Goal: Task Accomplishment & Management: Use online tool/utility

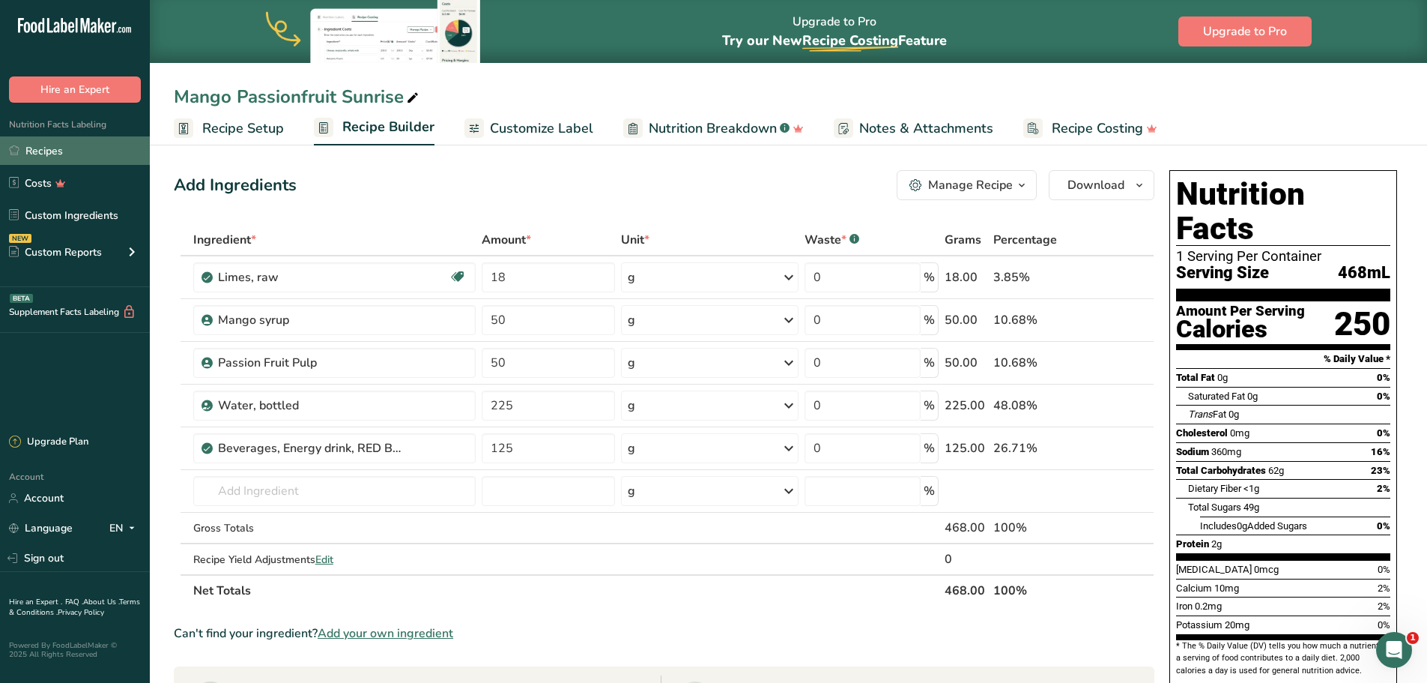
click at [85, 149] on link "Recipes" at bounding box center [75, 150] width 150 height 28
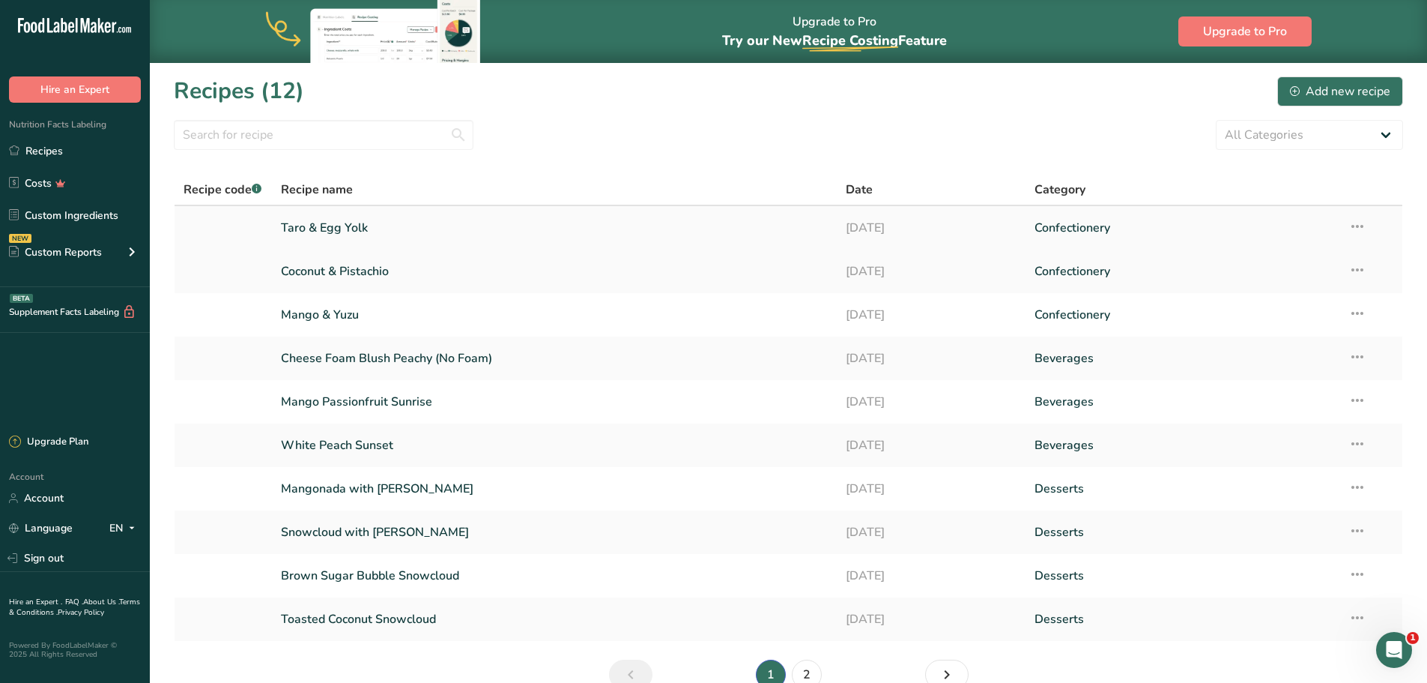
click at [624, 219] on link "Taro & Egg Yolk" at bounding box center [555, 227] width 548 height 31
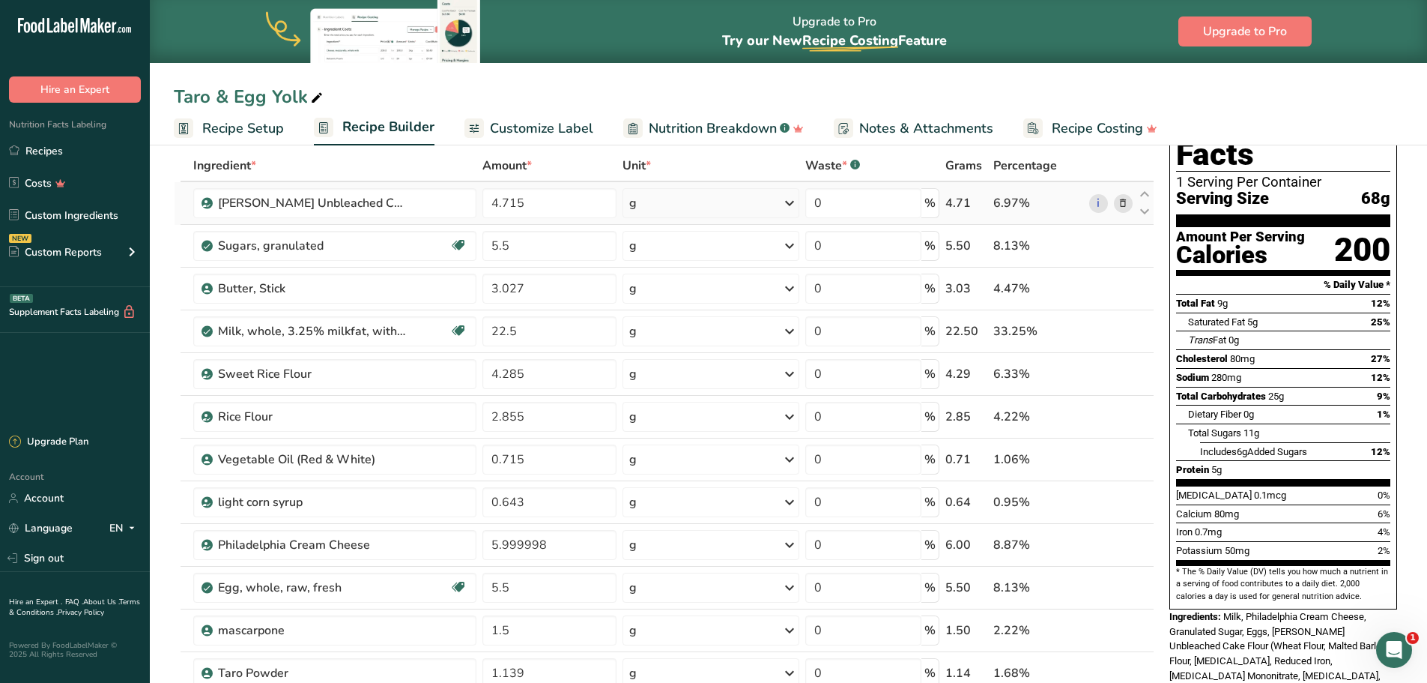
scroll to position [75, 0]
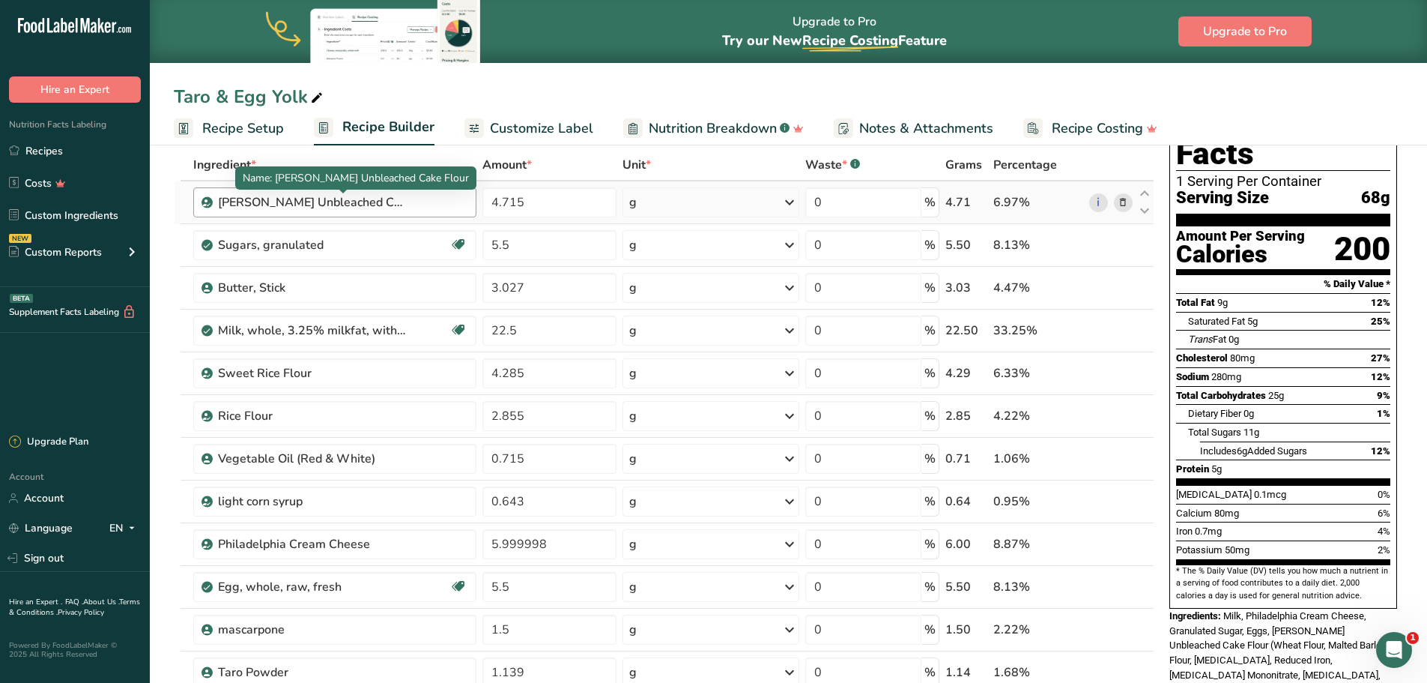
click at [263, 202] on div "King Arthur Unbleached Cake Flour" at bounding box center [311, 202] width 187 height 18
click at [264, 205] on div "King Arthur Unbleached Cake Flour" at bounding box center [311, 202] width 187 height 18
click at [375, 202] on div "King Arthur Unbleached Cake Flour" at bounding box center [311, 202] width 187 height 18
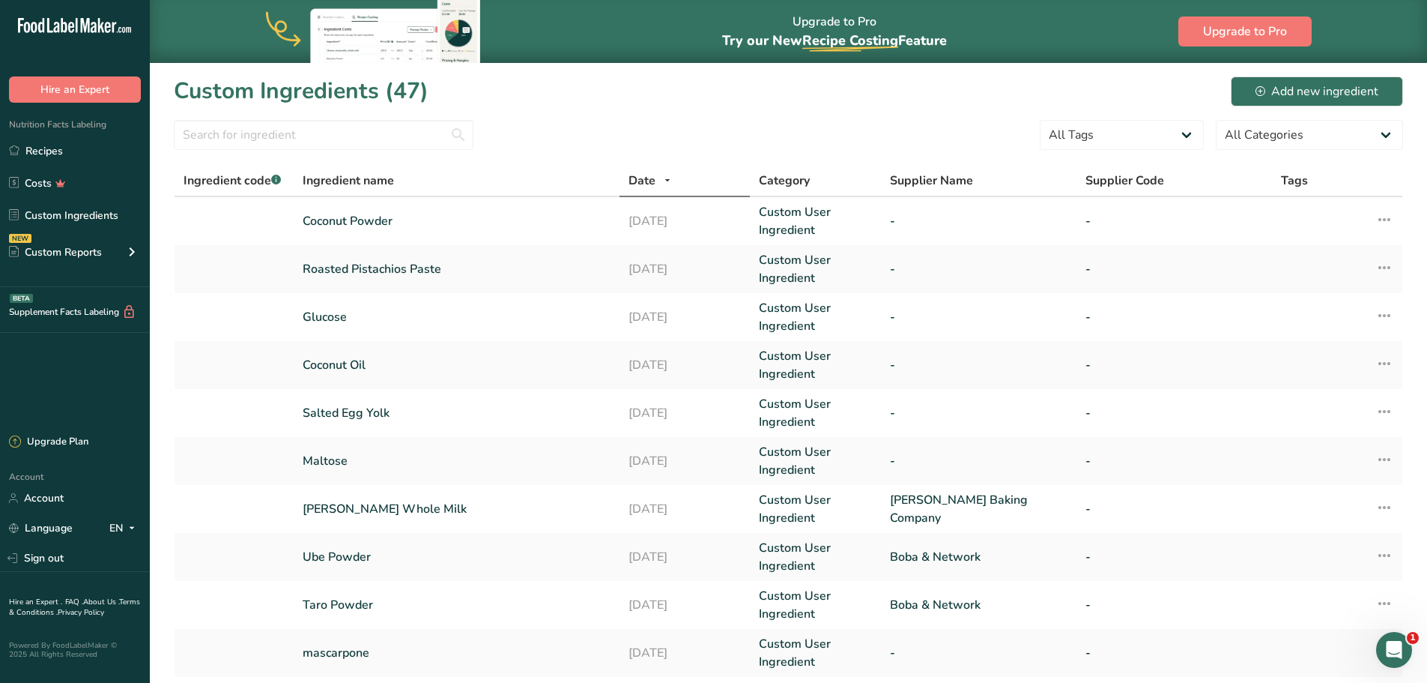
click at [704, 178] on div "Date" at bounding box center [685, 181] width 112 height 18
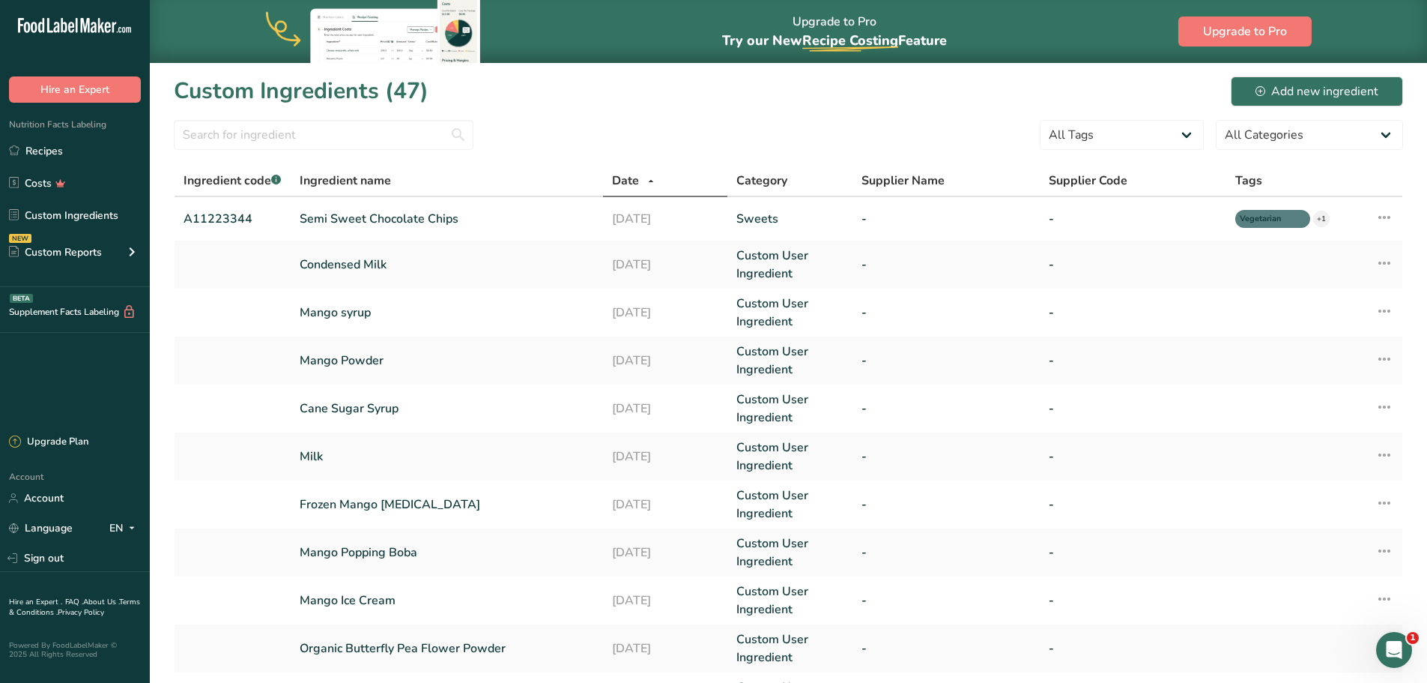
click at [704, 178] on div "Date" at bounding box center [665, 181] width 107 height 18
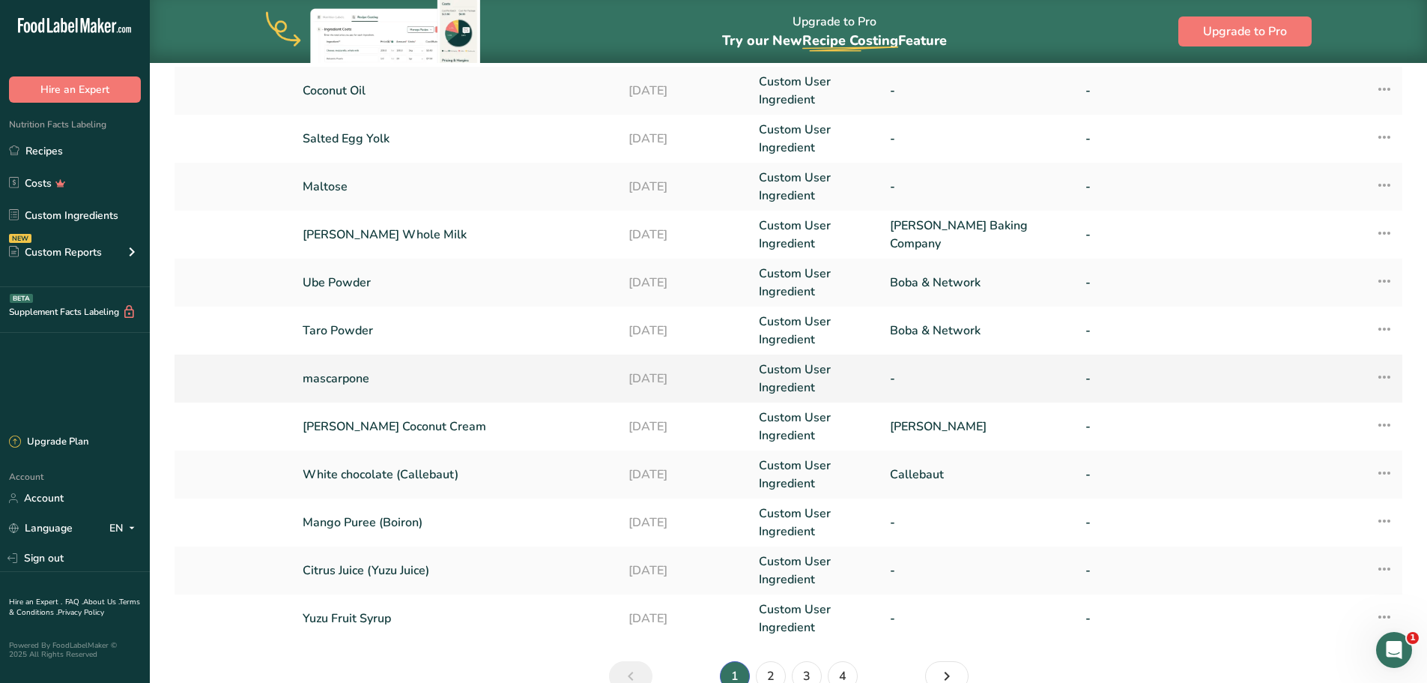
scroll to position [300, 0]
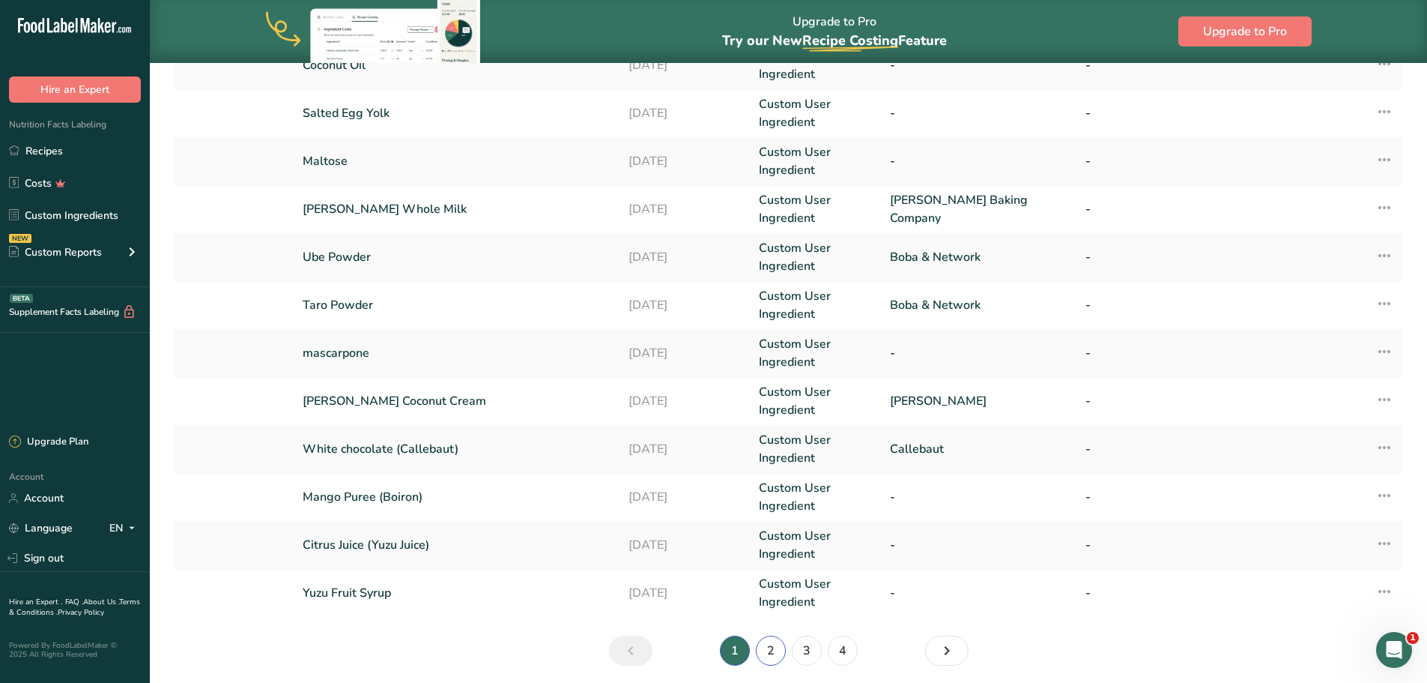
click at [778, 647] on link "2" at bounding box center [771, 650] width 30 height 30
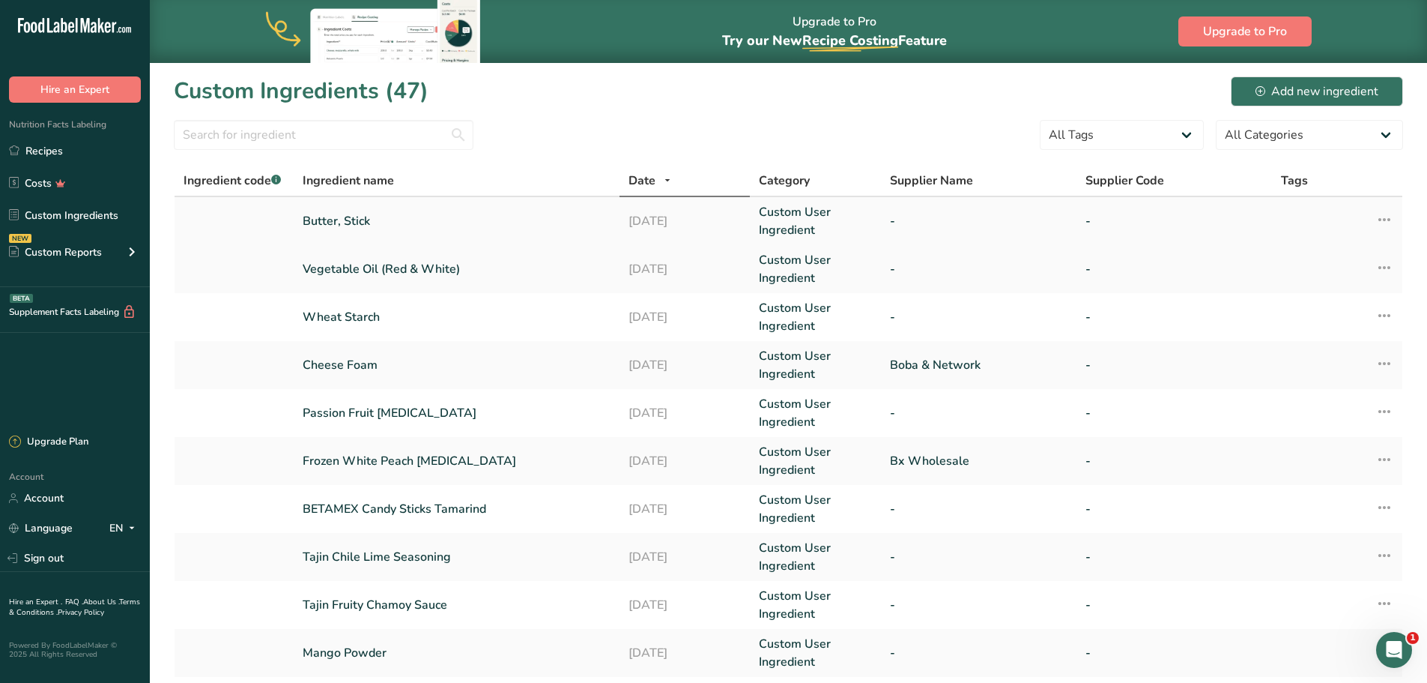
click at [348, 212] on link "Butter, Stick" at bounding box center [457, 221] width 308 height 18
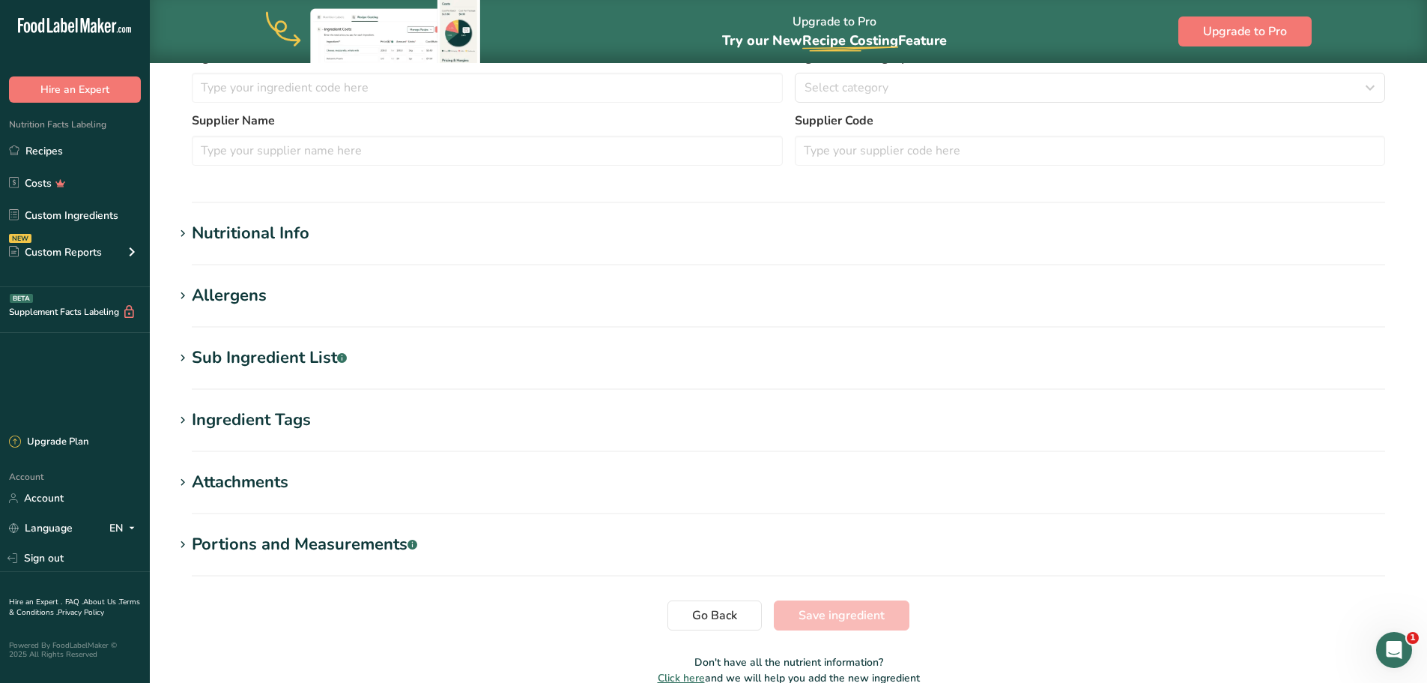
click at [232, 233] on div "Nutritional Info" at bounding box center [251, 233] width 118 height 25
type input "Butter, Stick"
type input "14"
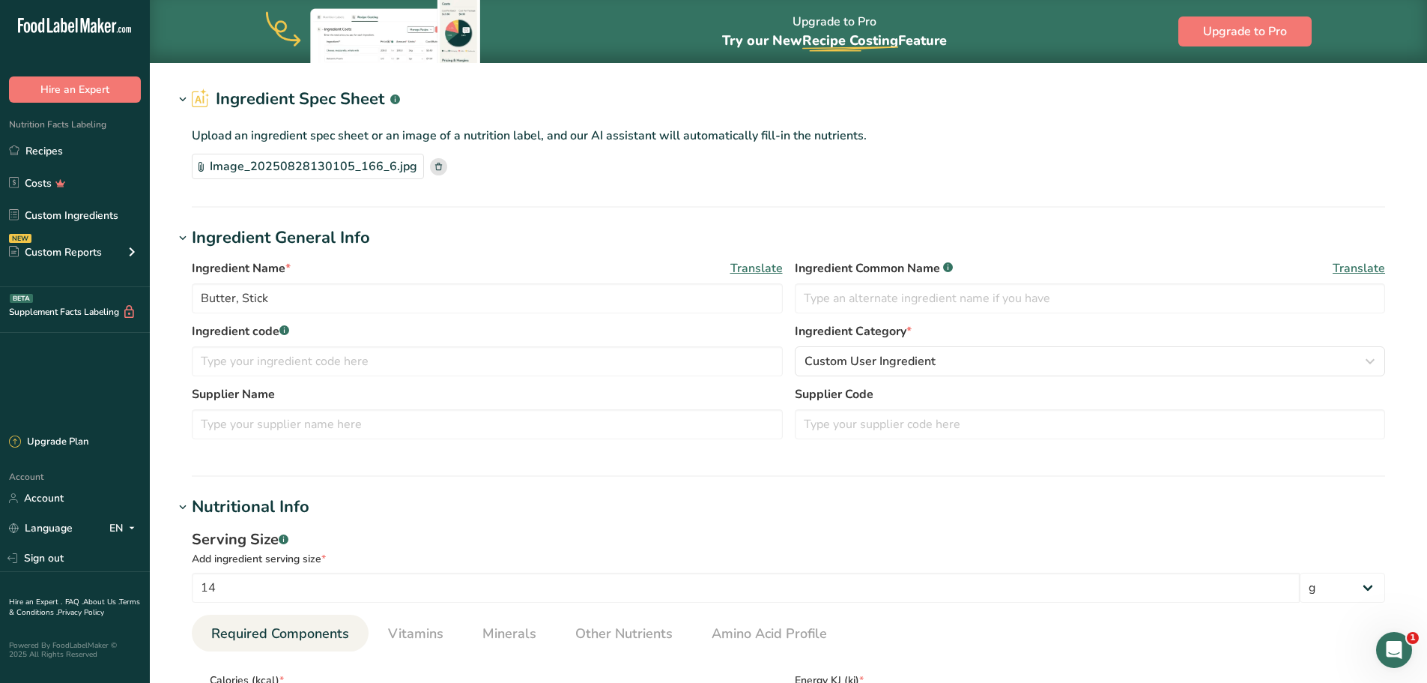
scroll to position [19, 0]
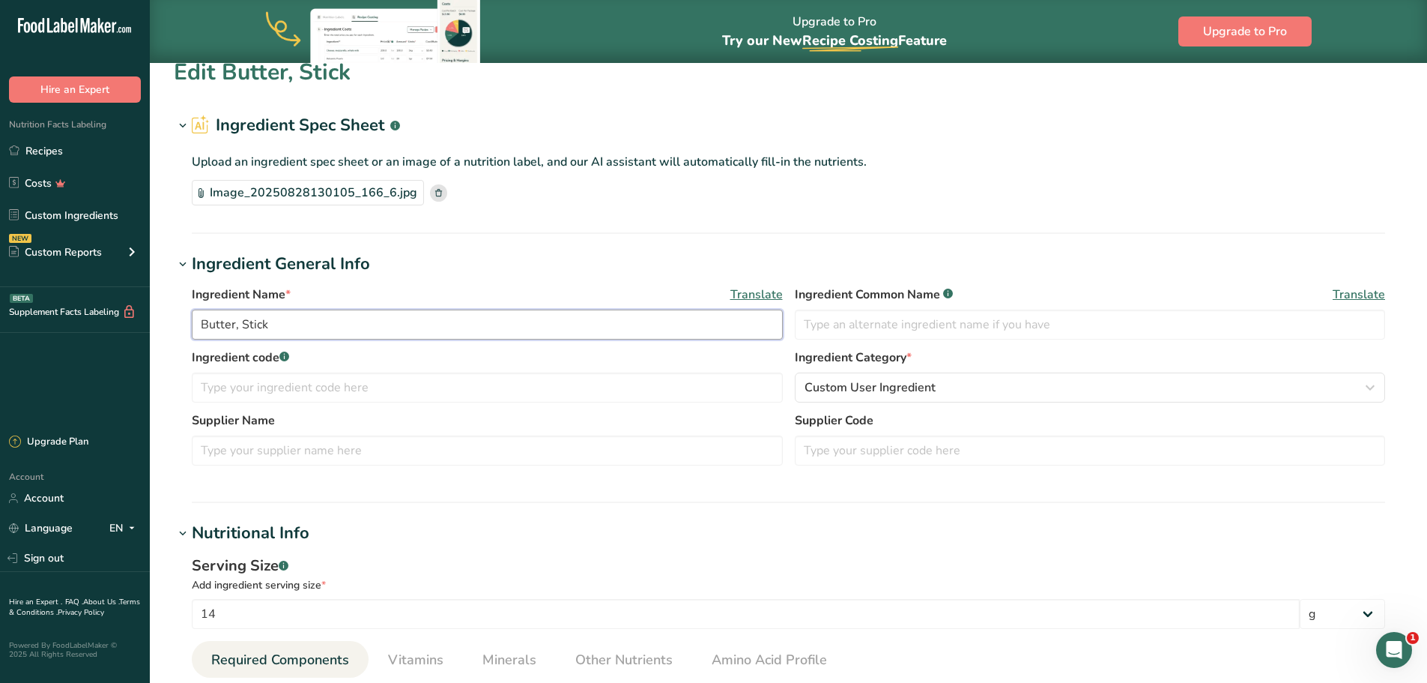
drag, startPoint x: 234, startPoint y: 324, endPoint x: 360, endPoint y: 330, distance: 126.0
click at [357, 330] on input "Butter, Stick" at bounding box center [487, 324] width 591 height 30
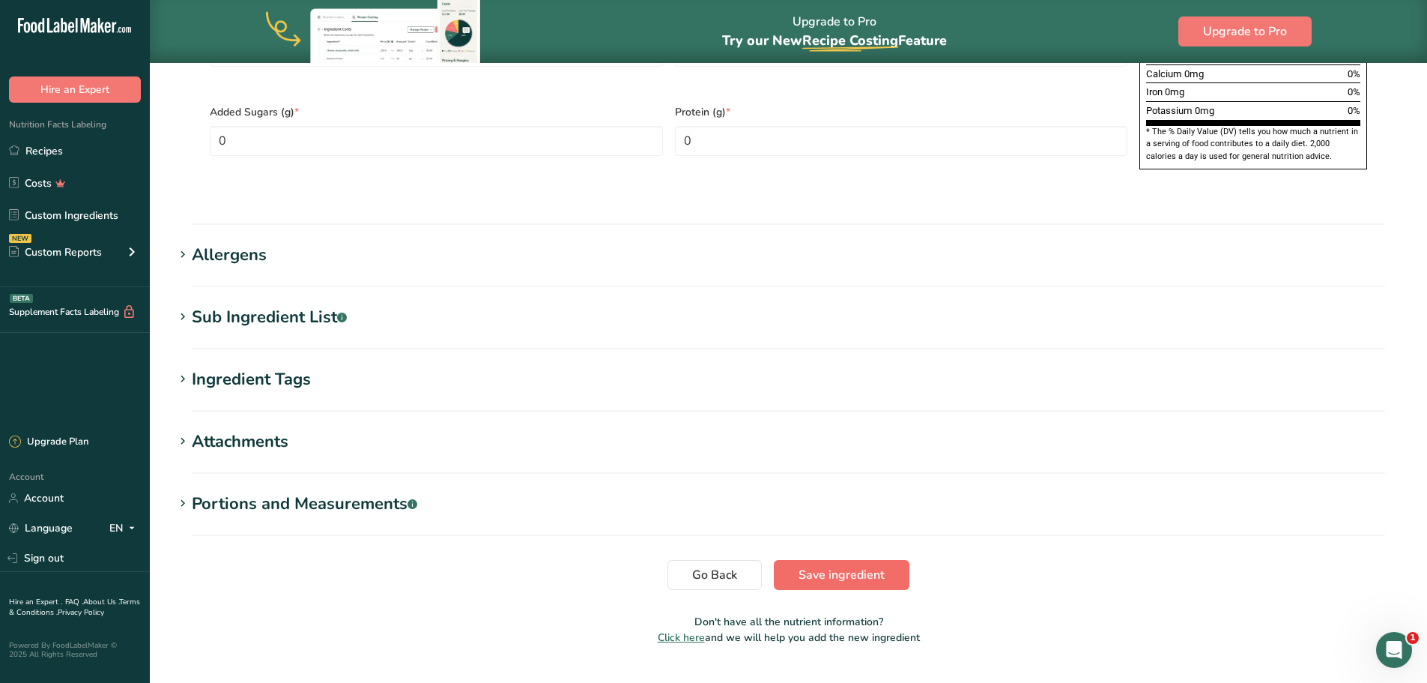
type input "Butter"
click at [850, 560] on button "Save ingredient" at bounding box center [842, 575] width 136 height 30
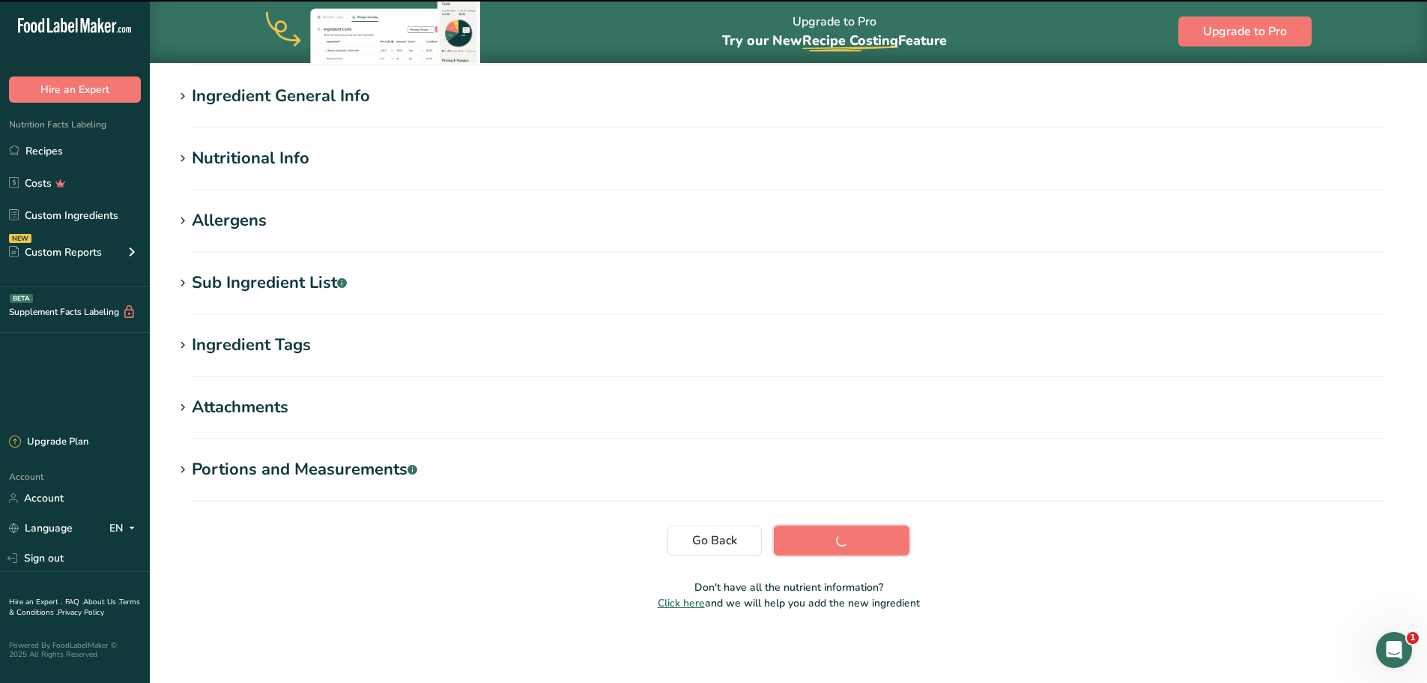
scroll to position [110, 0]
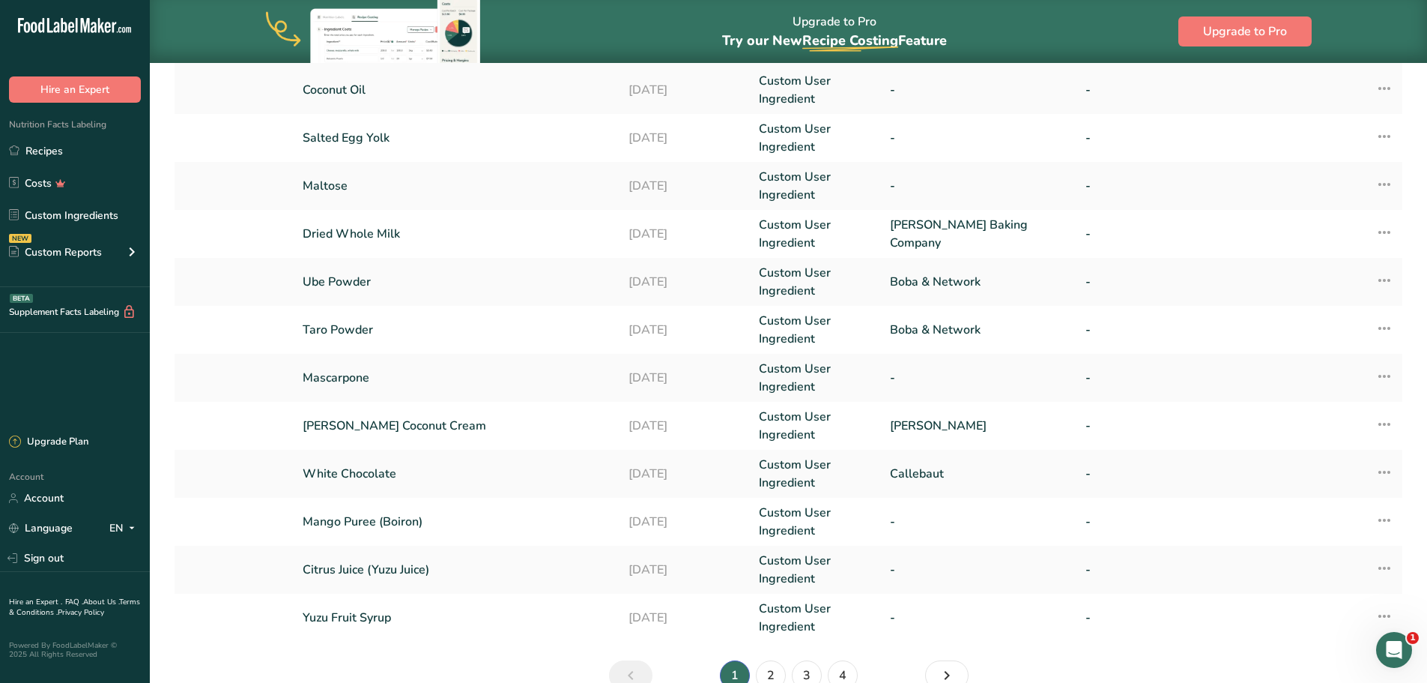
scroll to position [354, 0]
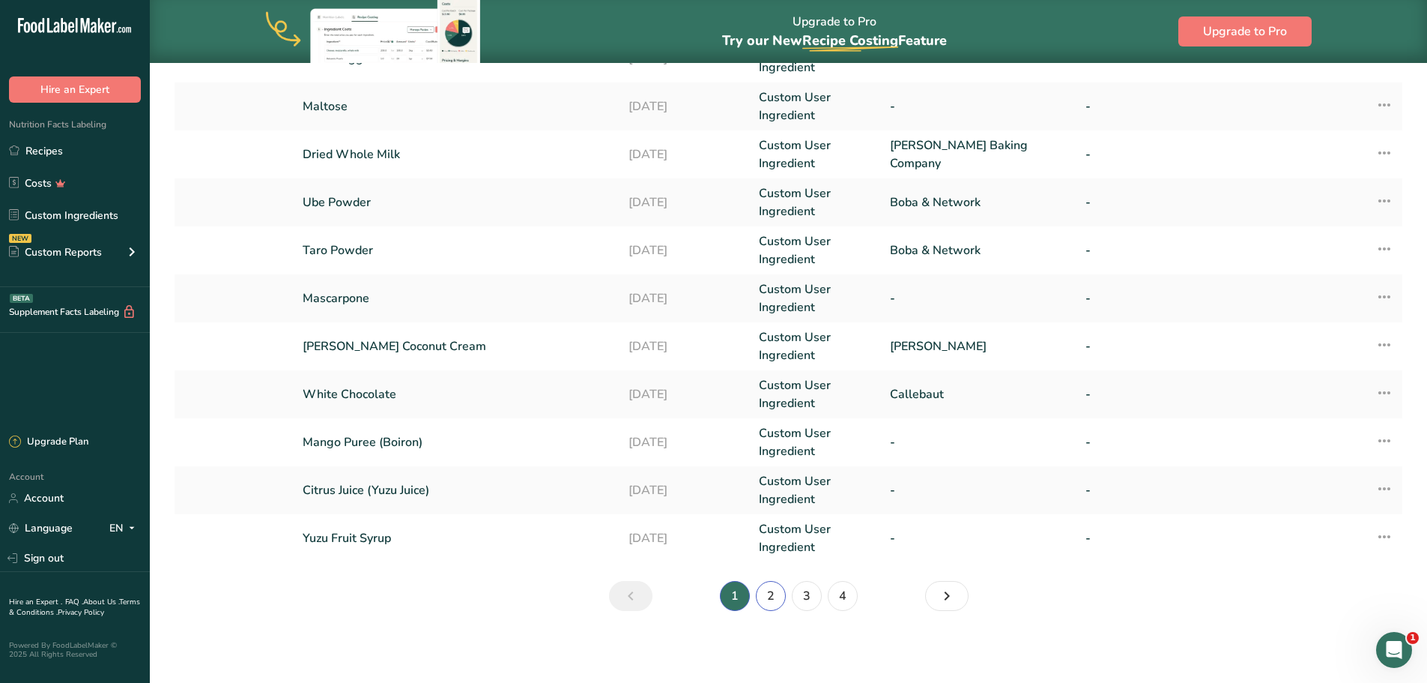
click at [767, 593] on link "2" at bounding box center [771, 596] width 30 height 30
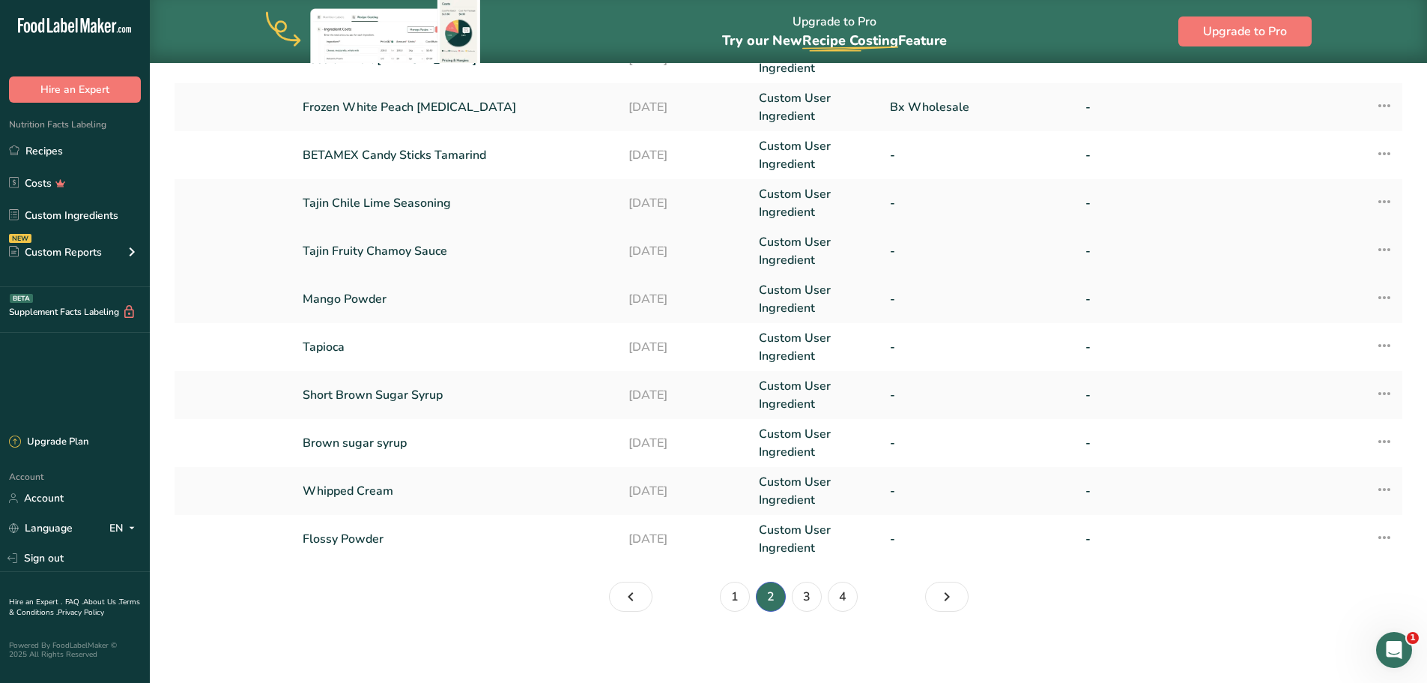
scroll to position [354, 0]
click at [731, 599] on link "1" at bounding box center [735, 596] width 30 height 30
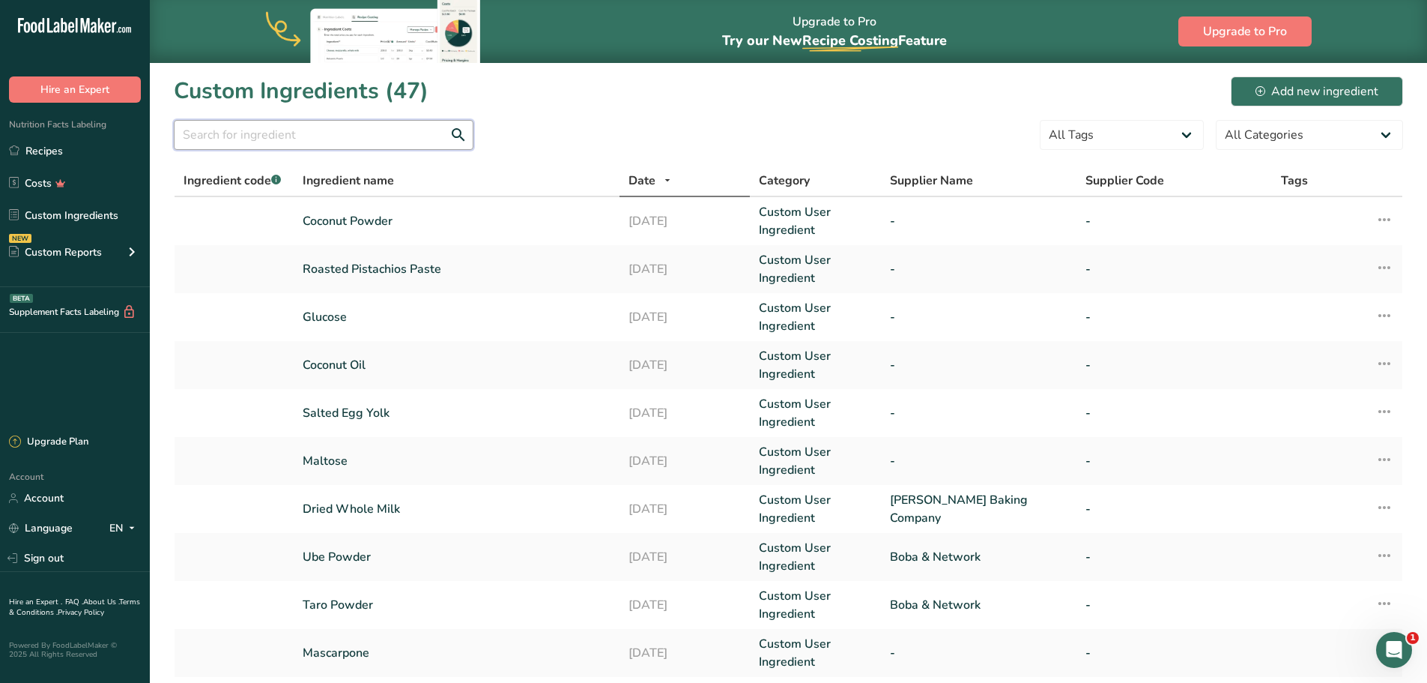
click at [336, 143] on input "text" at bounding box center [324, 135] width 300 height 30
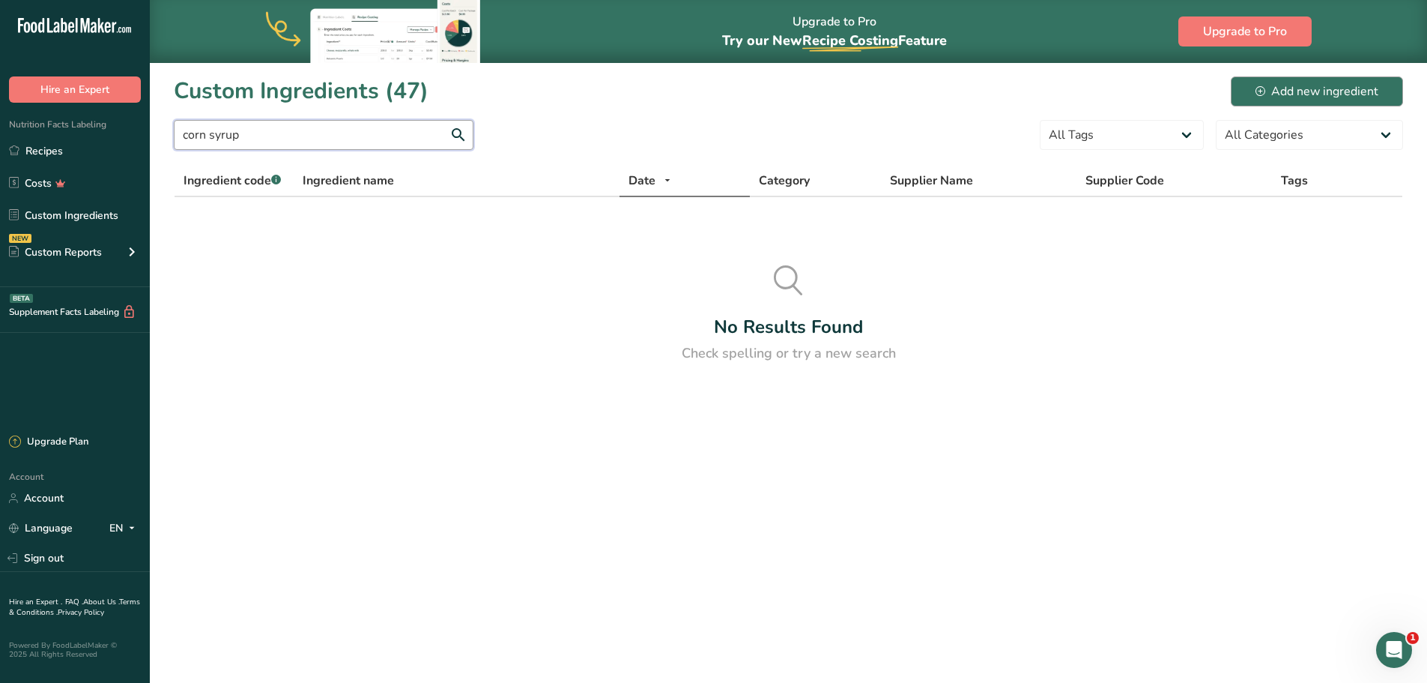
type input "corn syrup"
click at [1322, 103] on button "Add new ingredient" at bounding box center [1317, 91] width 172 height 30
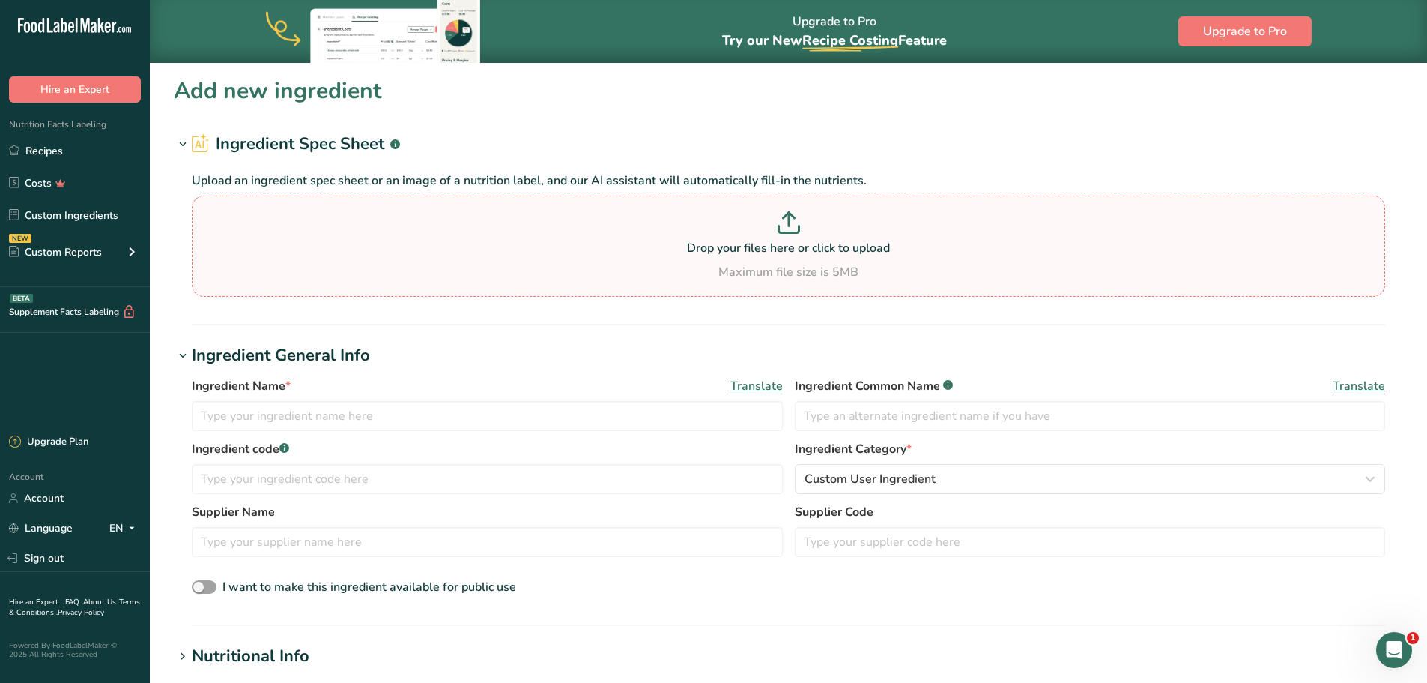
click at [751, 258] on div "Drop your files here or click to upload Maximum file size is 5MB" at bounding box center [789, 246] width 1186 height 70
click at [751, 258] on input "Drop your files here or click to upload Maximum file size is 5MB" at bounding box center [788, 246] width 1193 height 101
type input "C:\fakepath\Image_20250828130120_167_6.jpg"
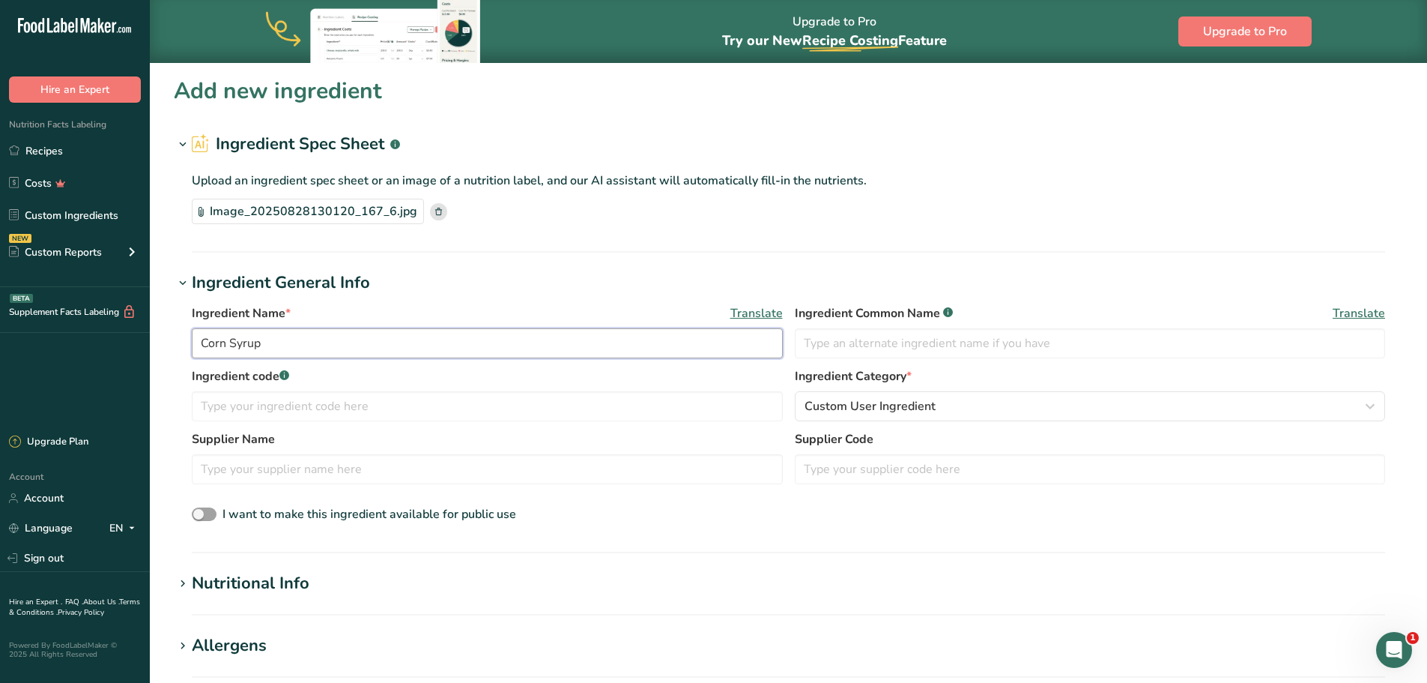
drag, startPoint x: 299, startPoint y: 354, endPoint x: 180, endPoint y: 353, distance: 119.1
click at [180, 353] on div "Ingredient Name * Translate Corn Syrup Ingredient Common Name .a-a{fill:#347362…" at bounding box center [788, 414] width 1229 height 238
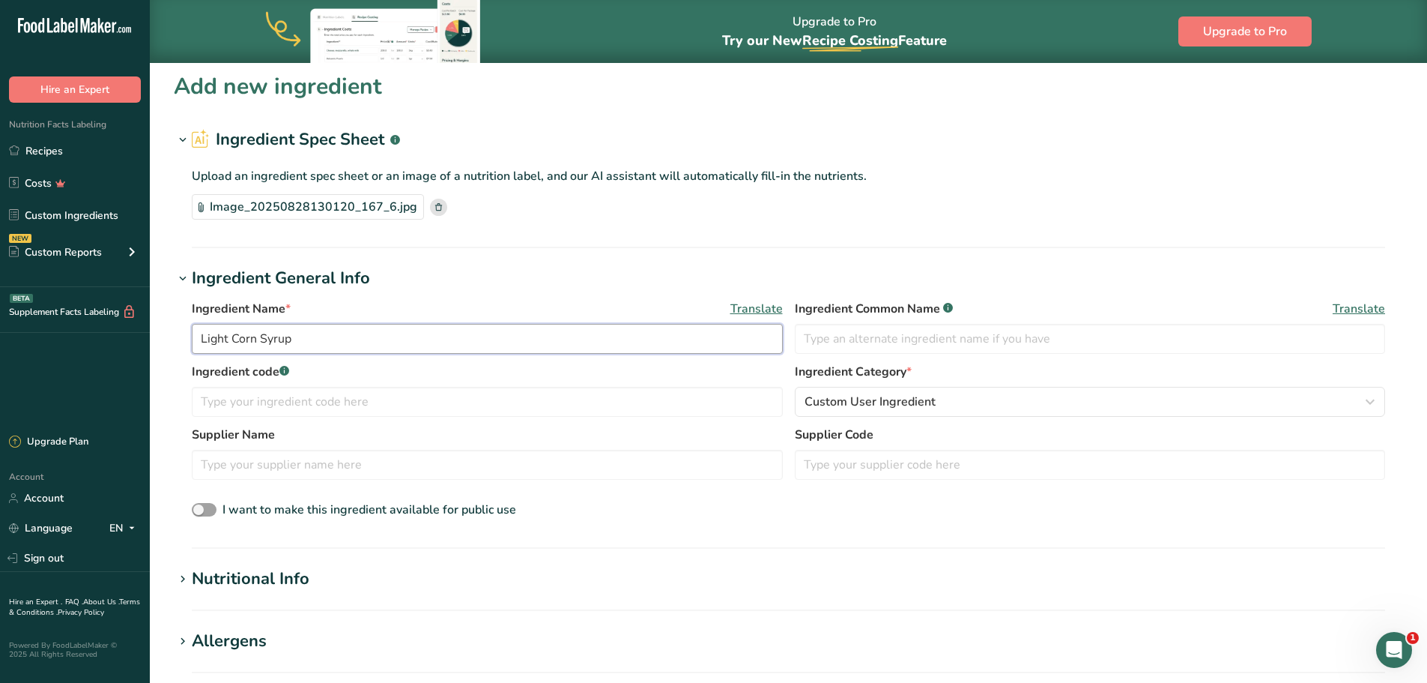
scroll to position [225, 0]
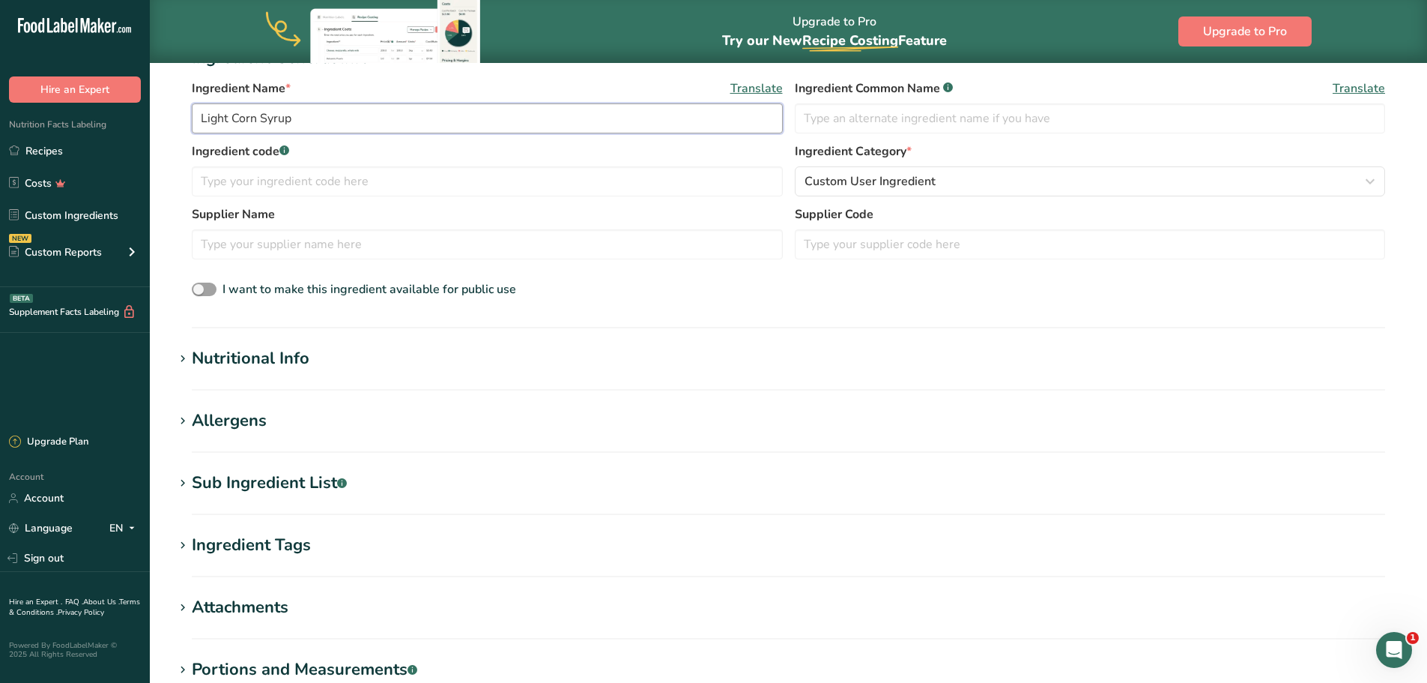
type input "Light Corn Syrup"
click at [426, 366] on h1 "Nutritional Info" at bounding box center [788, 358] width 1229 height 25
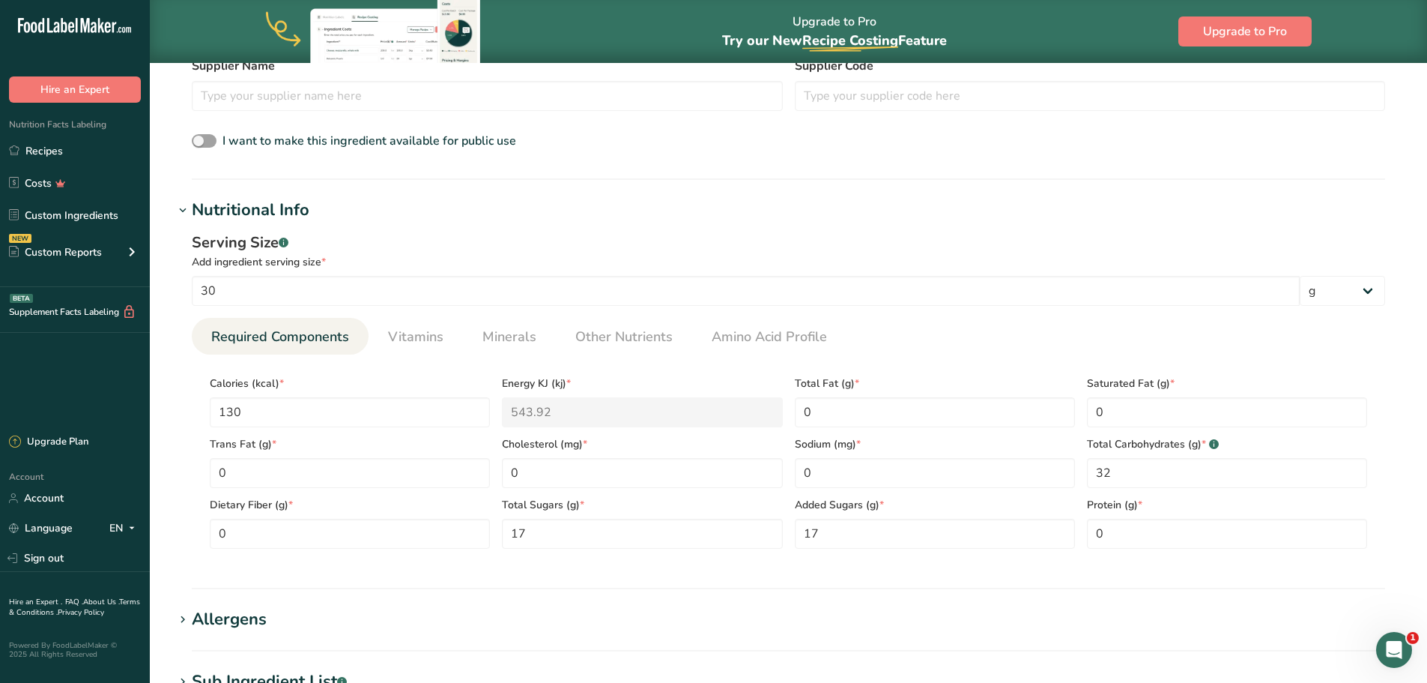
scroll to position [375, 0]
click at [1342, 288] on select "g kg mg mcg lb oz l mL fl oz tbsp tsp cup qt gallon" at bounding box center [1342, 289] width 85 height 30
select select "17"
click at [1300, 274] on select "g kg mg mcg lb oz l mL fl oz tbsp tsp cup qt gallon" at bounding box center [1342, 289] width 85 height 30
select select "22"
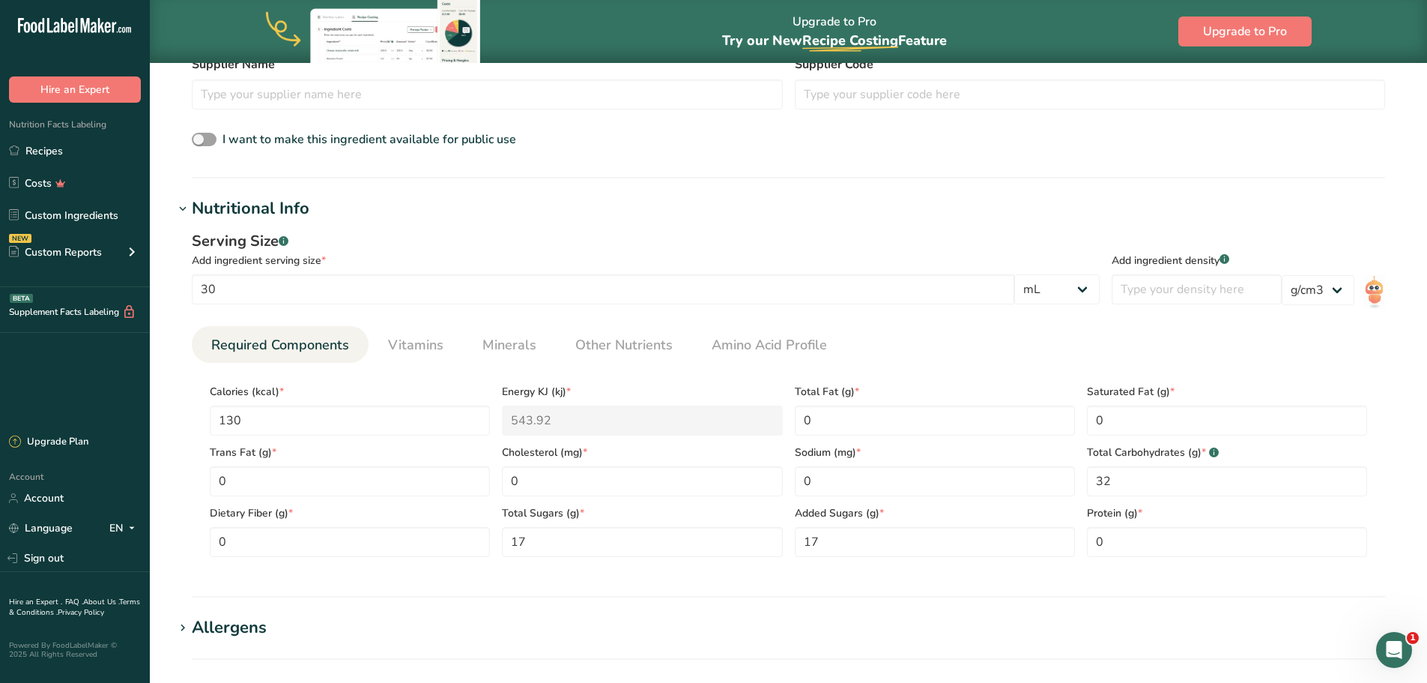
click at [938, 222] on div "Serving Size .a-a{fill:#347362;}.b-a{fill:#fff;} Add ingredient serving size * …" at bounding box center [788, 399] width 1229 height 357
click at [380, 482] on Fat "0" at bounding box center [350, 481] width 280 height 30
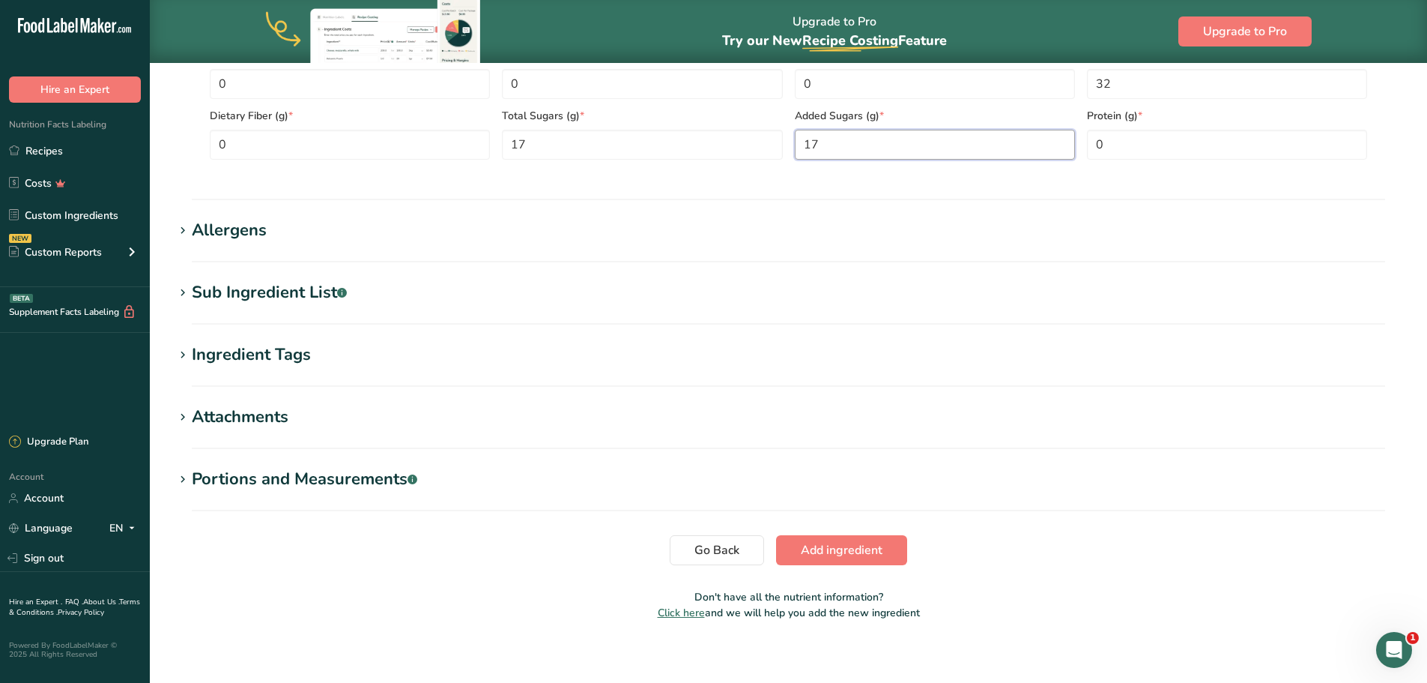
scroll to position [781, 0]
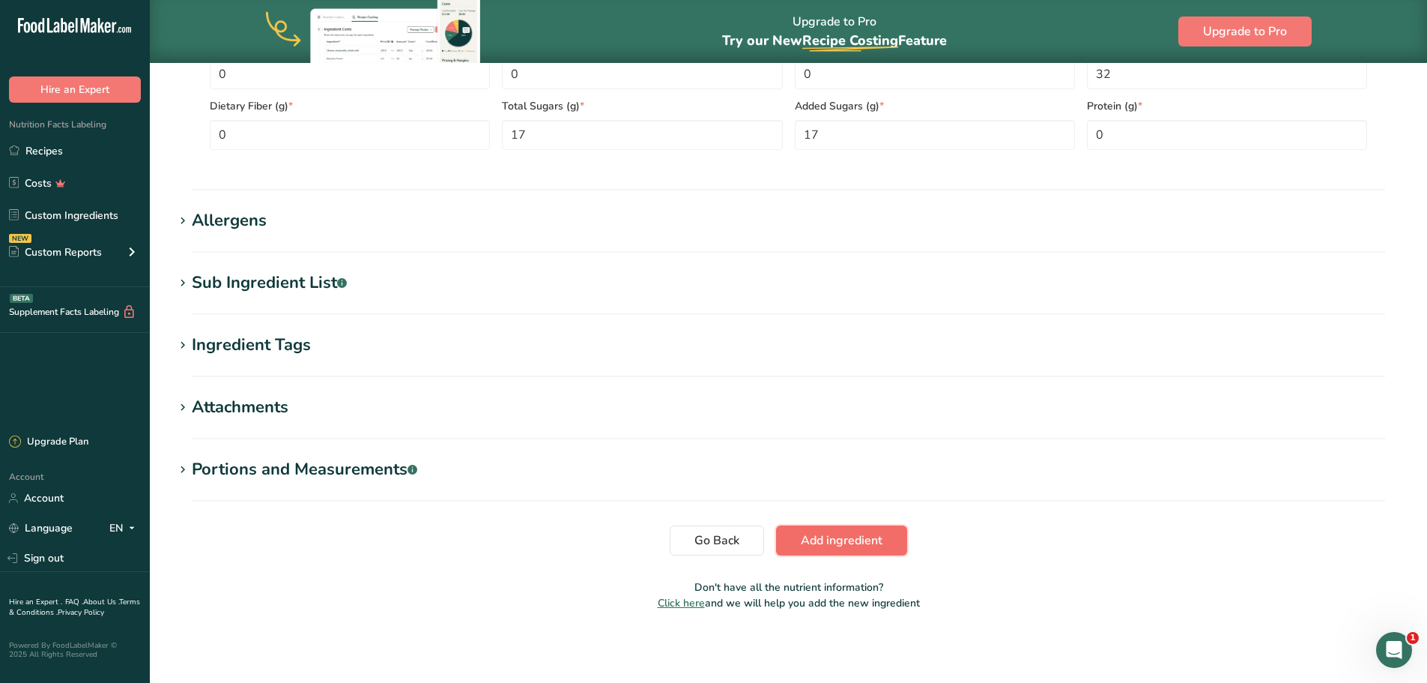
click at [841, 533] on span "Add ingredient" at bounding box center [842, 540] width 82 height 18
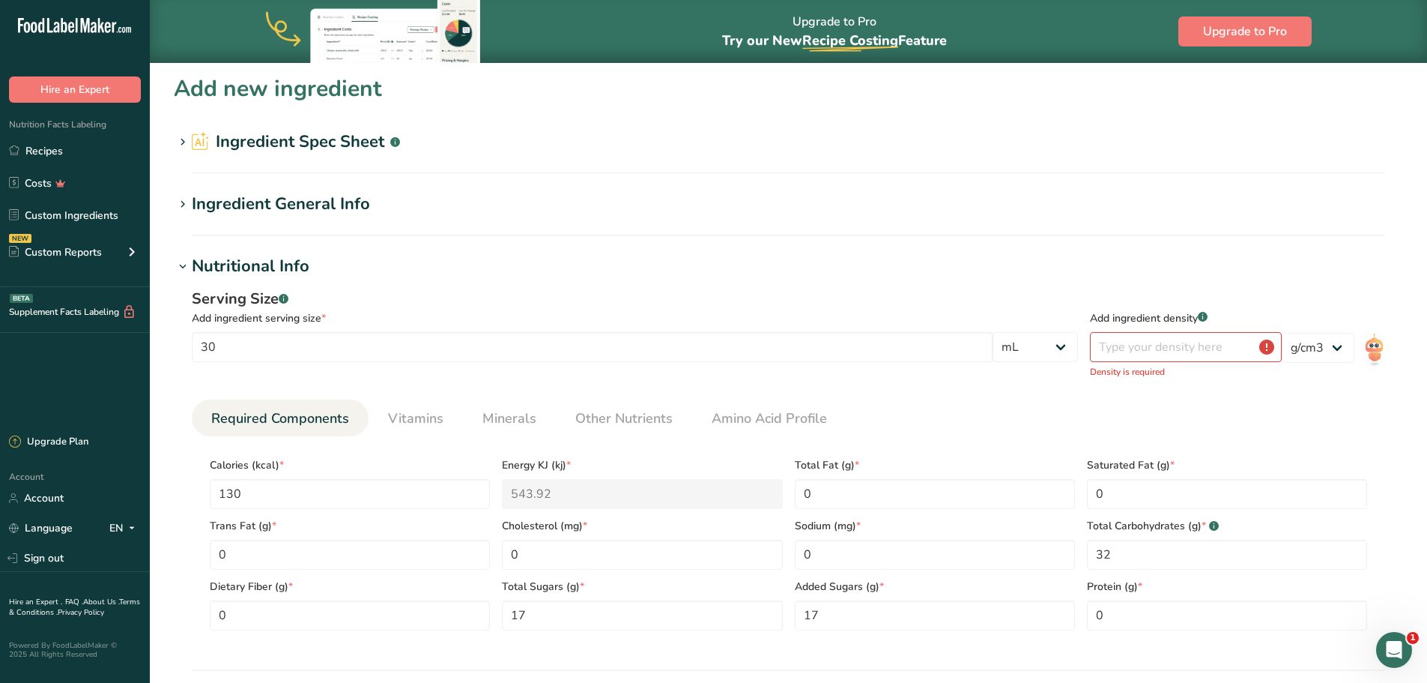
scroll to position [0, 0]
click at [1055, 356] on select "g kg mg mcg lb oz l mL fl oz tbsp tsp cup qt gallon" at bounding box center [1035, 349] width 85 height 30
select select "0"
click at [1078, 334] on select "g kg mg mcg lb oz l mL fl oz tbsp tsp cup qt gallon" at bounding box center [1035, 349] width 85 height 30
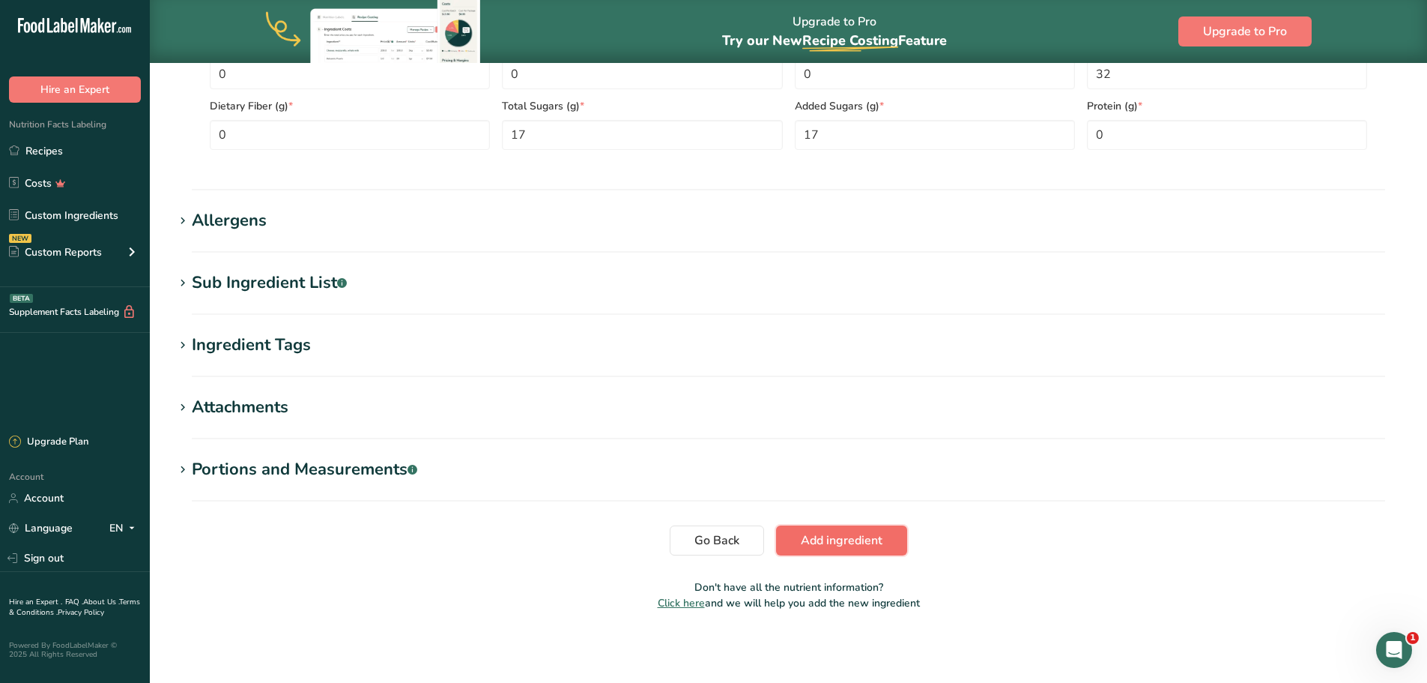
click at [880, 541] on span "Add ingredient" at bounding box center [842, 540] width 82 height 18
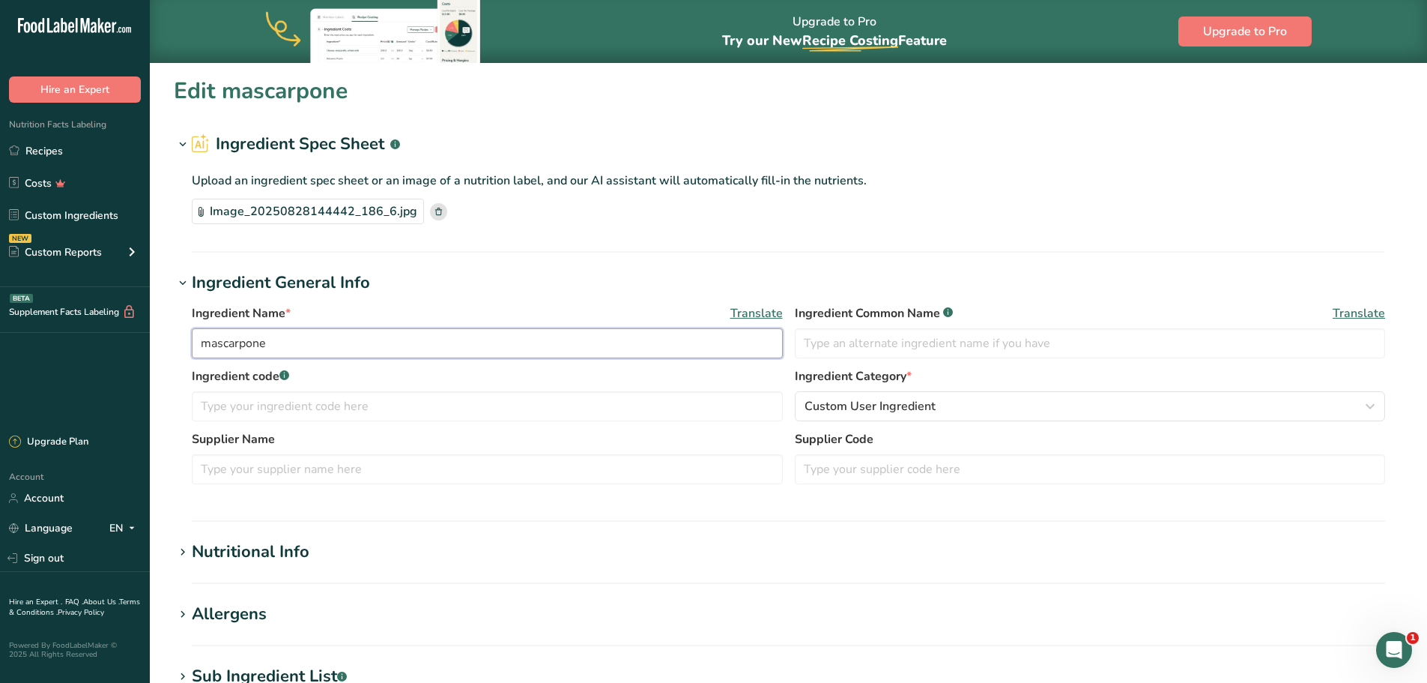
click at [204, 345] on input "mascarpone" at bounding box center [487, 343] width 591 height 30
type input "Mascarpone"
click at [410, 302] on div "Ingredient Name * Translate Mascarpone Ingredient Common Name .a-a{fill:#347362…" at bounding box center [788, 398] width 1229 height 207
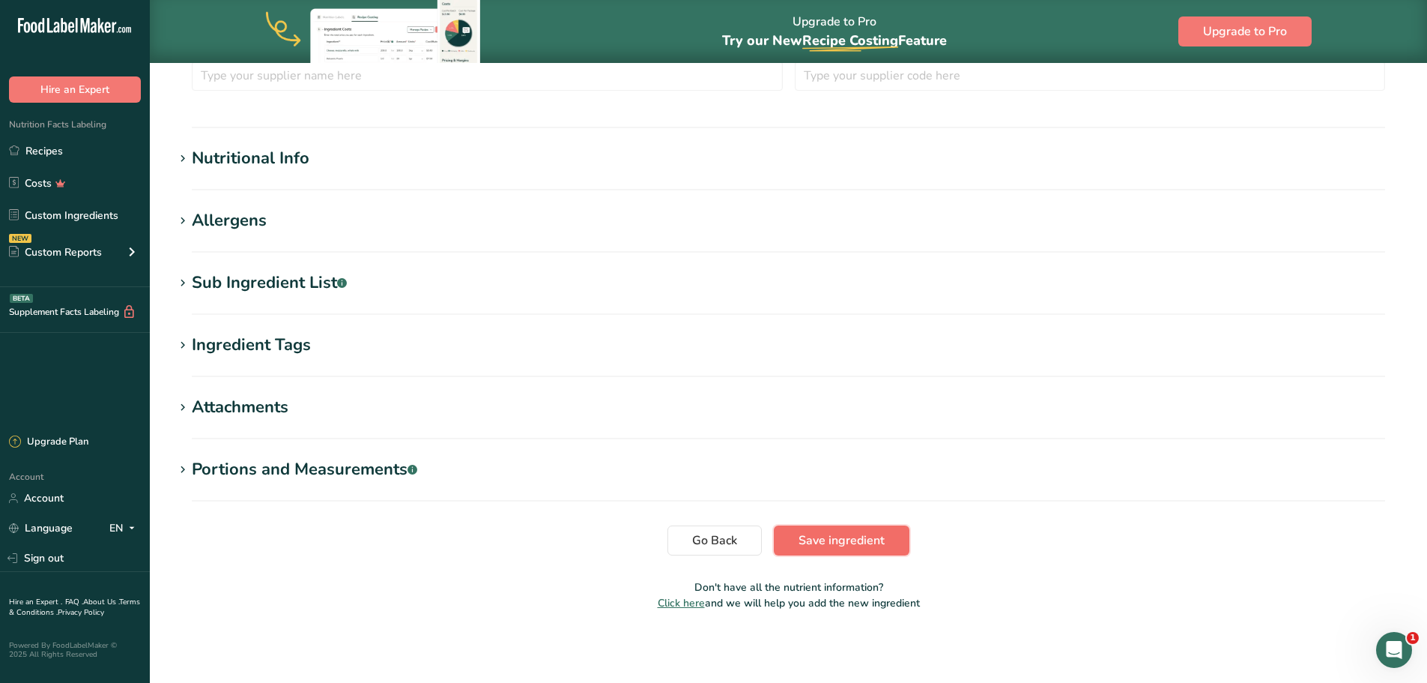
click at [867, 549] on button "Save ingredient" at bounding box center [842, 540] width 136 height 30
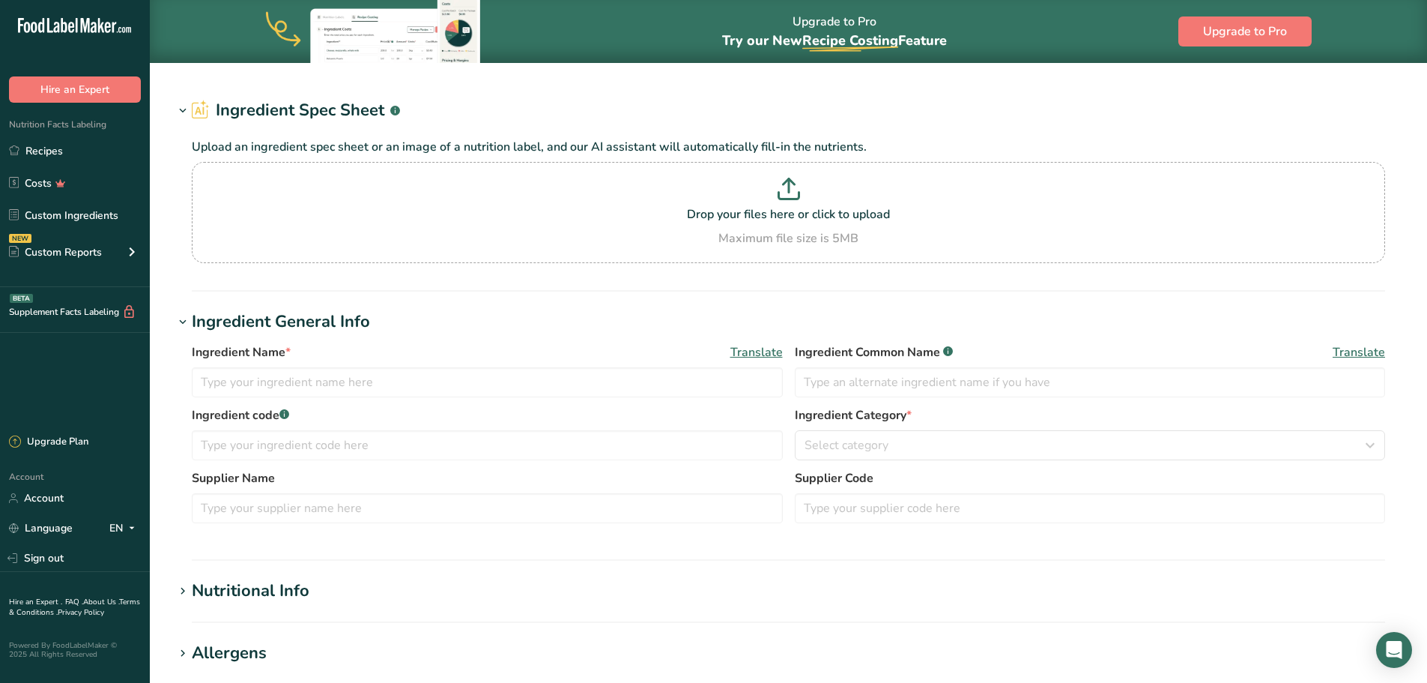
type input "White chocolate (Callebaut)"
type input "Callebaut"
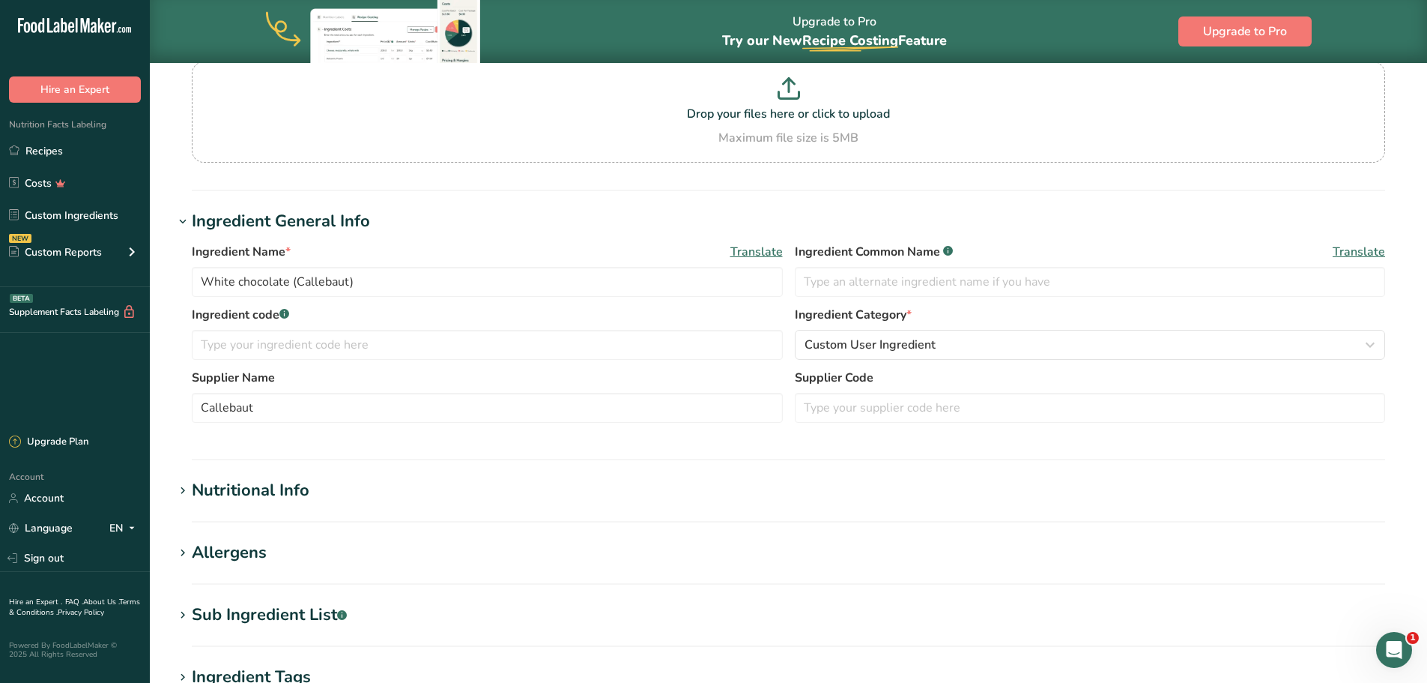
scroll to position [150, 0]
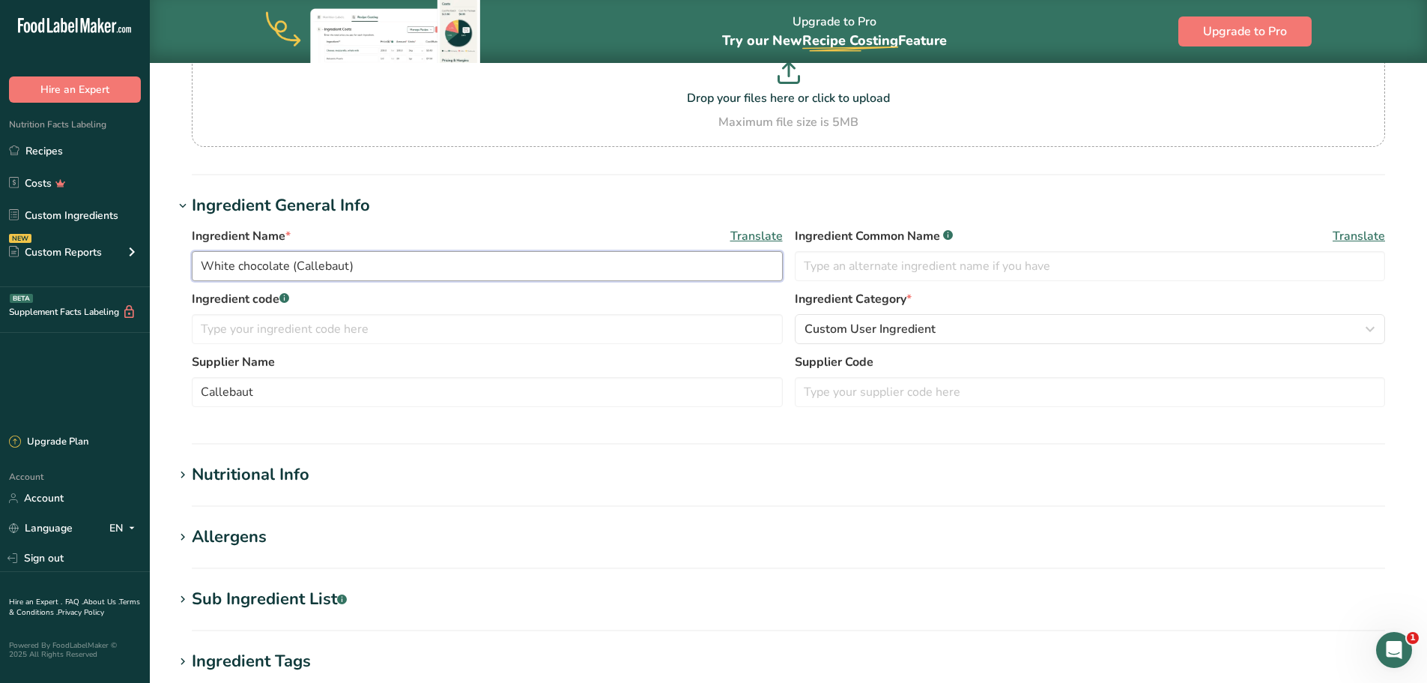
drag, startPoint x: 290, startPoint y: 267, endPoint x: 421, endPoint y: 275, distance: 131.4
click at [421, 275] on input "White chocolate (Callebaut)" at bounding box center [487, 266] width 591 height 30
click at [243, 267] on input "White chocolate (Callebaut)" at bounding box center [487, 266] width 591 height 30
drag, startPoint x: 318, startPoint y: 270, endPoint x: 454, endPoint y: 273, distance: 136.4
click at [454, 273] on input "White Chocolate (Callebaut)" at bounding box center [487, 266] width 591 height 30
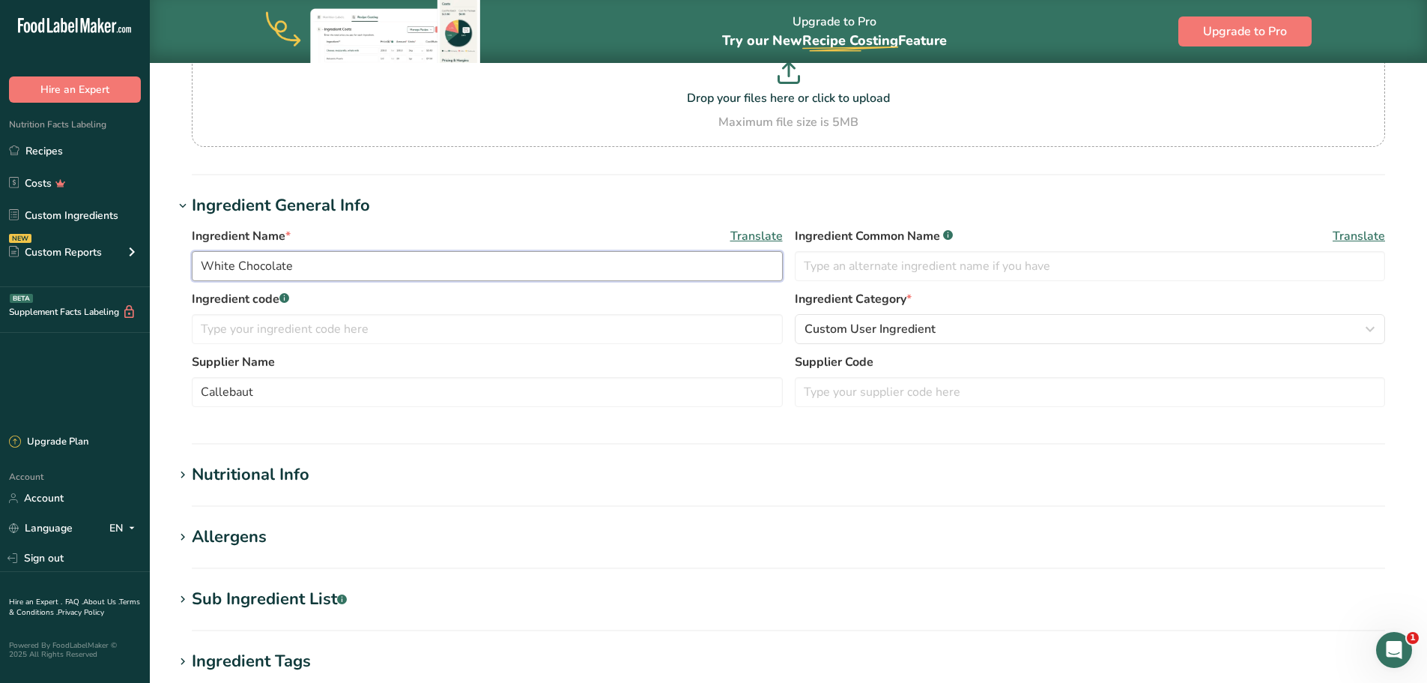
type input "White Chocolate"
click at [493, 303] on label "Ingredient code .a-a{fill:#347362;}.b-a{fill:#fff;}" at bounding box center [487, 299] width 591 height 18
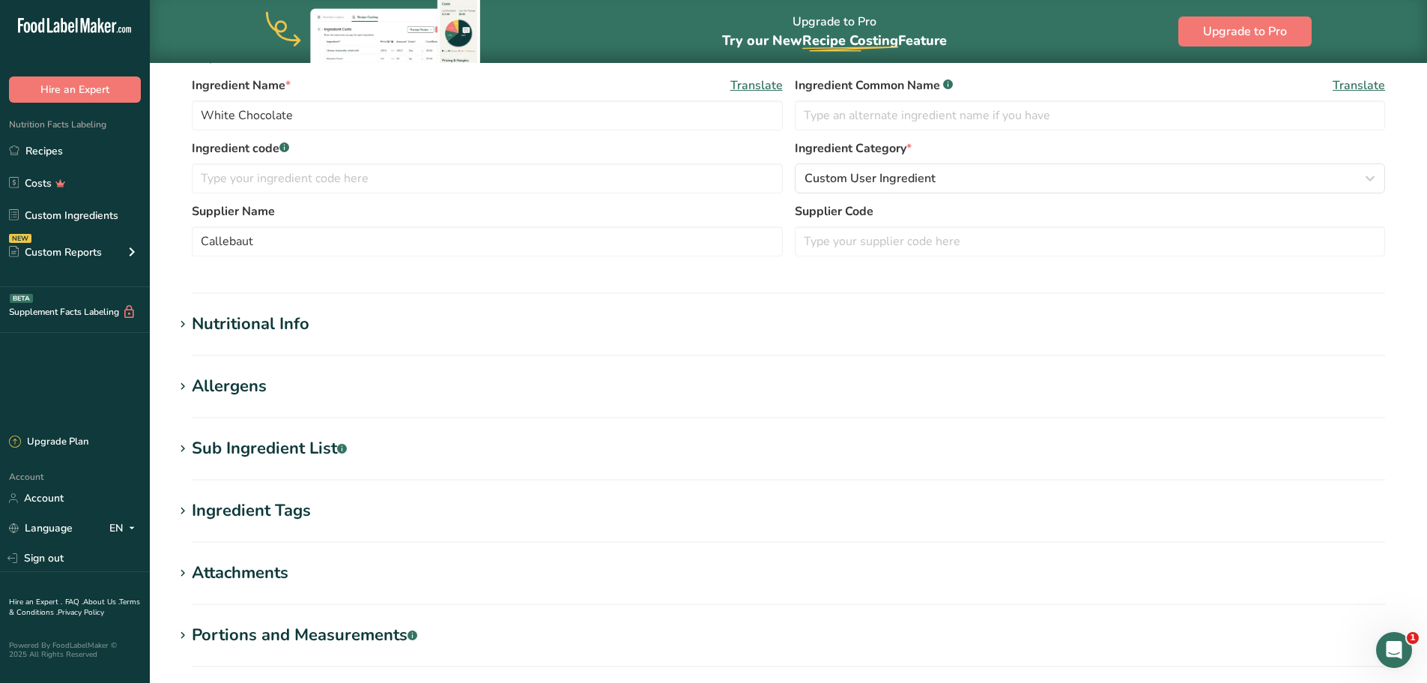
scroll to position [466, 0]
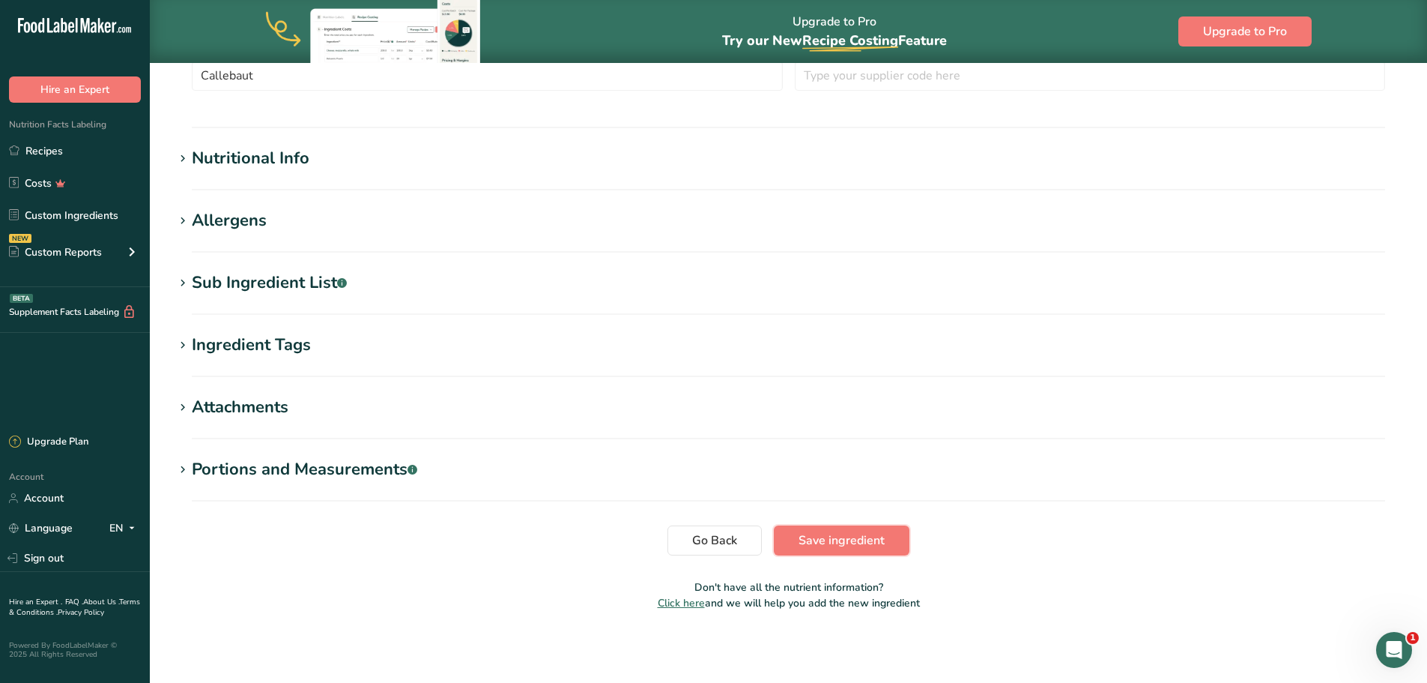
click at [823, 544] on span "Save ingredient" at bounding box center [842, 540] width 86 height 18
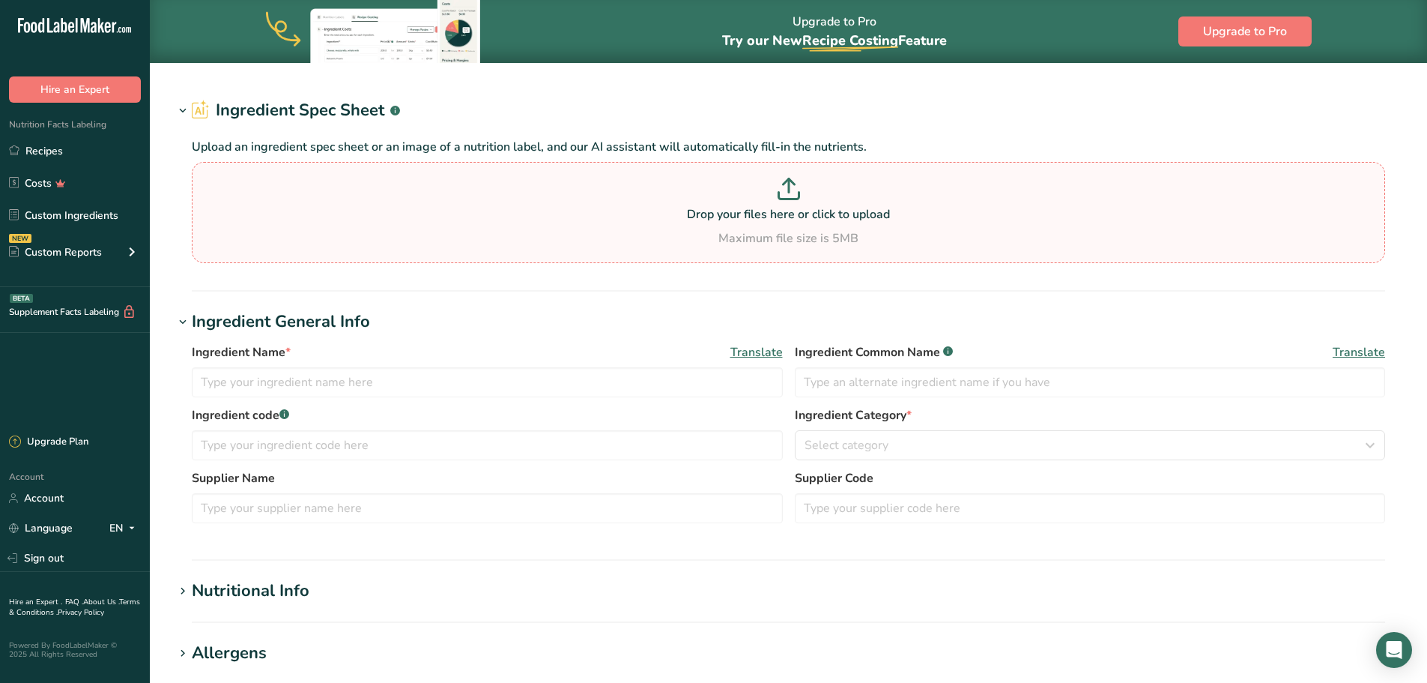
type input "[PERSON_NAME] Whole Milk"
type input "[PERSON_NAME] Baking Company"
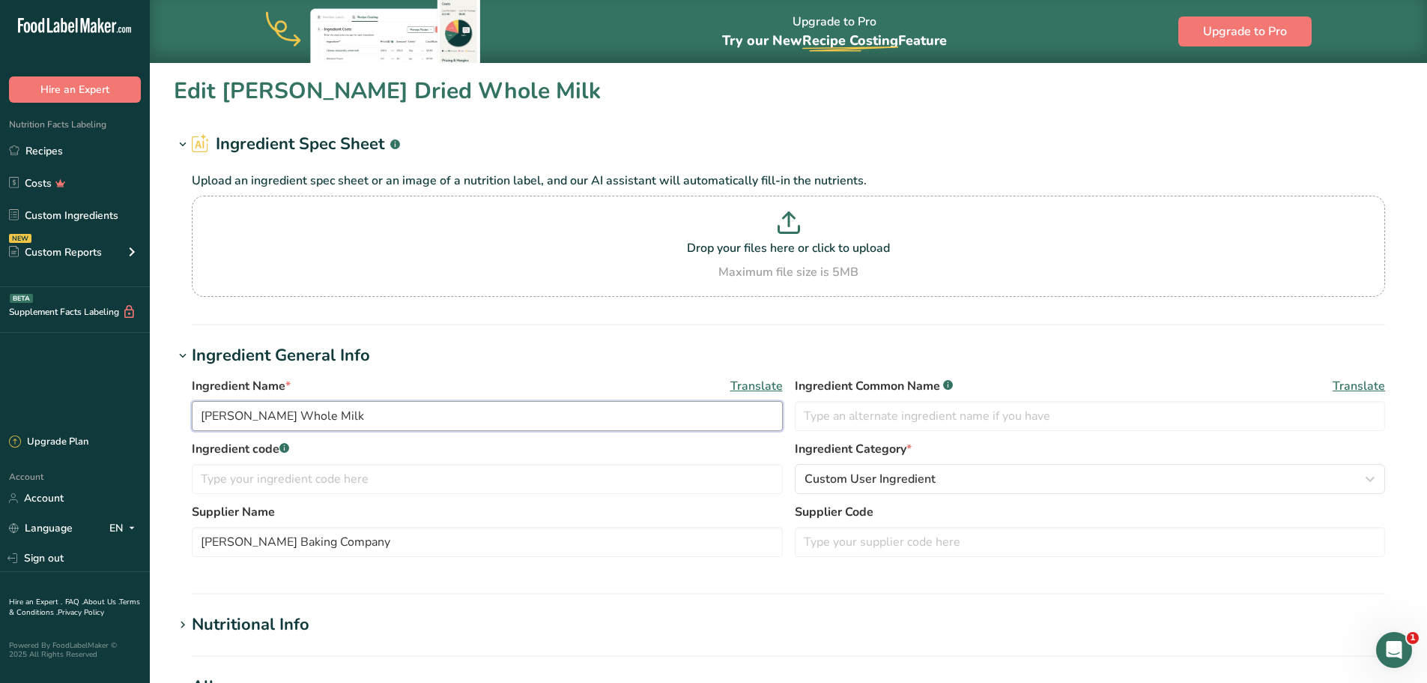
drag, startPoint x: 266, startPoint y: 420, endPoint x: 162, endPoint y: 428, distance: 104.5
click at [174, 427] on div "Ingredient Name * Translate [PERSON_NAME] Whole Milk Ingredient Common Name .a-…" at bounding box center [788, 471] width 1229 height 207
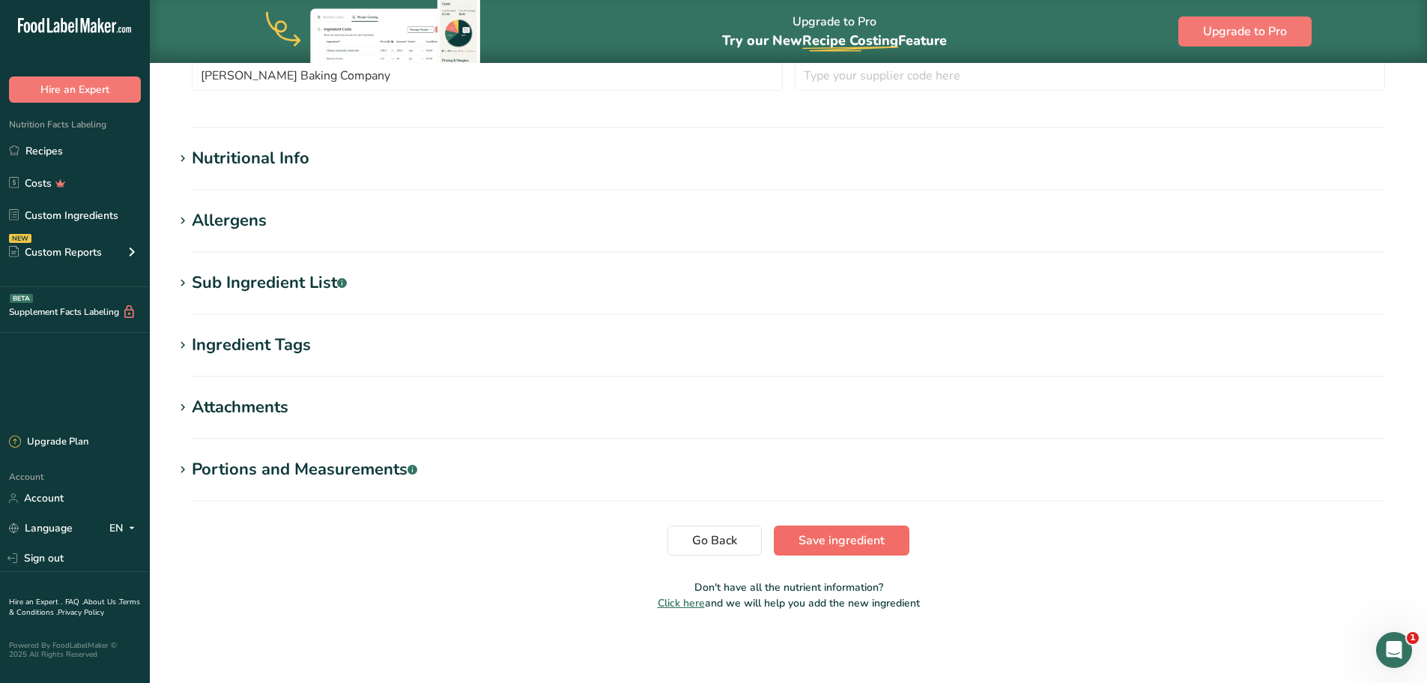
type input "Dried Whole Milk"
click at [811, 527] on button "Save ingredient" at bounding box center [842, 540] width 136 height 30
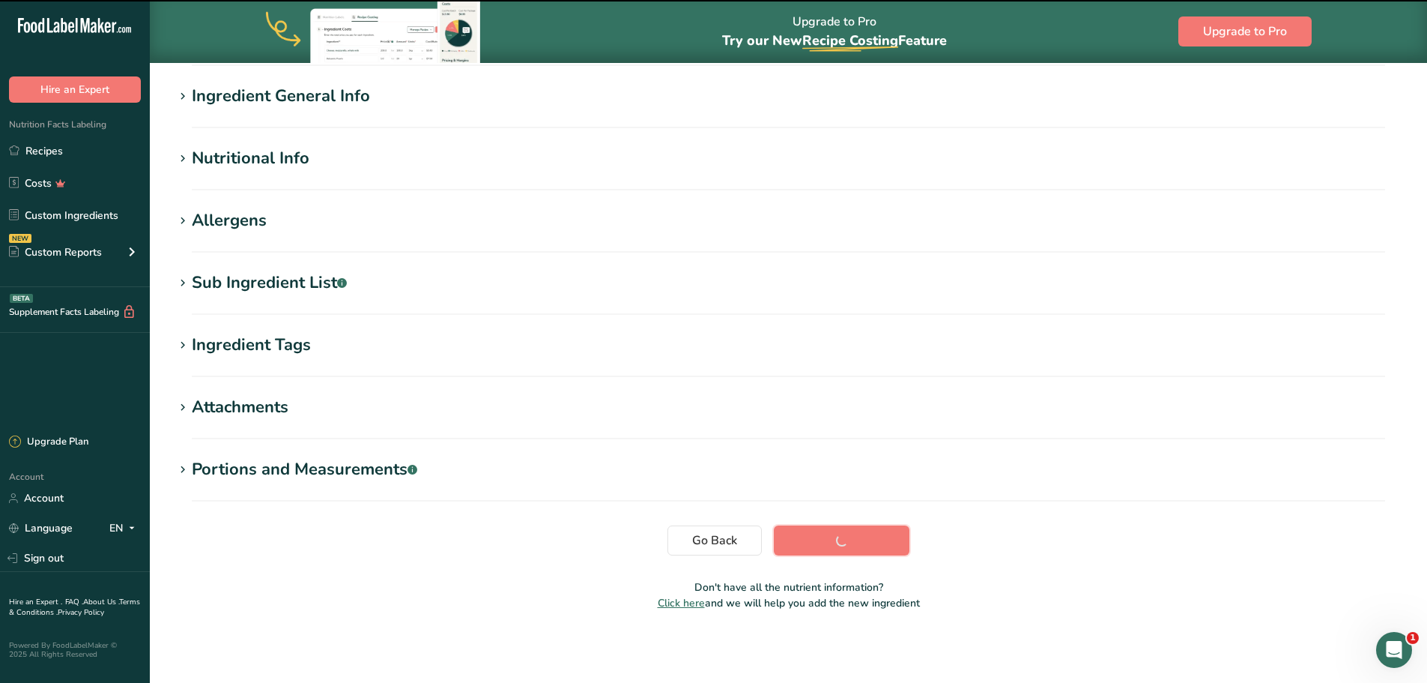
scroll to position [110, 0]
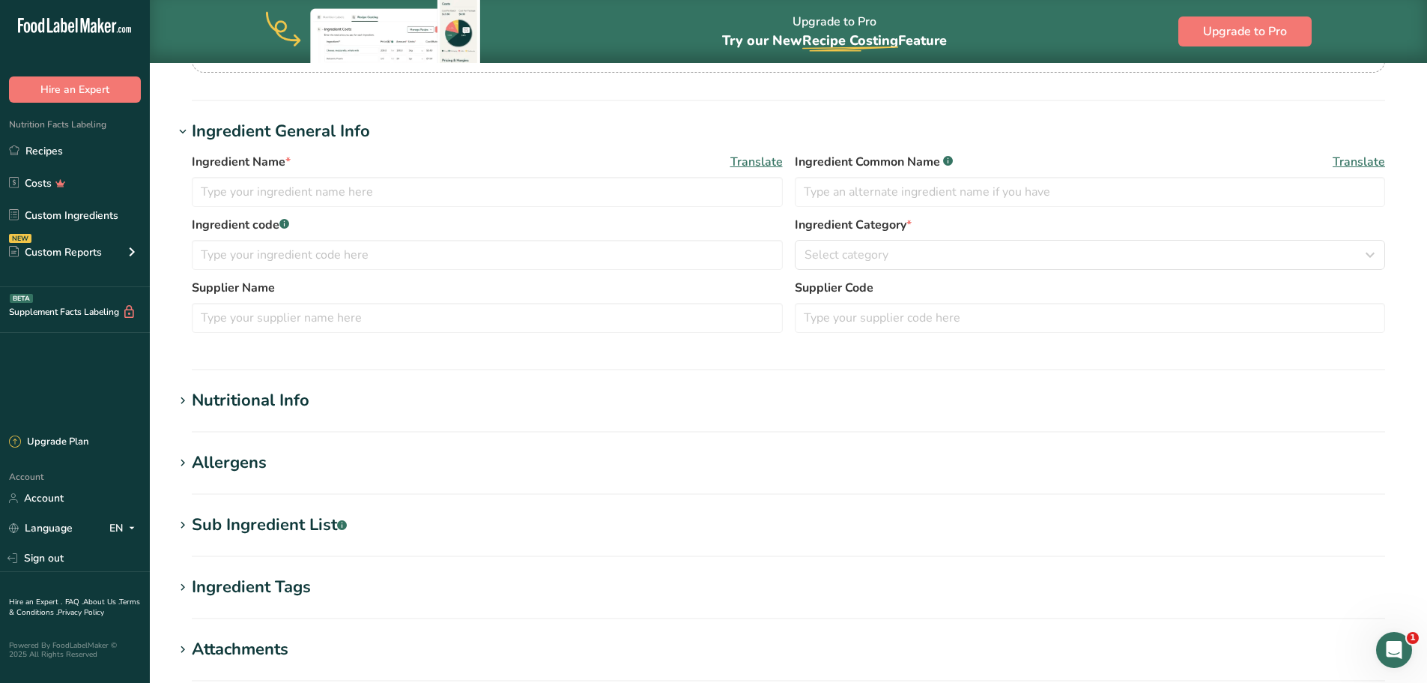
scroll to position [75, 0]
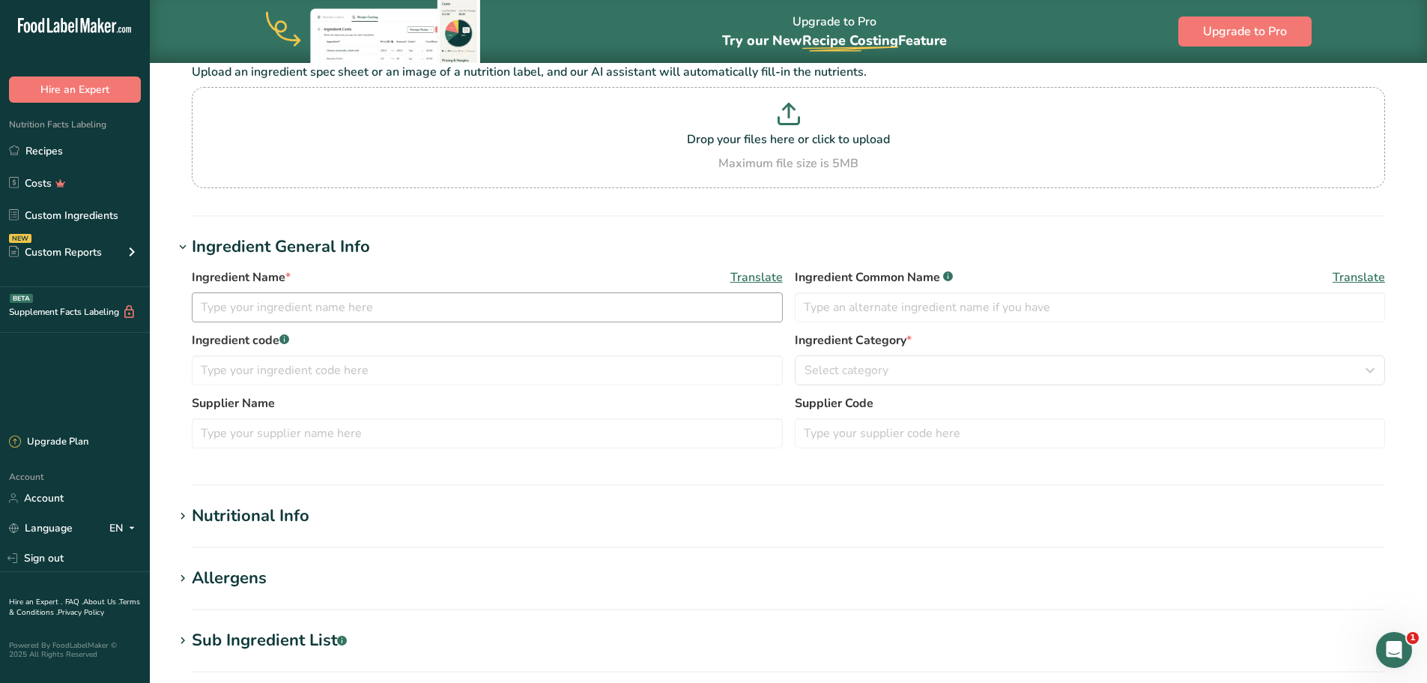
type input "Butter, Stick"
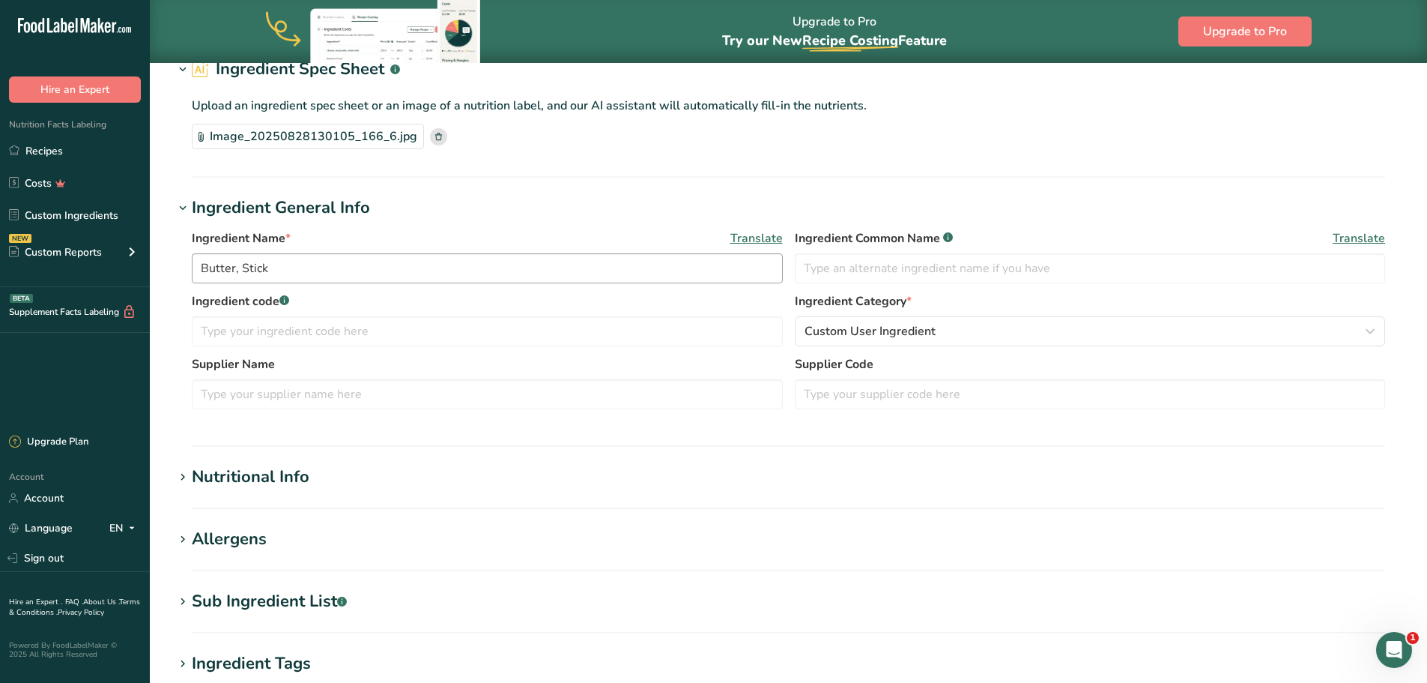
scroll to position [34, 0]
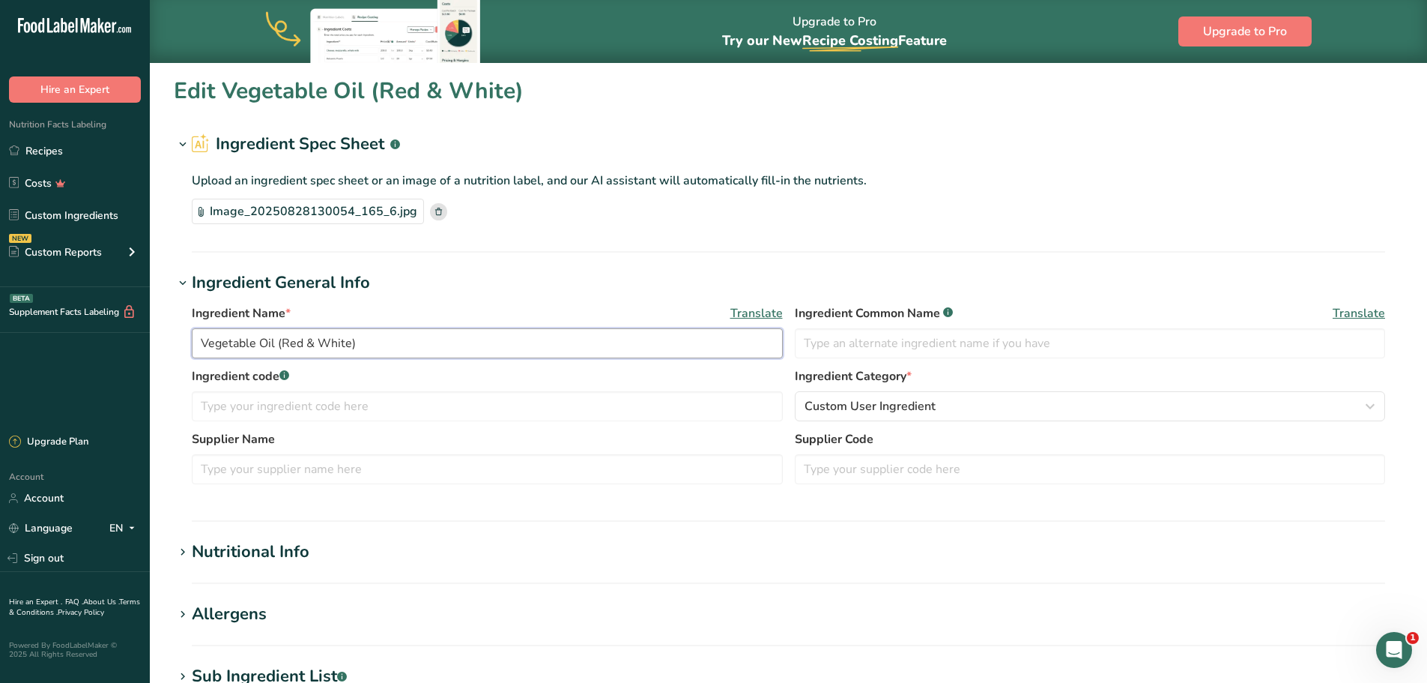
drag, startPoint x: 274, startPoint y: 339, endPoint x: 333, endPoint y: 342, distance: 59.2
click at [333, 342] on input "Vegetable Oil (Red & White)" at bounding box center [487, 343] width 591 height 30
click at [351, 342] on input "Vegetable Oil (Red & White)" at bounding box center [487, 343] width 591 height 30
drag, startPoint x: 270, startPoint y: 342, endPoint x: 465, endPoint y: 344, distance: 194.8
click at [465, 344] on input "Vegetable Oil (Red & White)" at bounding box center [487, 343] width 591 height 30
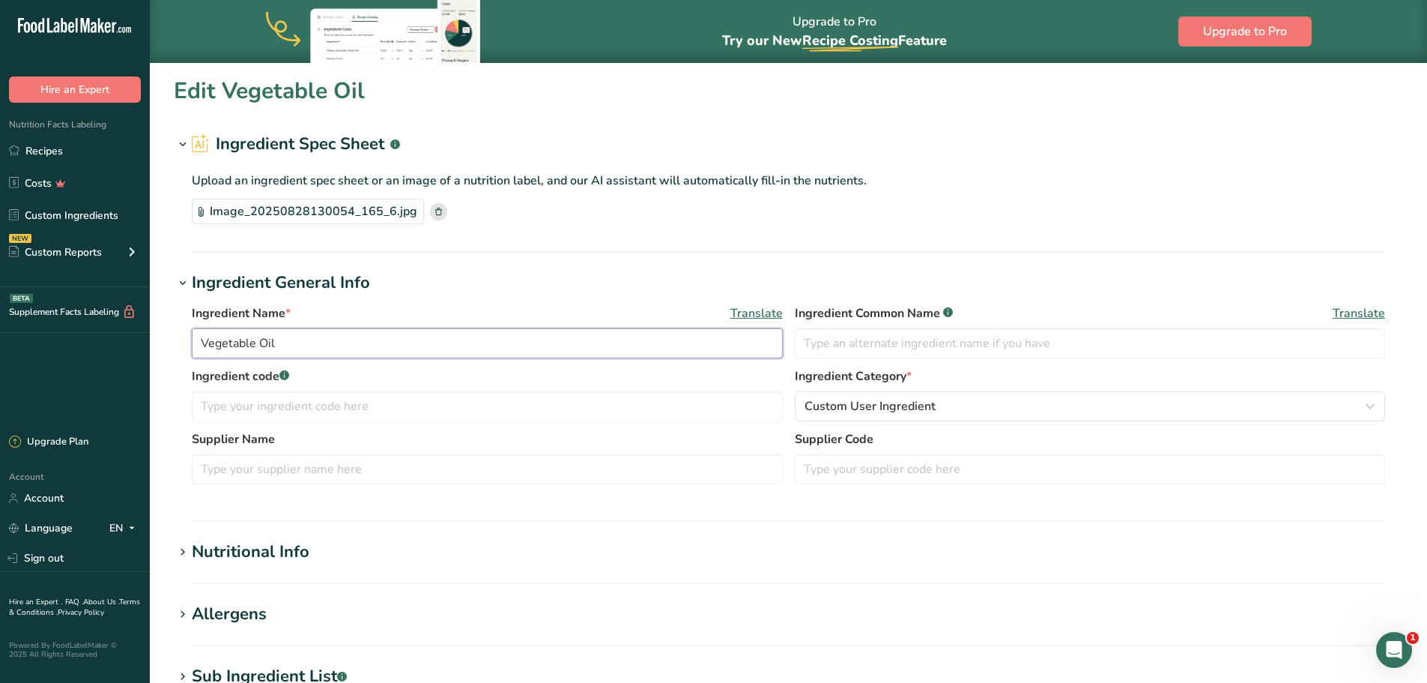
type input "Vegetable Oil"
click at [578, 540] on h1 "Nutritional Info" at bounding box center [788, 551] width 1229 height 25
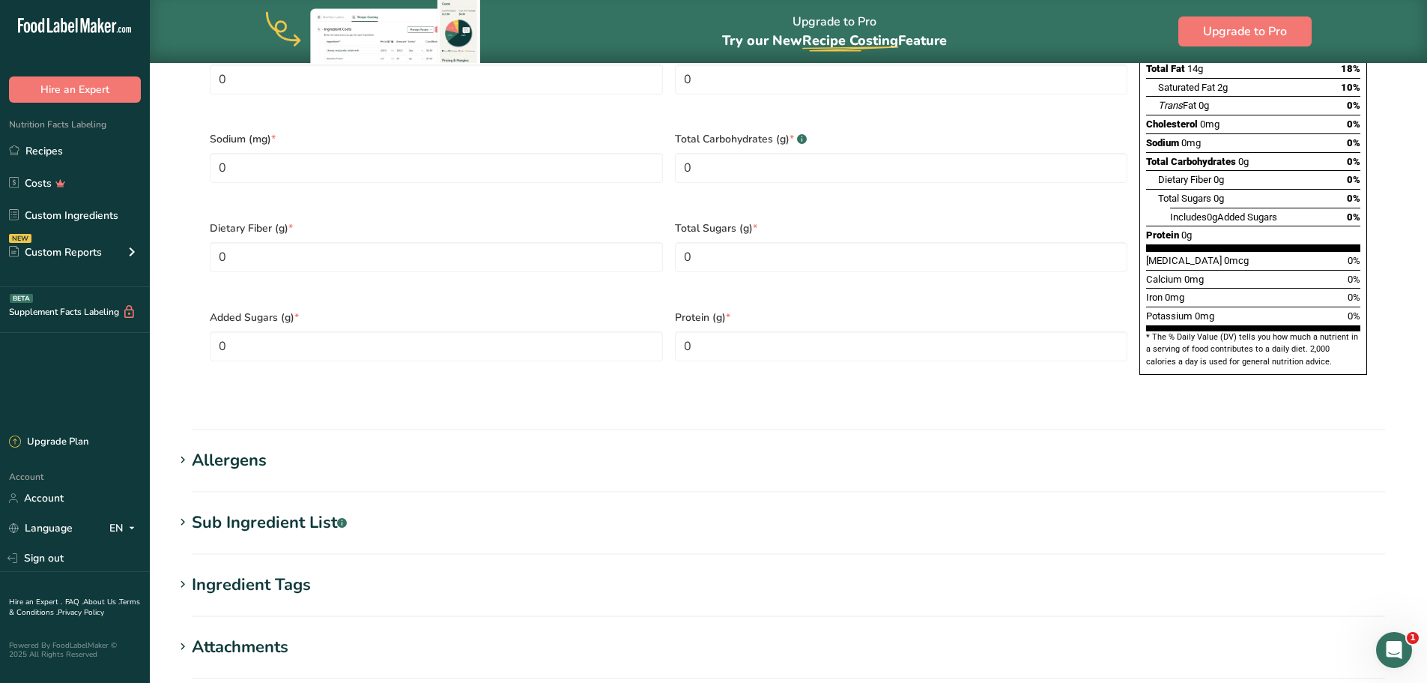
scroll to position [1058, 0]
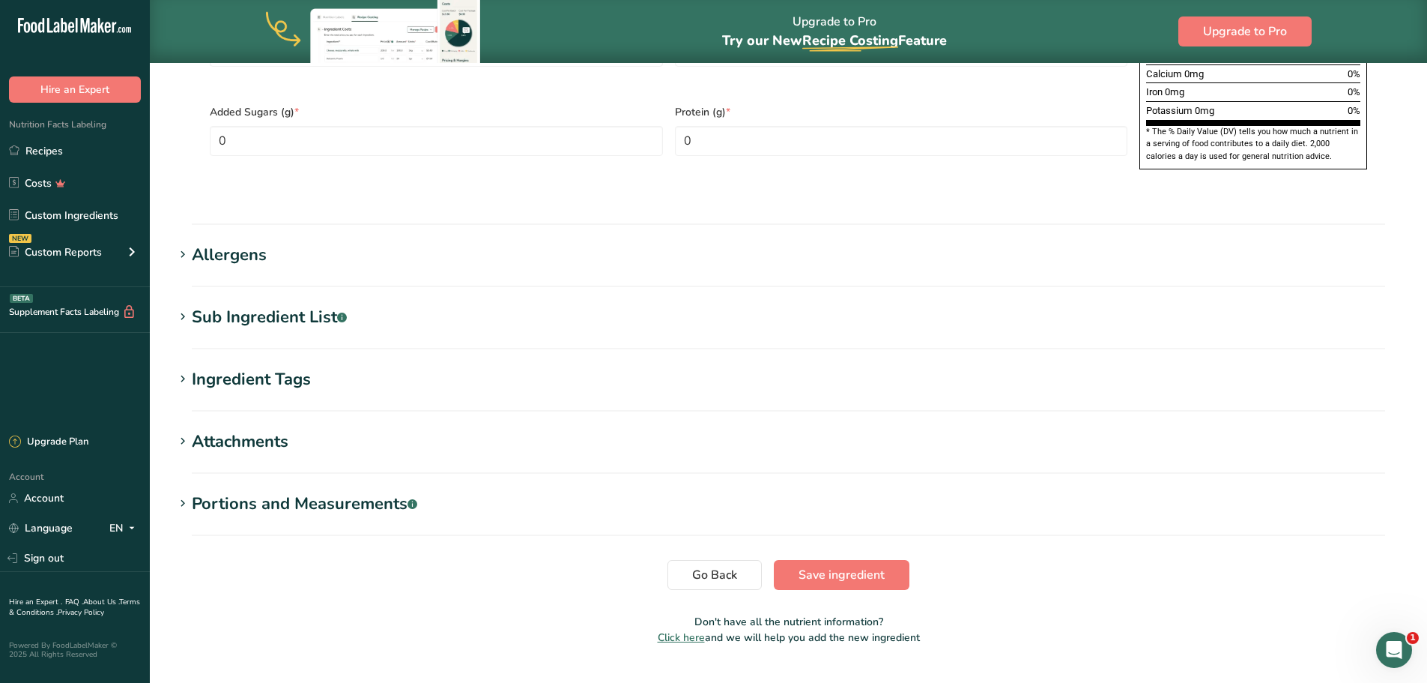
click at [802, 560] on button "Save ingredient" at bounding box center [842, 575] width 136 height 30
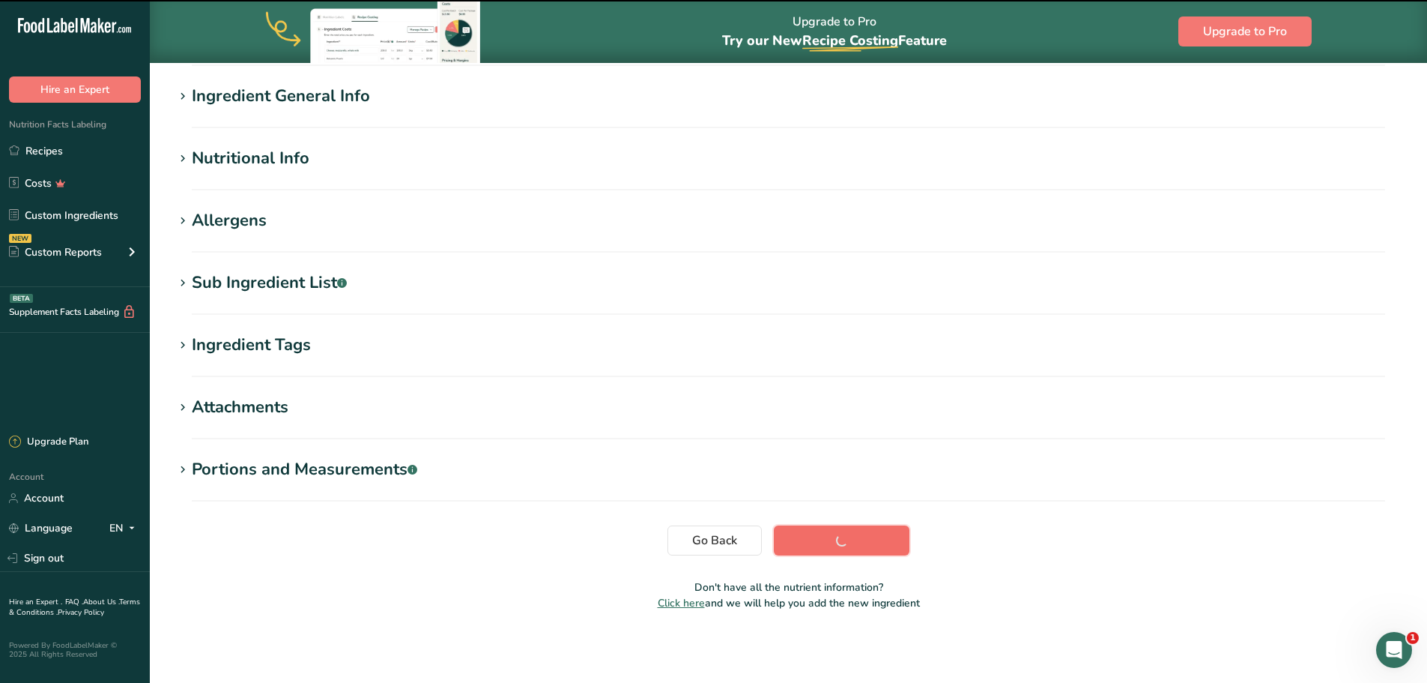
scroll to position [110, 0]
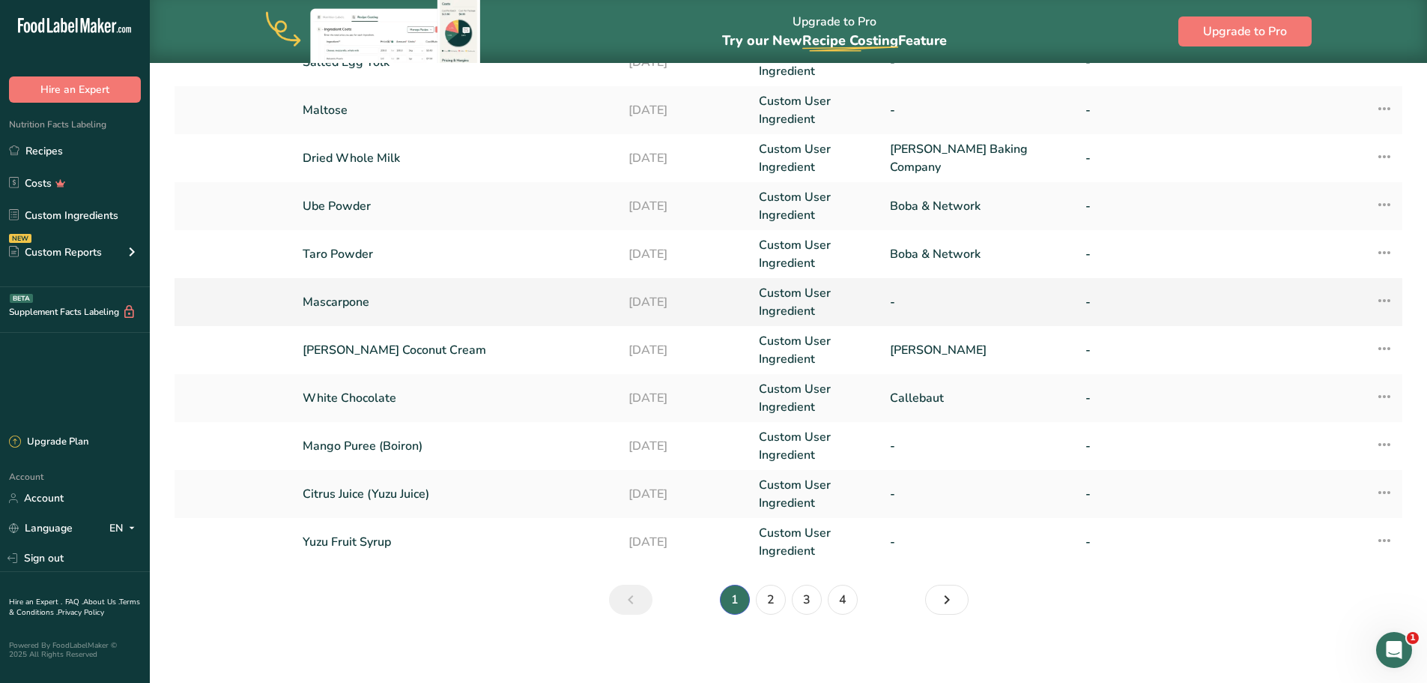
scroll to position [354, 0]
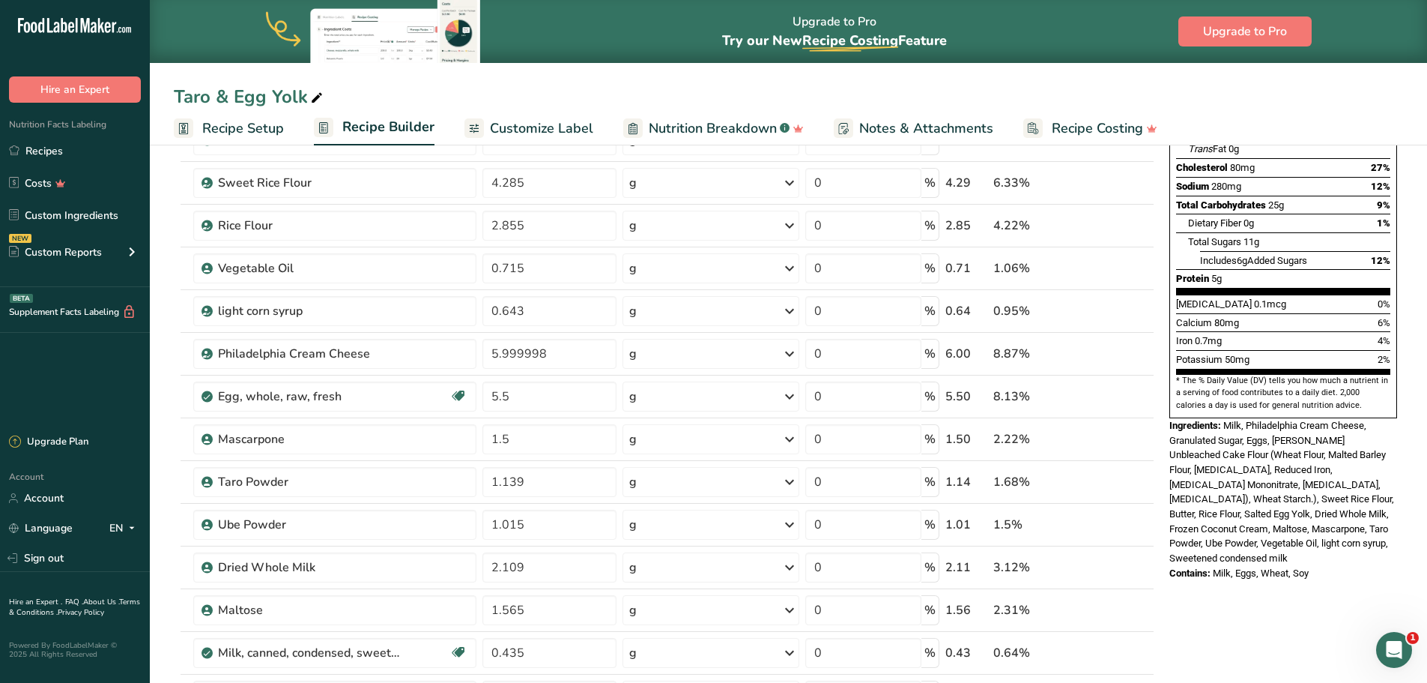
scroll to position [300, 0]
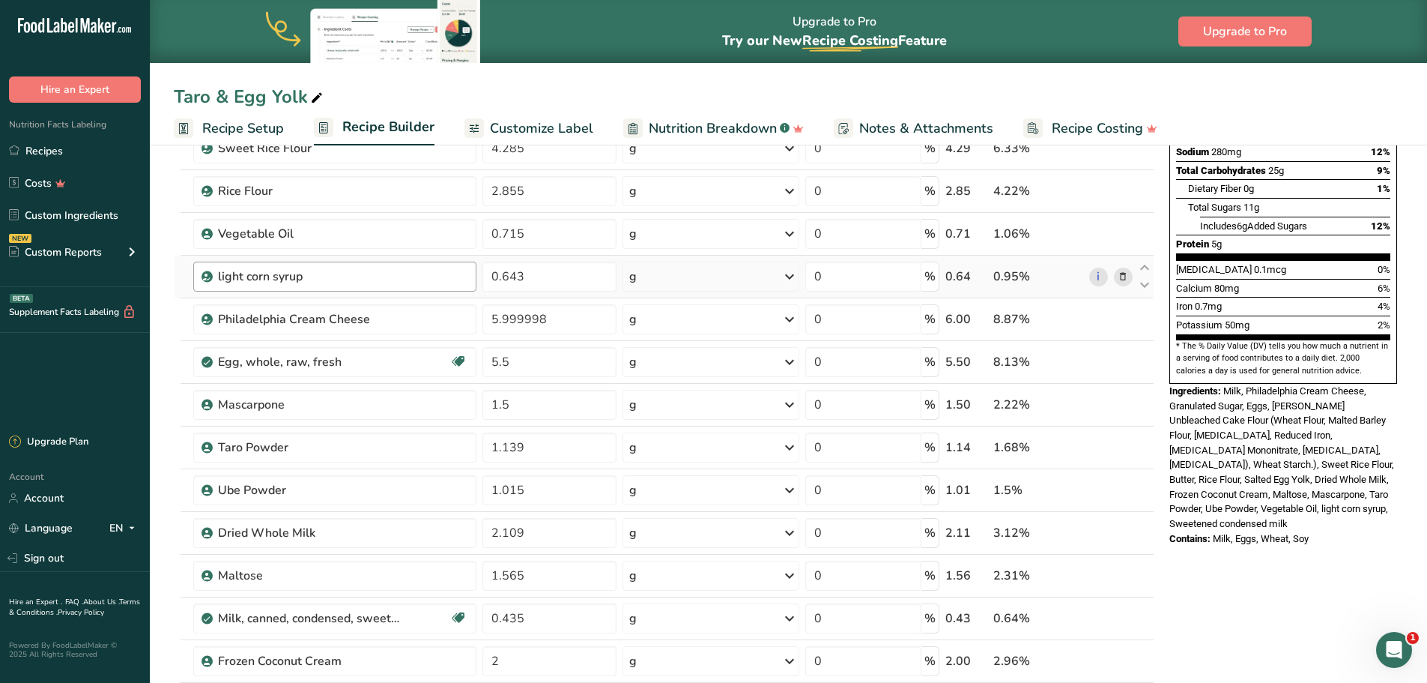
click at [450, 273] on div "light corn syrup" at bounding box center [343, 276] width 250 height 18
click at [282, 274] on div "light corn syrup" at bounding box center [311, 276] width 187 height 18
drag, startPoint x: 581, startPoint y: 273, endPoint x: 478, endPoint y: 273, distance: 102.6
click at [478, 273] on tr "light corn syrup 0.643 g Weight Units g kg mg See more Volume Units l Volume un…" at bounding box center [664, 276] width 979 height 43
click at [426, 278] on div "Ingredient * Amount * Unit * Waste * .a-a{fill:#347362;}.b-a{fill:#fff;} Grams …" at bounding box center [664, 392] width 981 height 937
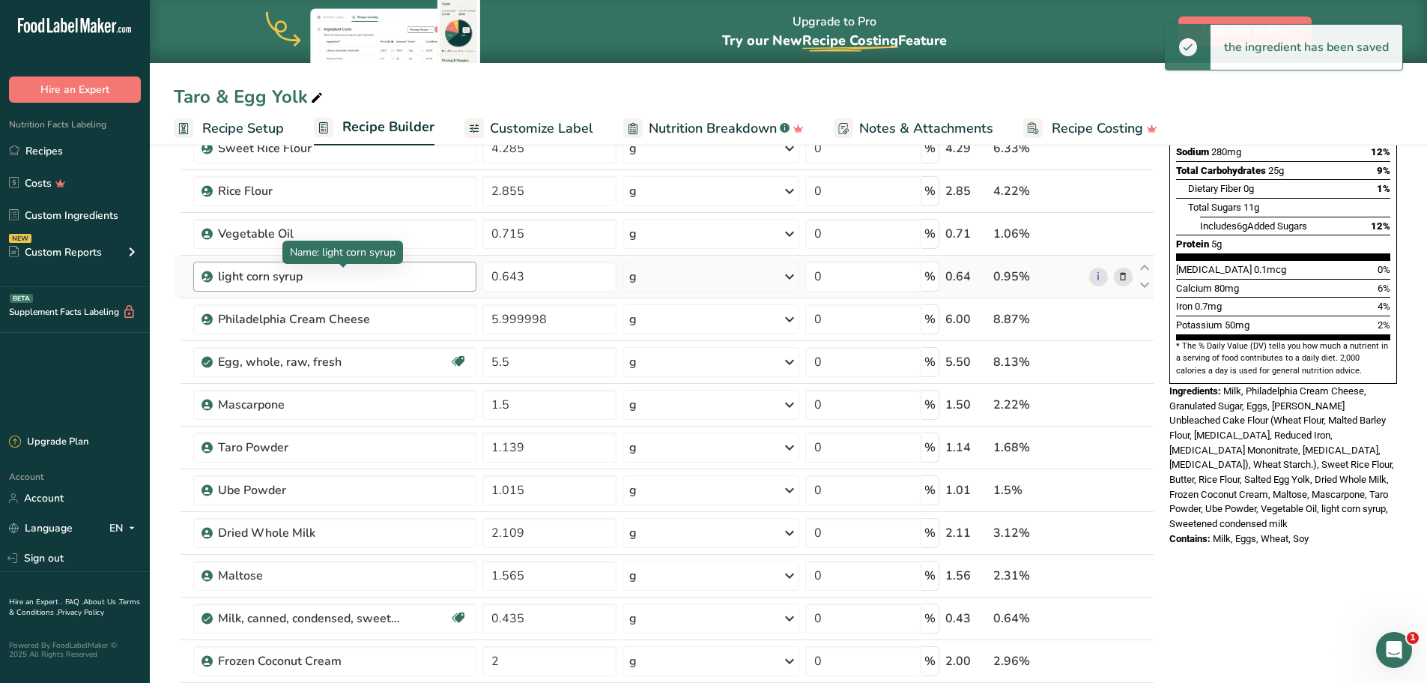
click at [364, 280] on div "light corn syrup" at bounding box center [311, 276] width 187 height 18
click at [302, 282] on div "light corn syrup" at bounding box center [311, 276] width 187 height 18
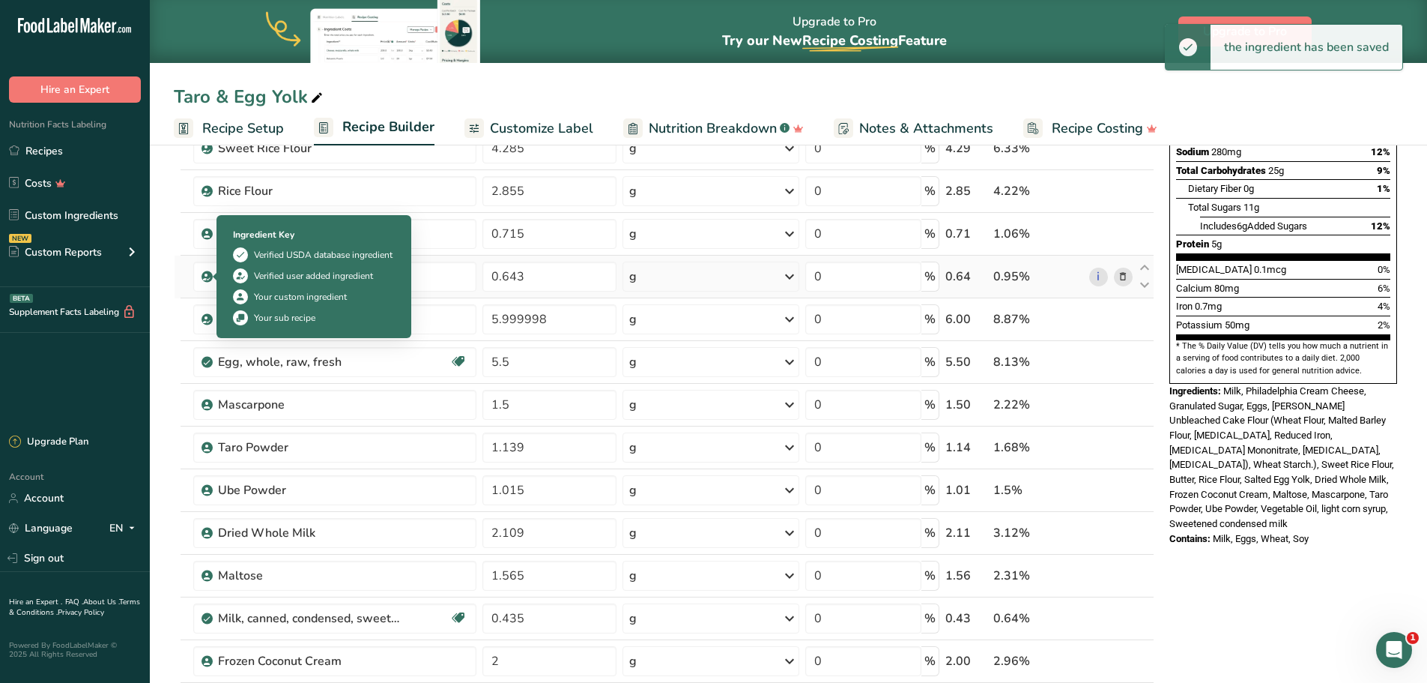
click at [202, 271] on span at bounding box center [207, 276] width 11 height 18
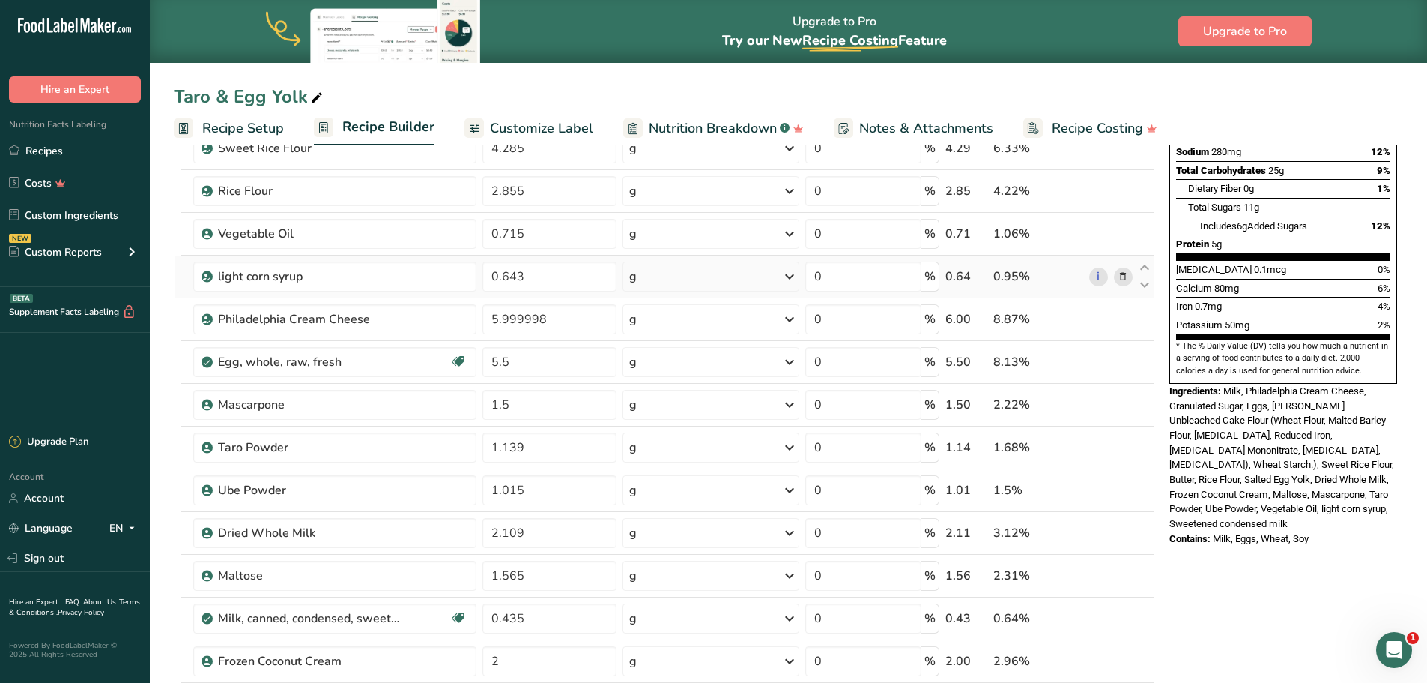
click at [1118, 278] on icon at bounding box center [1123, 277] width 10 height 16
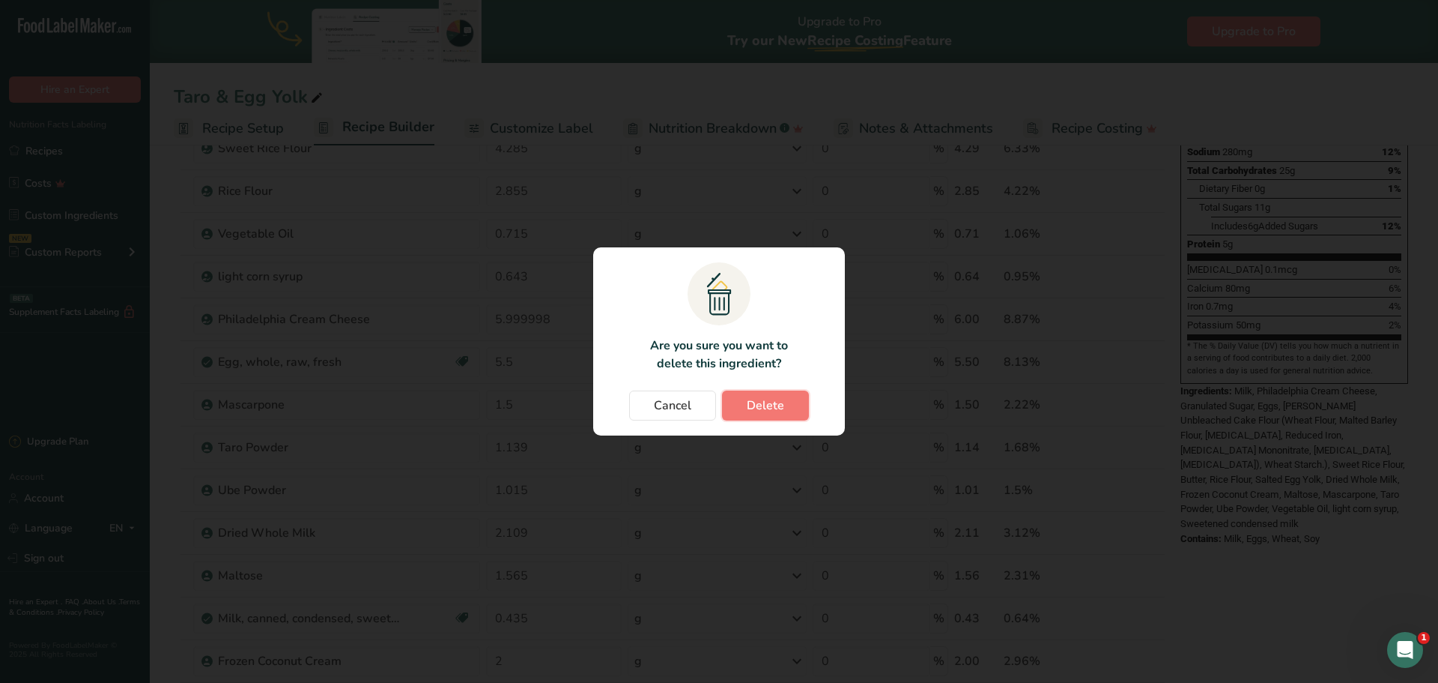
drag, startPoint x: 795, startPoint y: 400, endPoint x: 772, endPoint y: 391, distance: 24.9
click at [794, 400] on button "Delete" at bounding box center [765, 405] width 87 height 30
type input "5.999998"
type input "5.5"
type input "1.5"
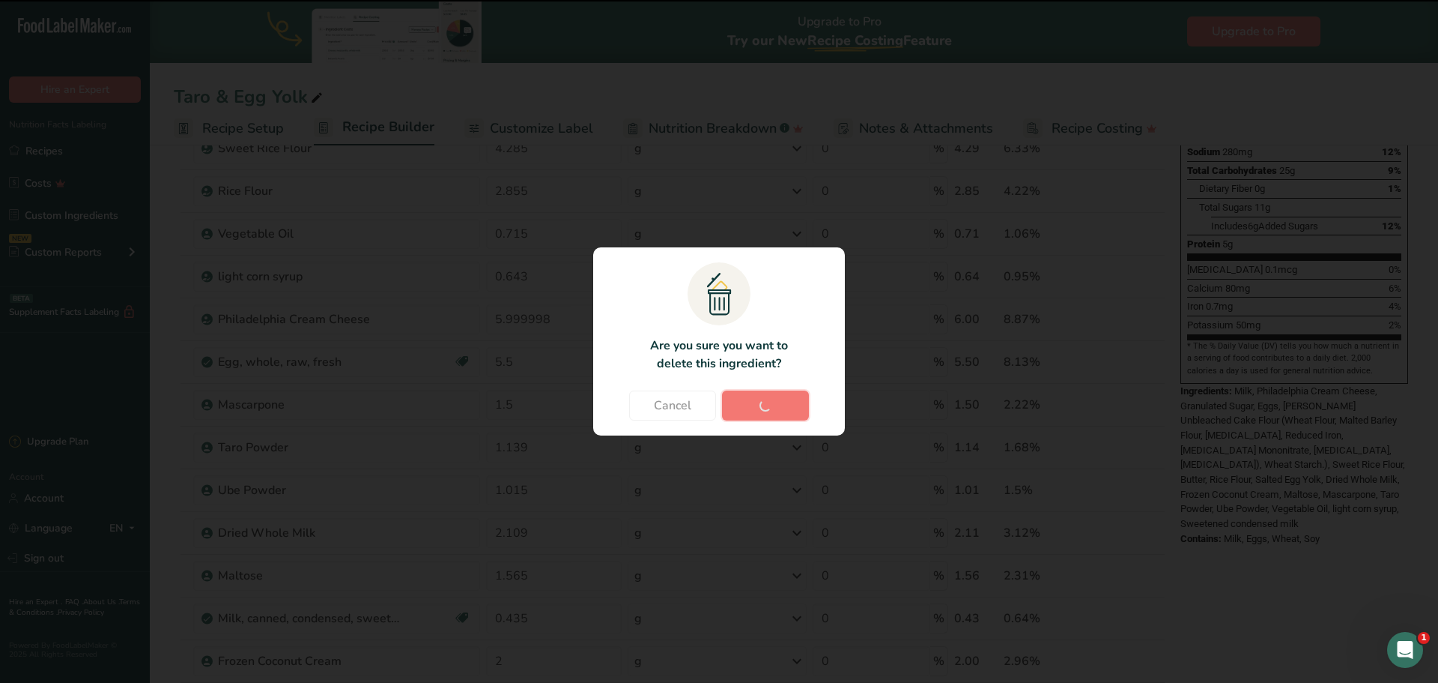
type input "1.139"
type input "1.015"
type input "2.109"
type input "1.565"
type input "0.435"
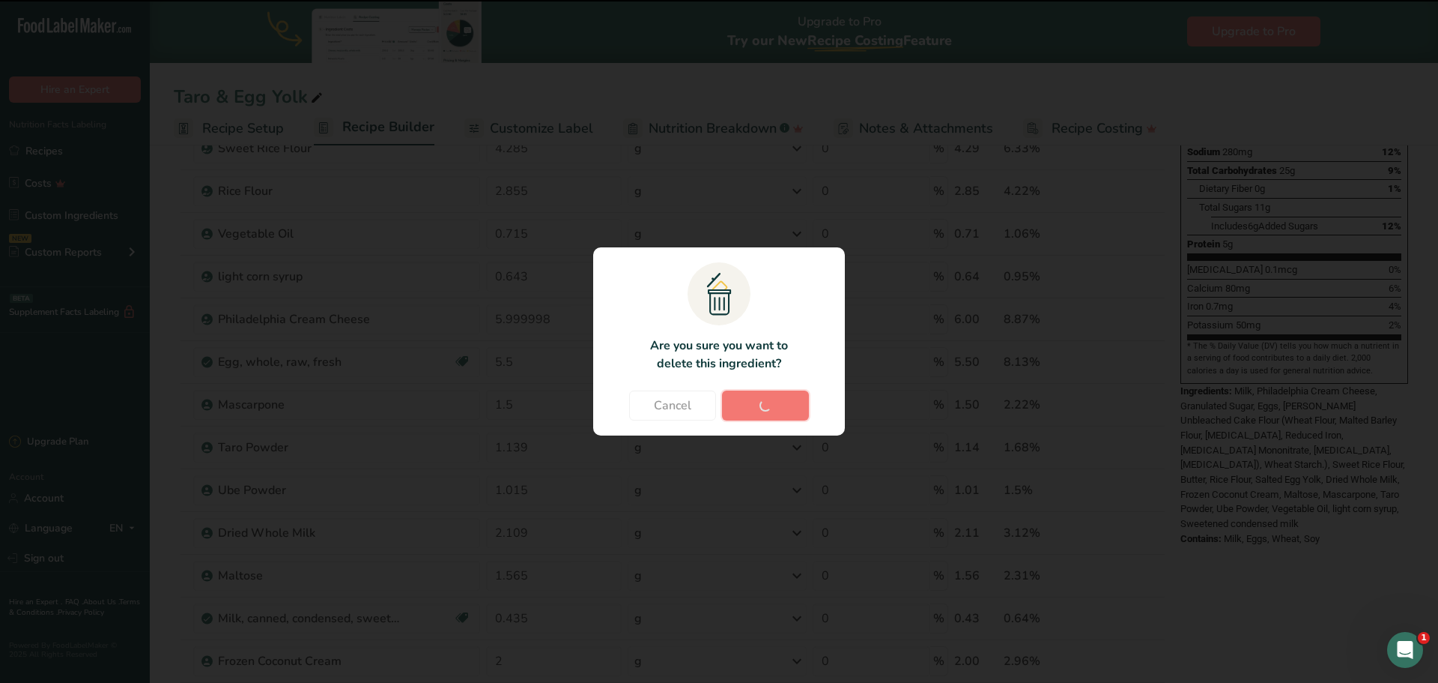
type input "2"
type input "2.174"
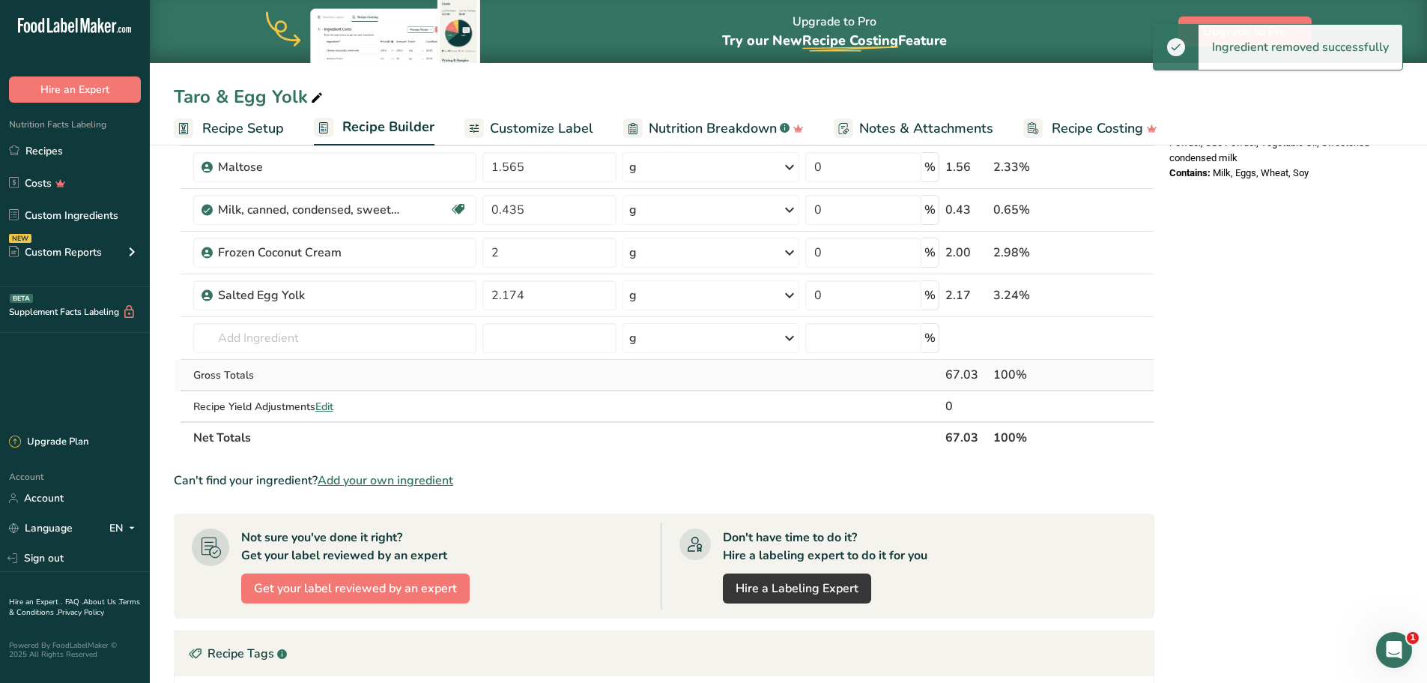
scroll to position [650, 0]
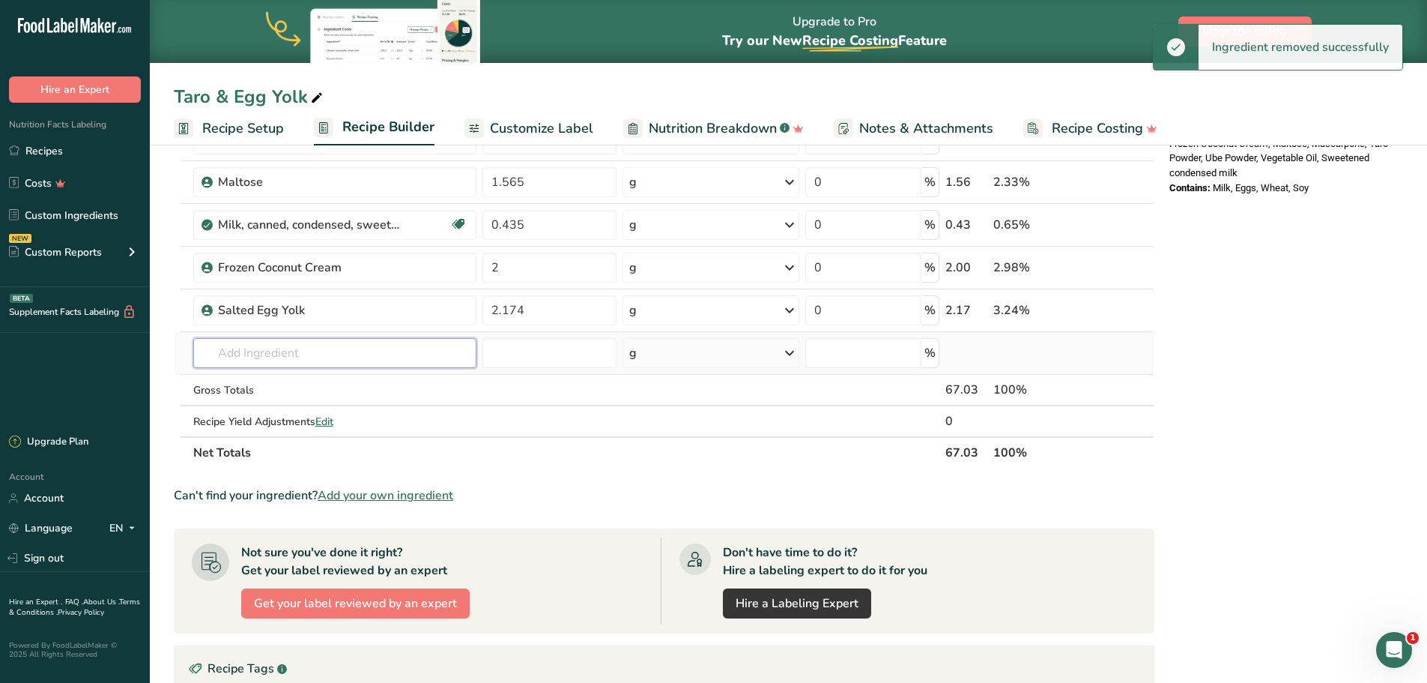
click at [279, 351] on input "text" at bounding box center [335, 353] width 284 height 30
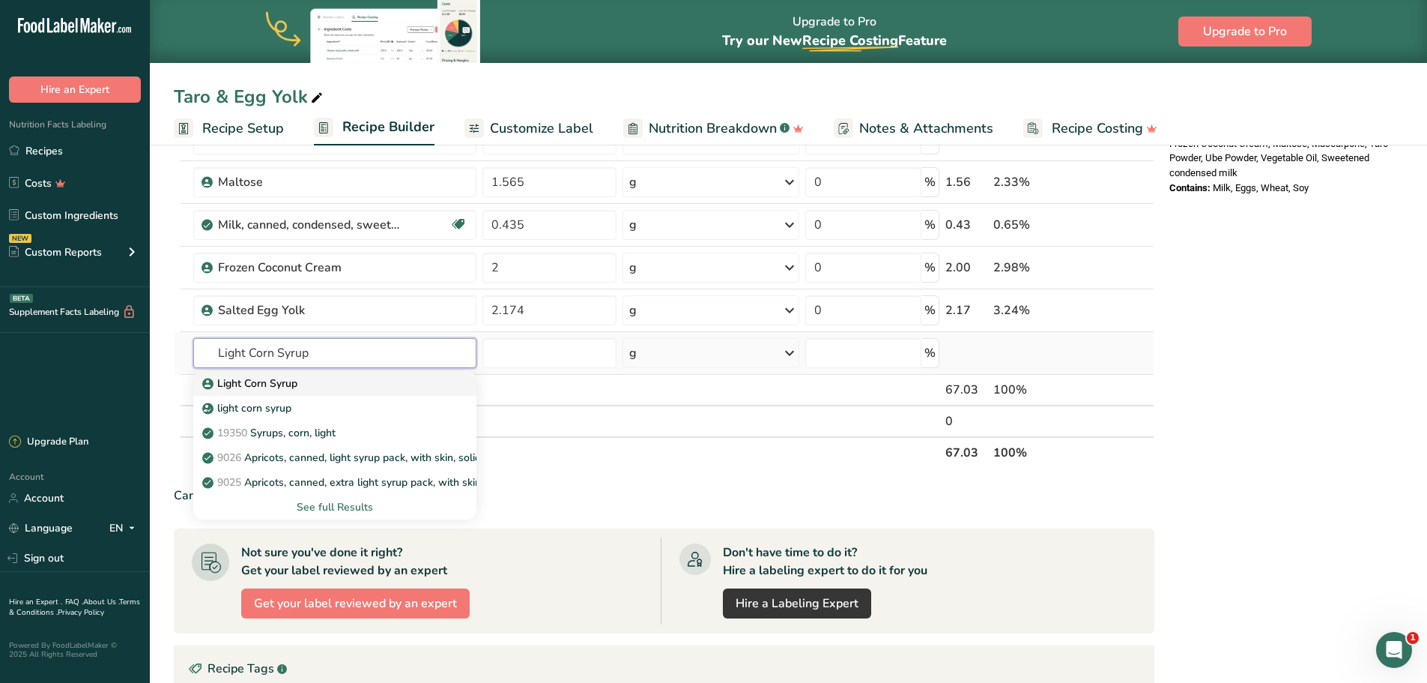
type input "Light Corn Syrup"
click at [273, 386] on p "Light Corn Syrup" at bounding box center [251, 383] width 92 height 16
type input "Light Corn Syrup"
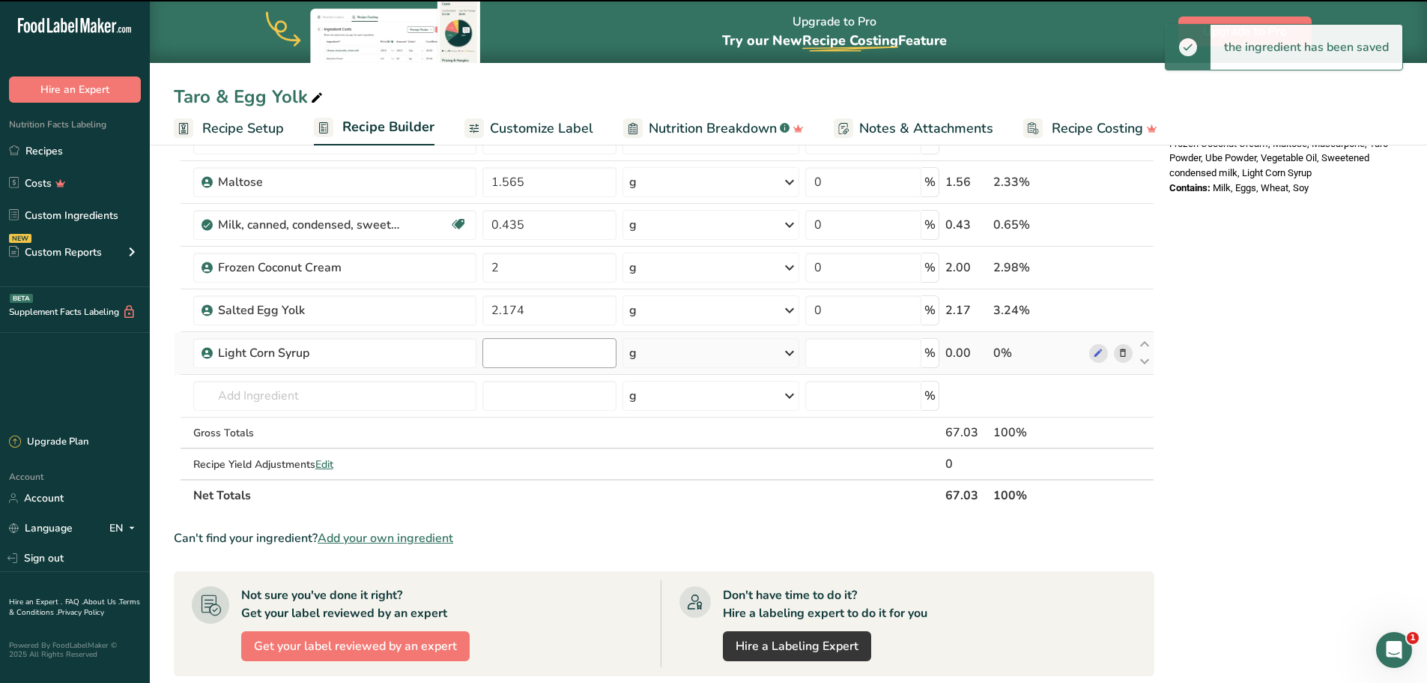
type input "0"
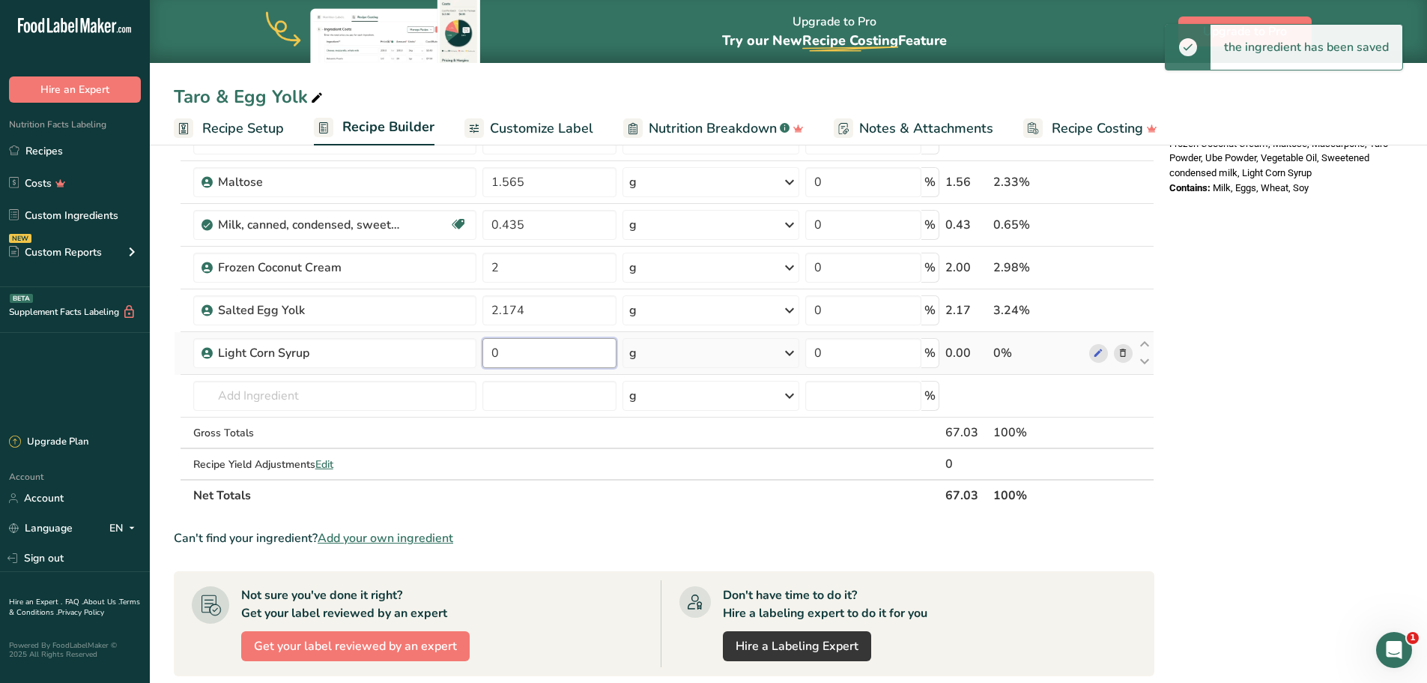
click at [566, 363] on input "0" at bounding box center [548, 353] width 133 height 30
paste input ".643"
type input "0.643"
click at [1256, 435] on div "Nutrition Facts 1 Serving Per Container Serving Size 67g Amount Per Serving Cal…" at bounding box center [1284, 257] width 240 height 1487
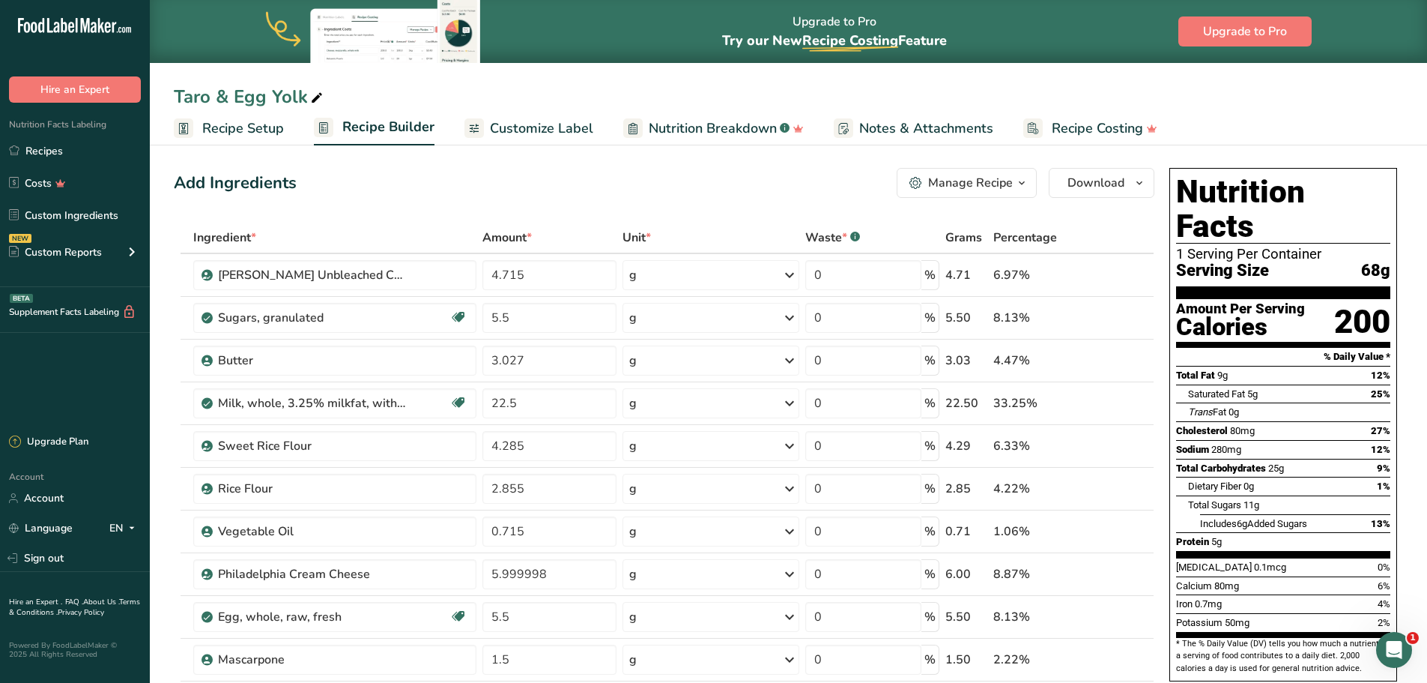
scroll to position [0, 0]
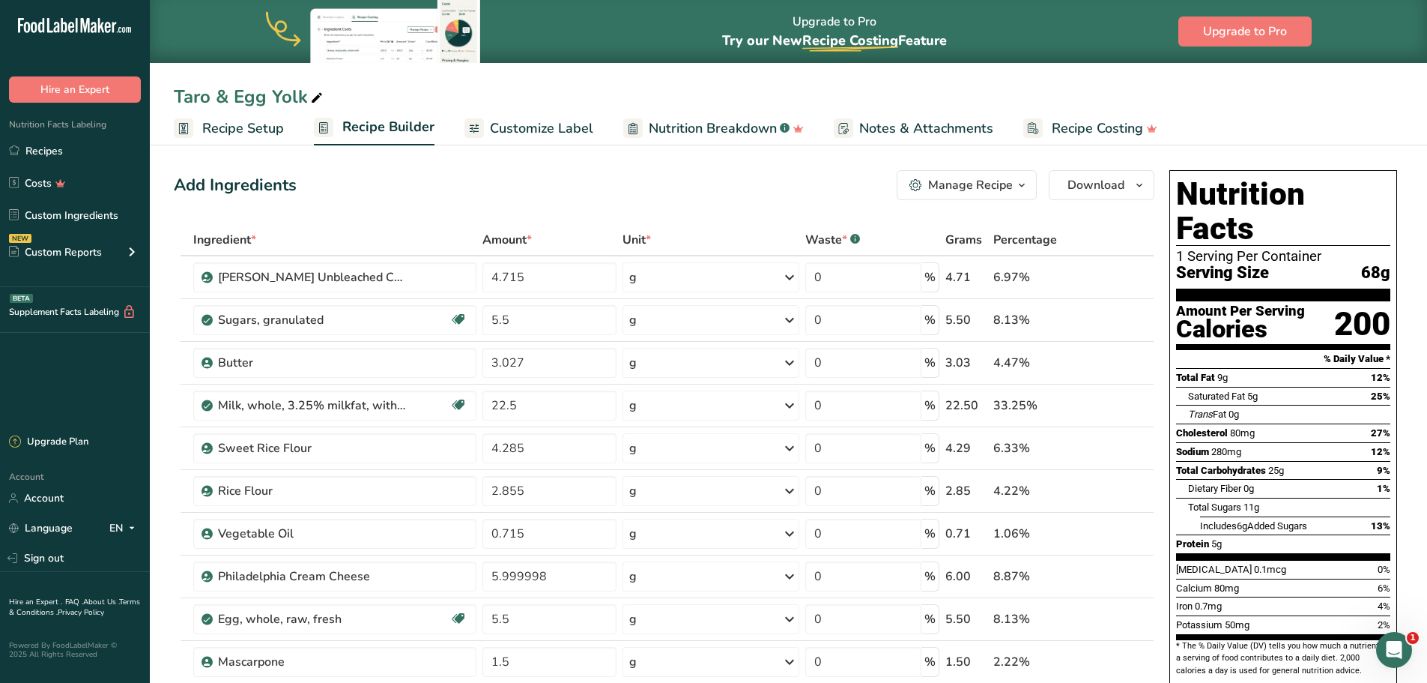
drag, startPoint x: 506, startPoint y: 131, endPoint x: 532, endPoint y: 146, distance: 29.6
click at [506, 131] on span "Customize Label" at bounding box center [541, 128] width 103 height 20
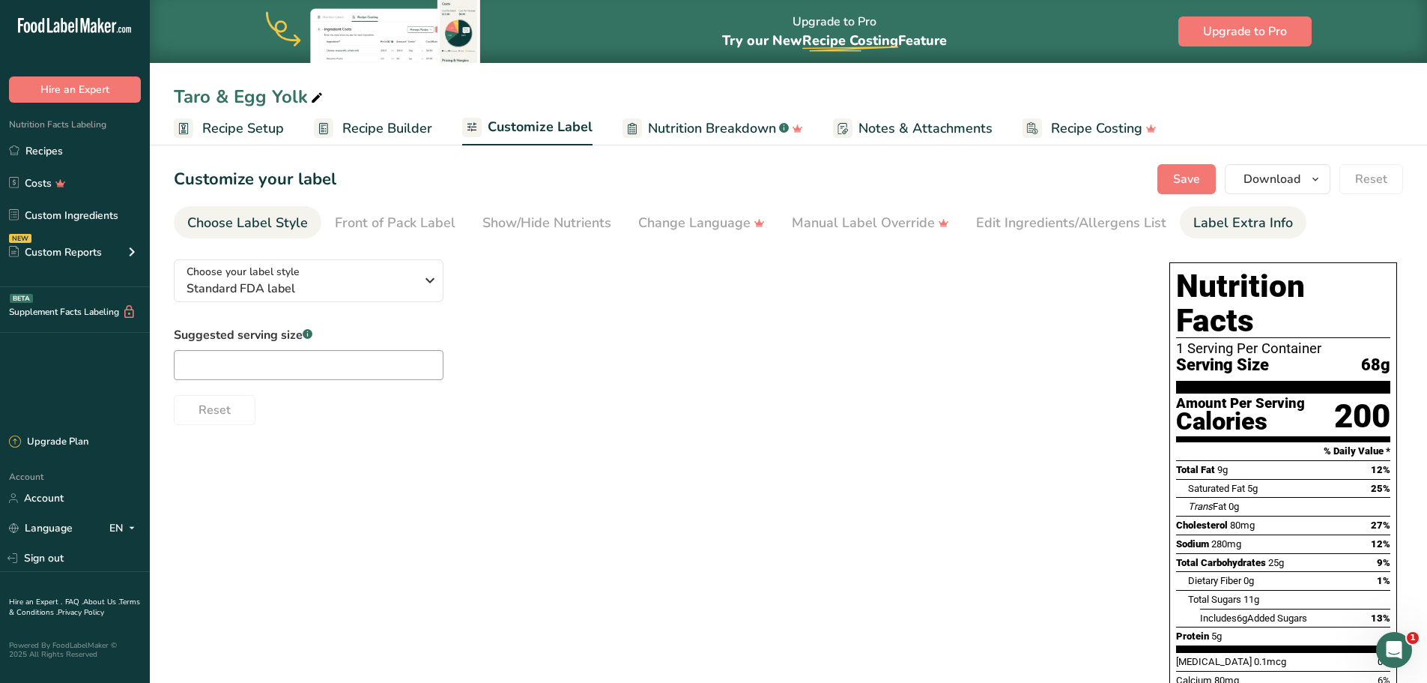
click at [1221, 217] on div "Label Extra Info" at bounding box center [1243, 223] width 100 height 20
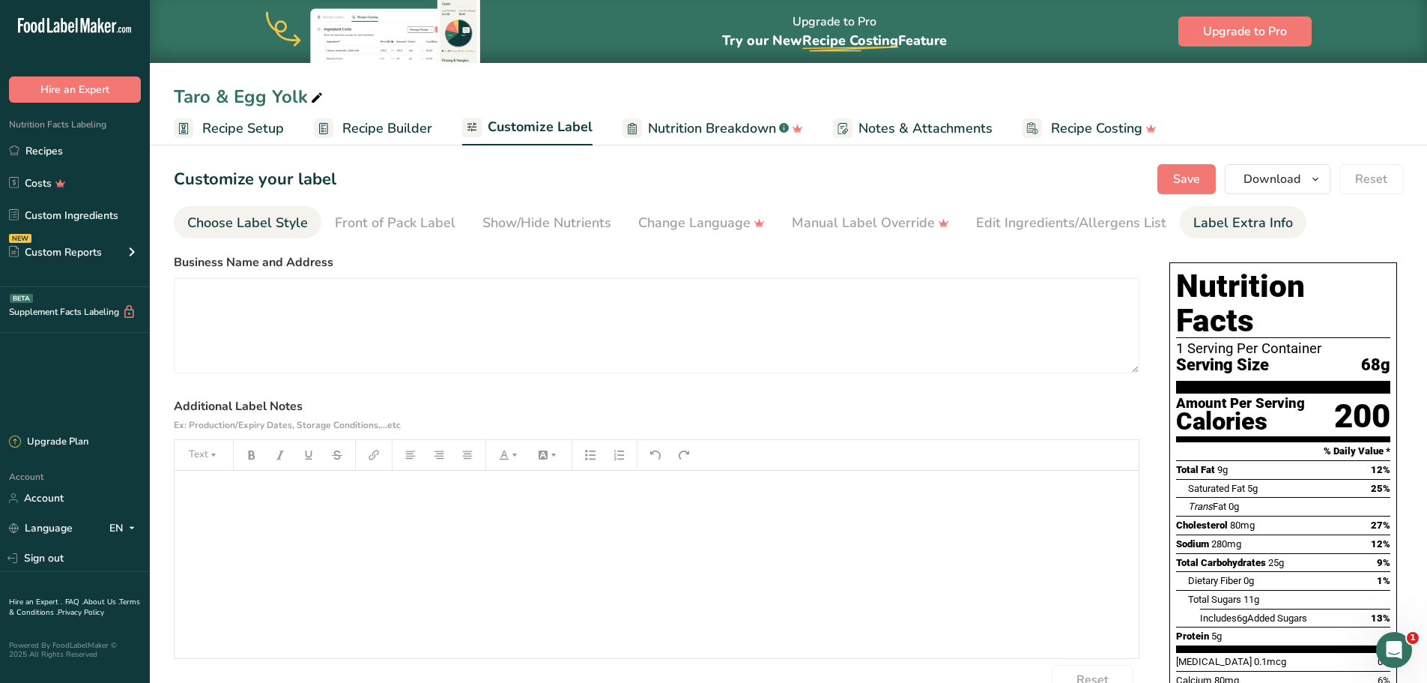
click at [310, 226] on li "Choose Label Style" at bounding box center [248, 222] width 148 height 32
click at [395, 225] on div "Front of Pack Label" at bounding box center [395, 223] width 121 height 20
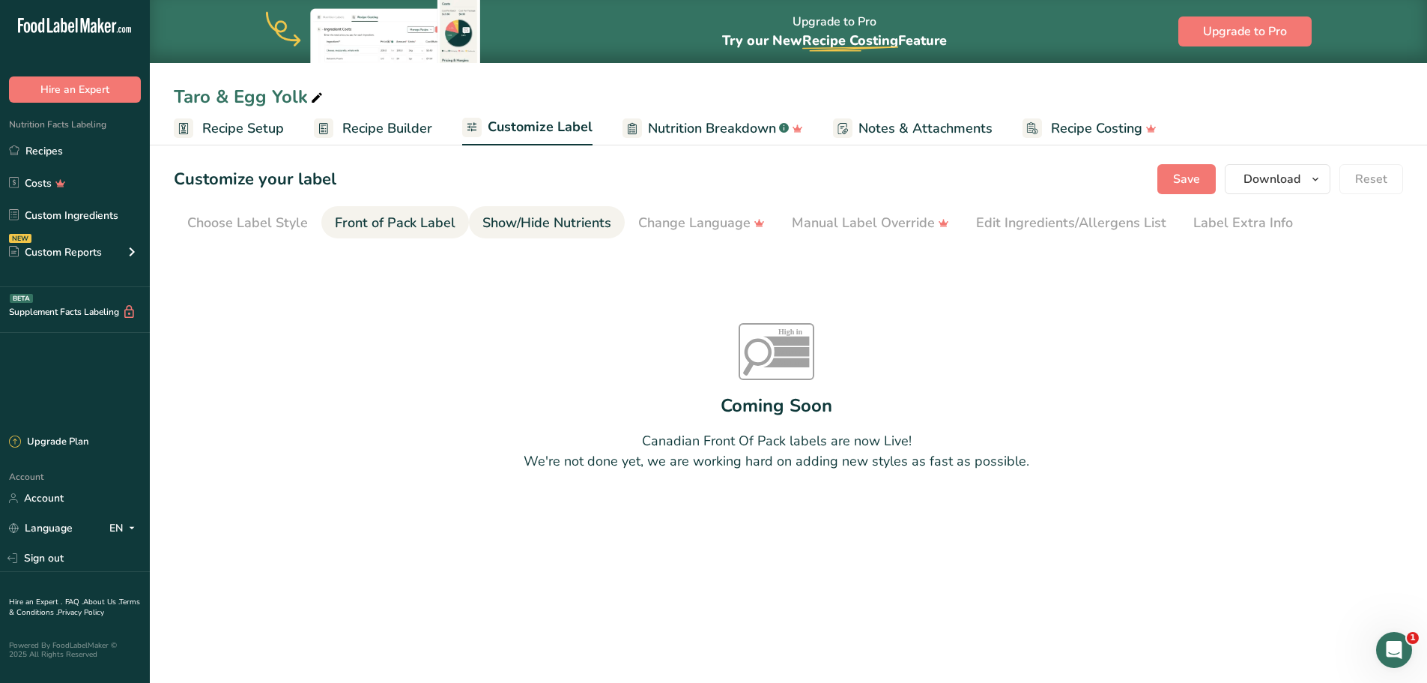
click at [506, 235] on link "Show/Hide Nutrients" at bounding box center [546, 223] width 129 height 34
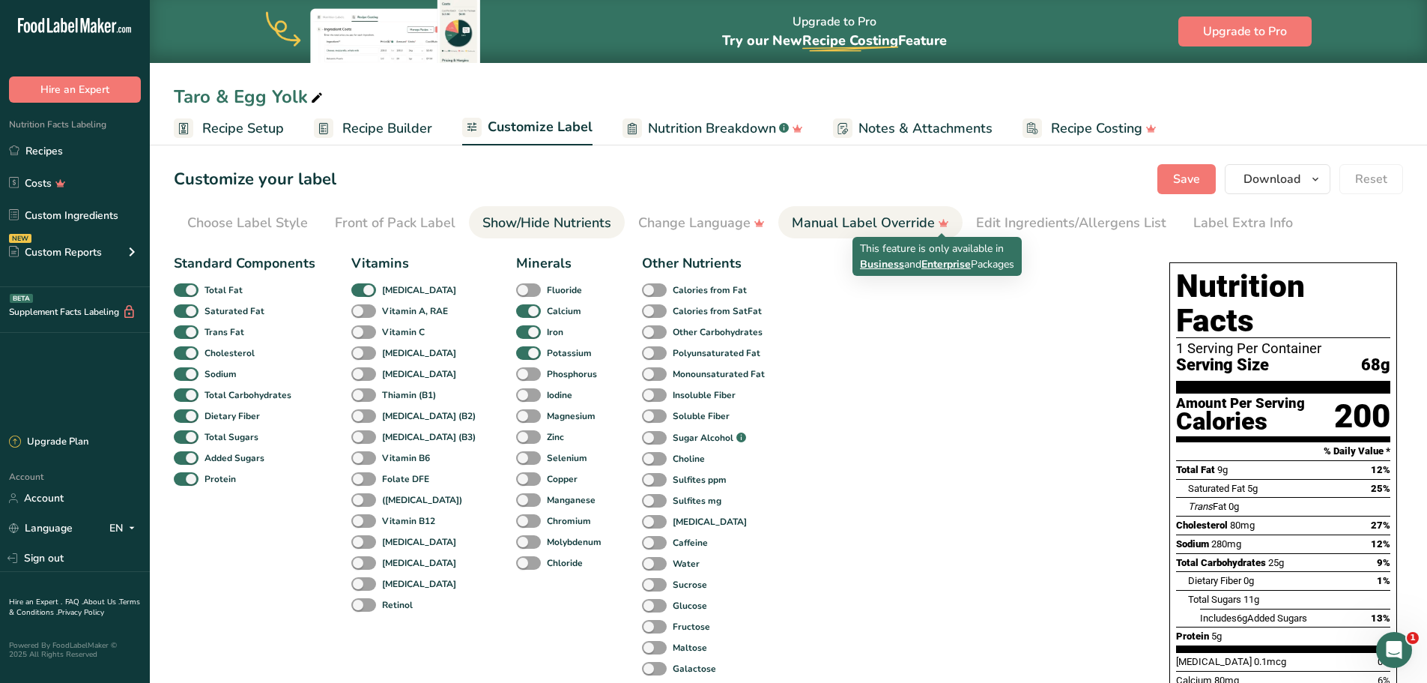
click at [877, 228] on div "Manual Label Override" at bounding box center [870, 223] width 157 height 20
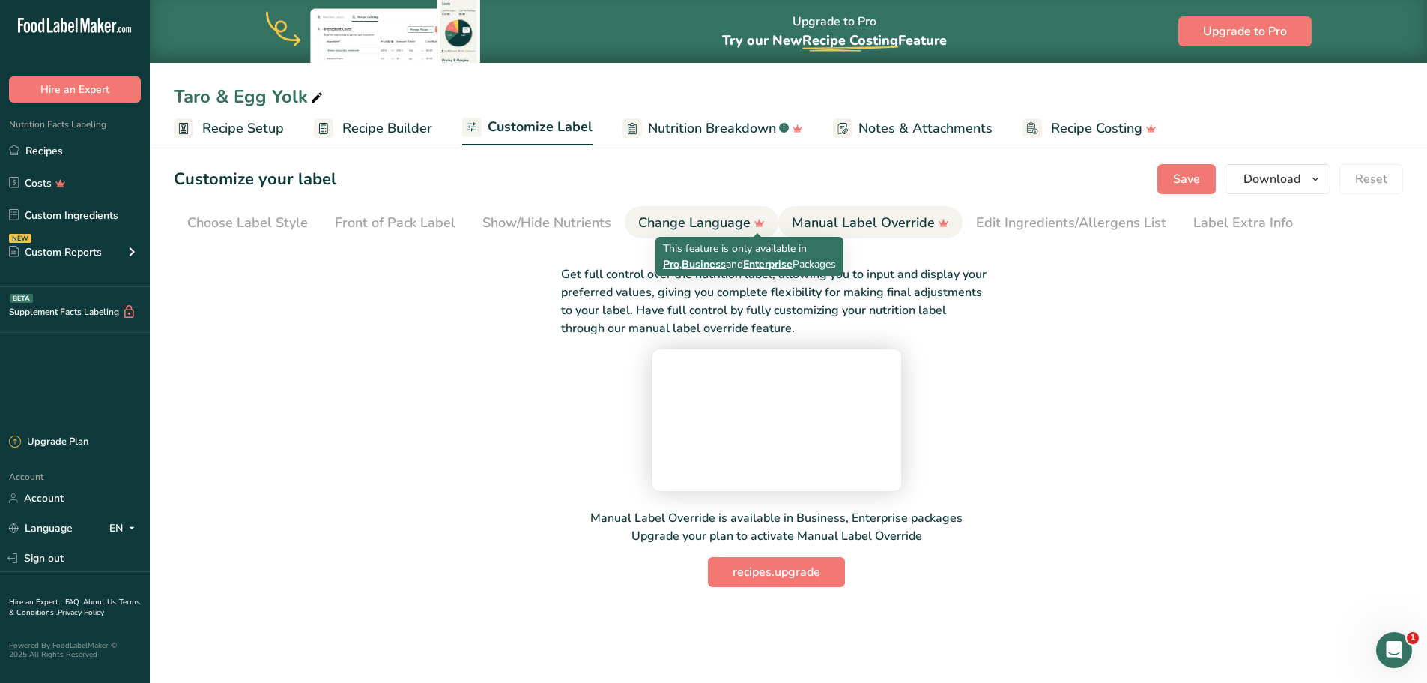
click at [748, 228] on icon at bounding box center [759, 223] width 22 height 16
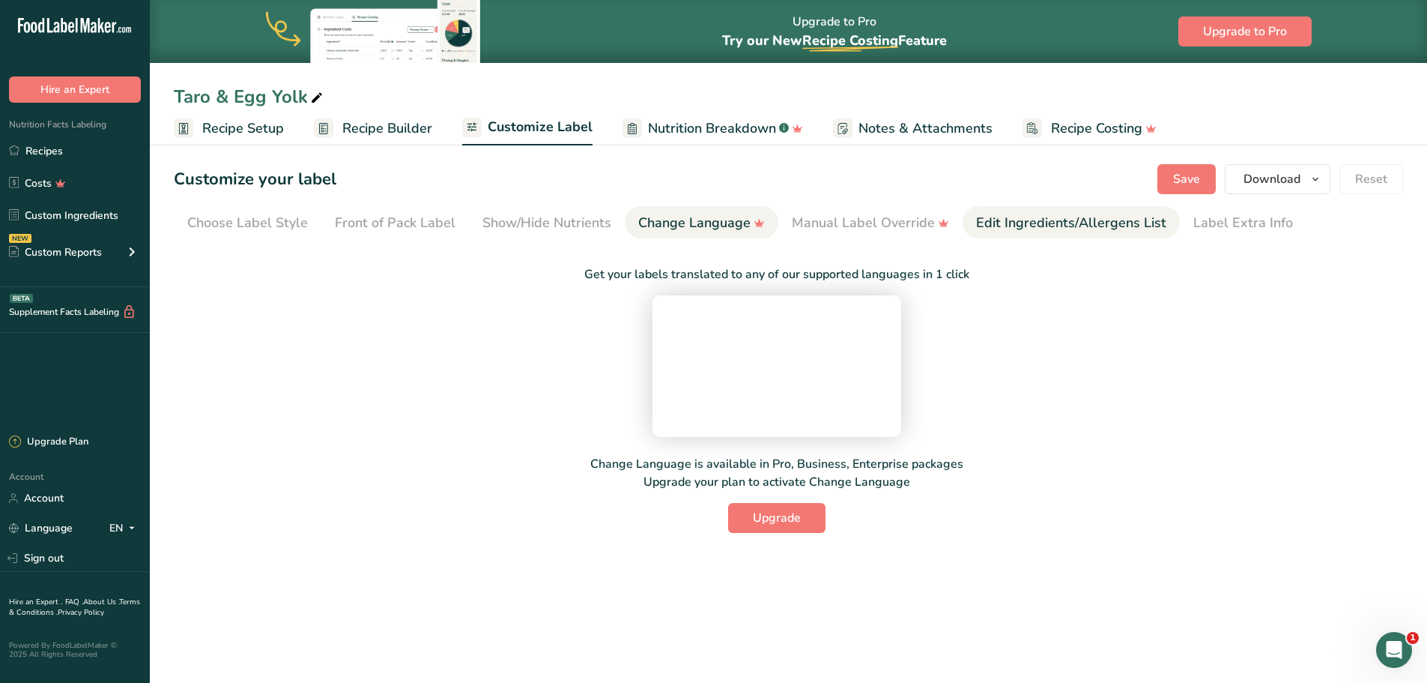
click at [984, 225] on div "Edit Ingredients/Allergens List" at bounding box center [1071, 223] width 190 height 20
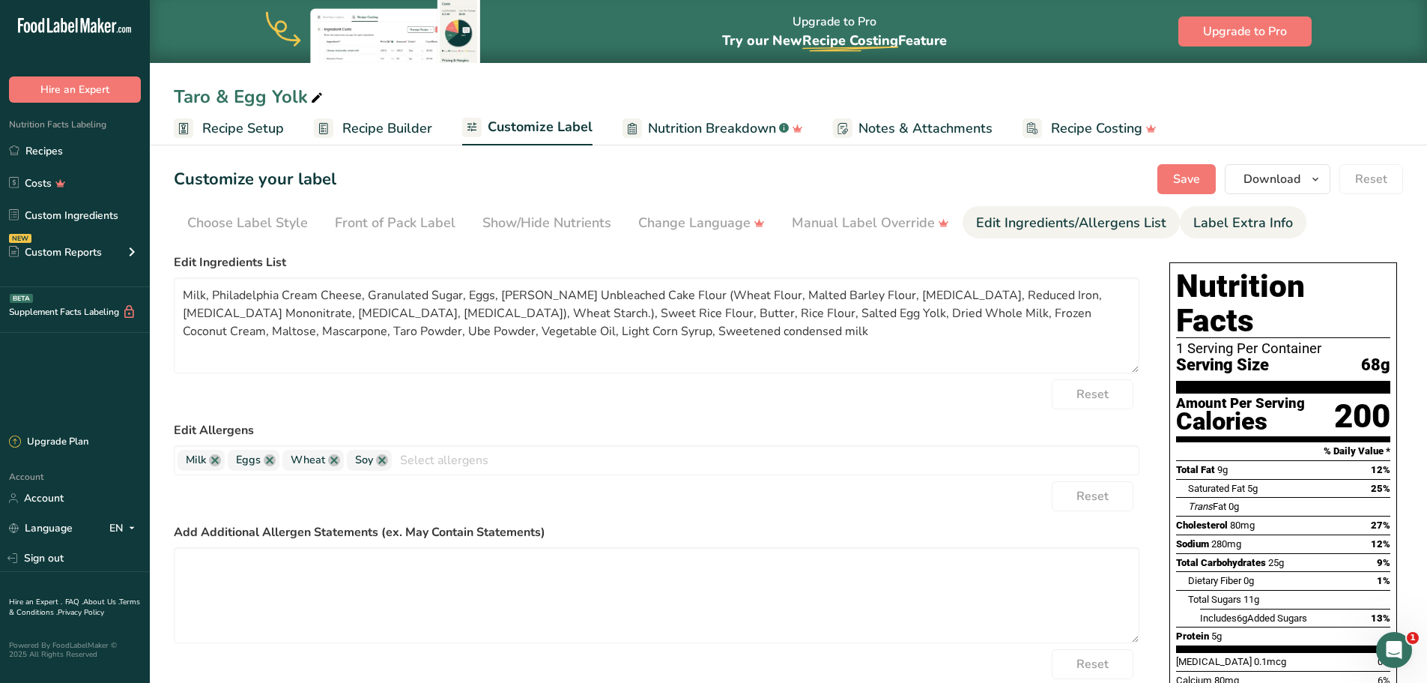
click at [1220, 222] on div "Label Extra Info" at bounding box center [1243, 223] width 100 height 20
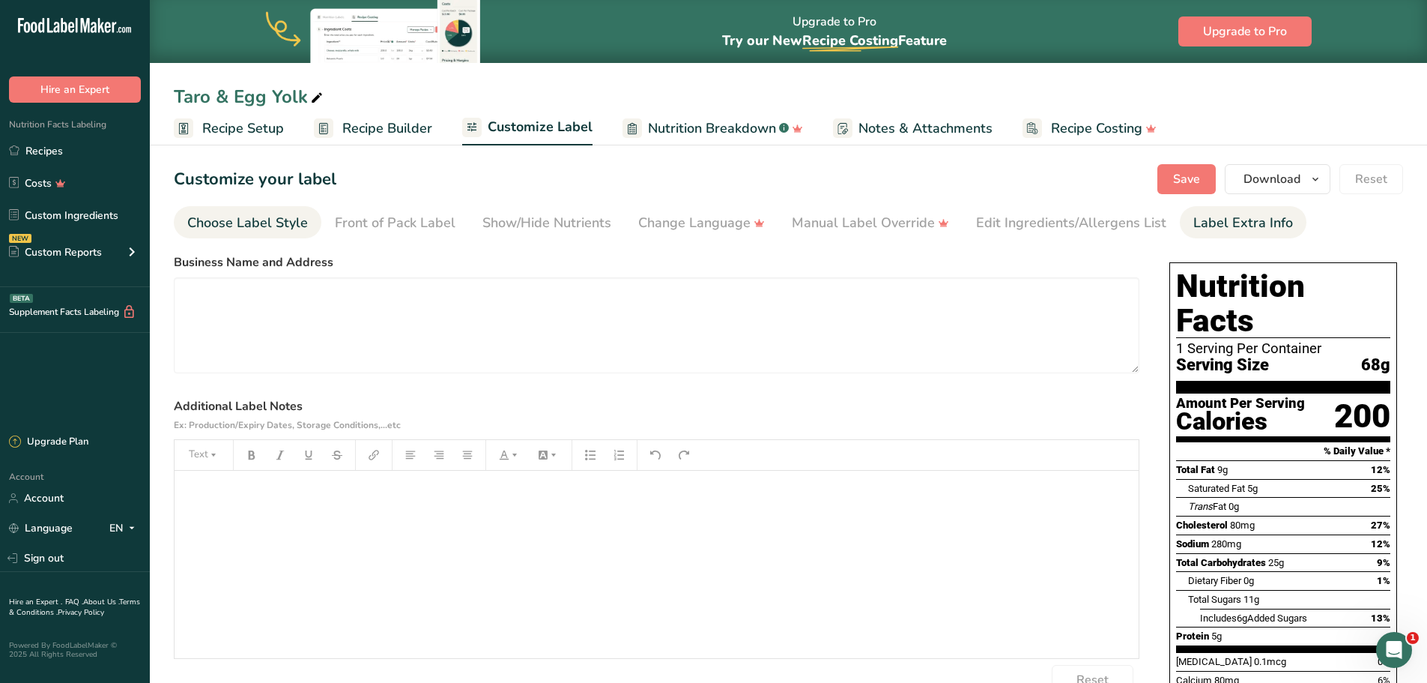
click at [252, 213] on div "Choose Label Style" at bounding box center [247, 223] width 121 height 20
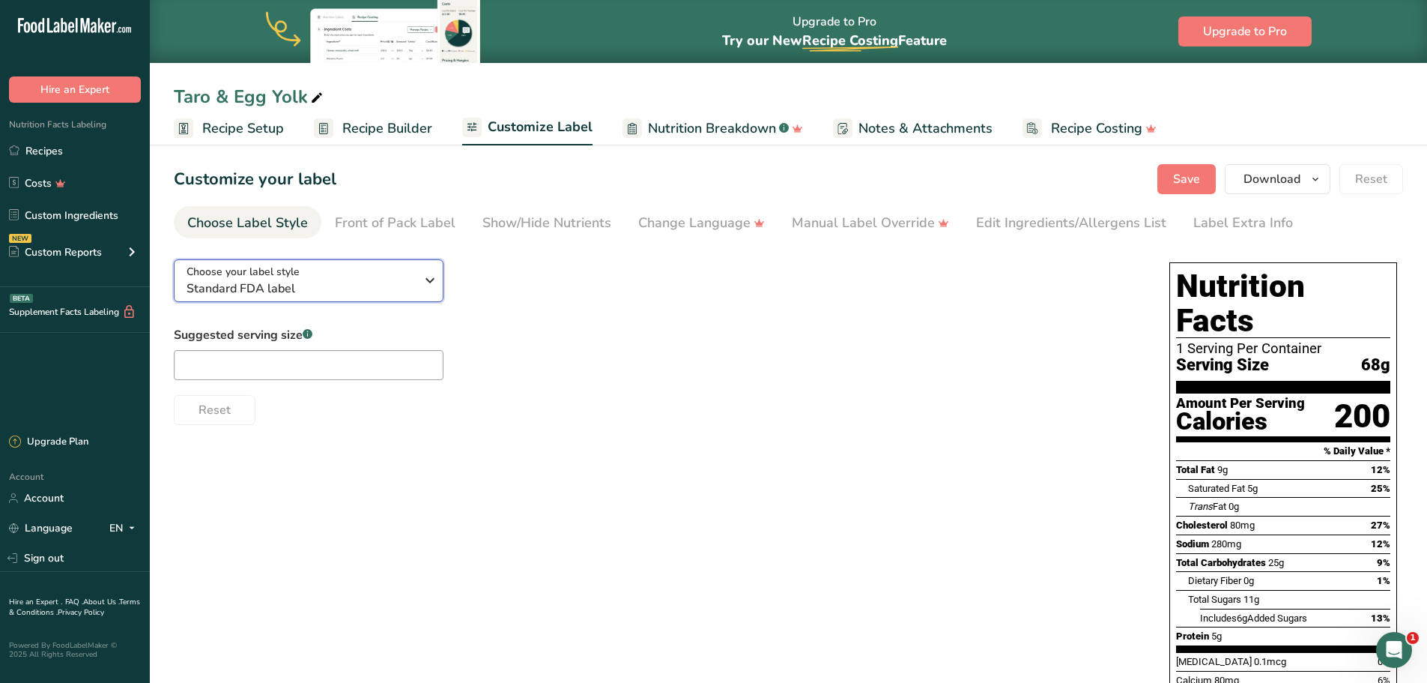
click at [385, 286] on span "Standard FDA label" at bounding box center [301, 288] width 229 height 18
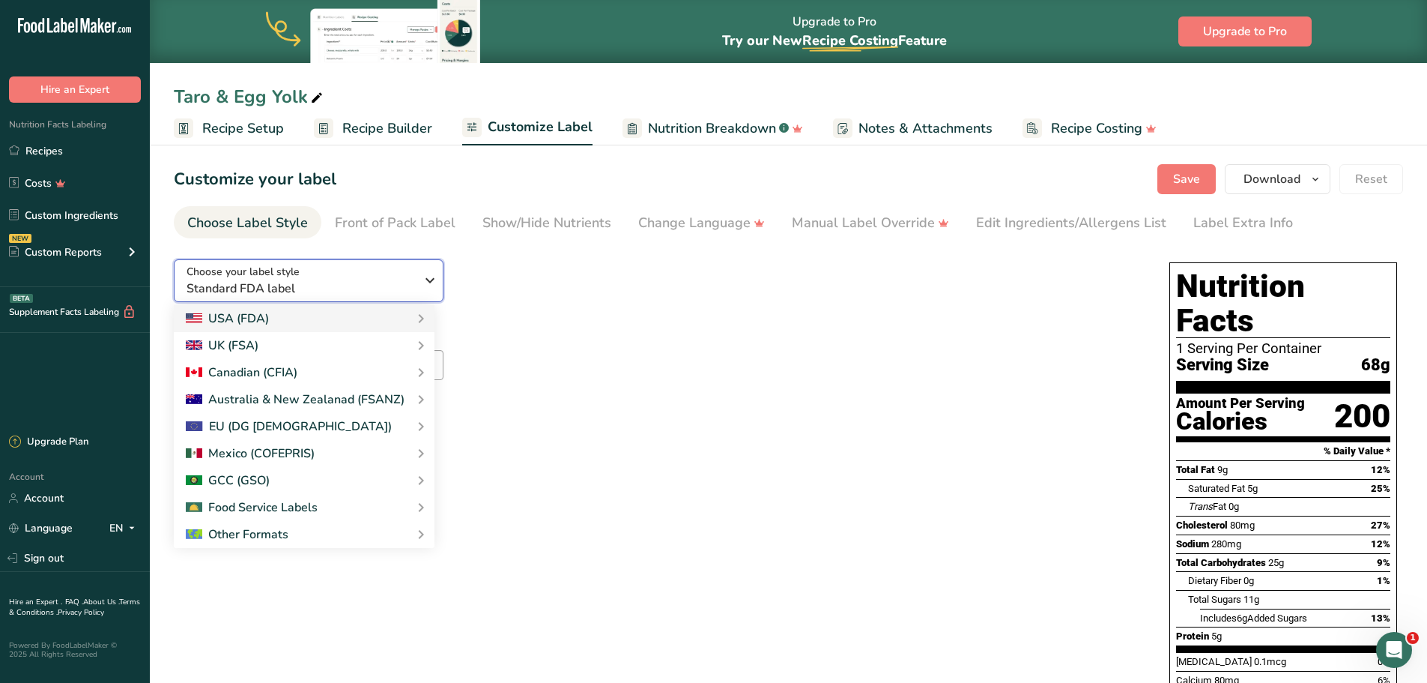
click at [385, 286] on span "Standard FDA label" at bounding box center [301, 288] width 229 height 18
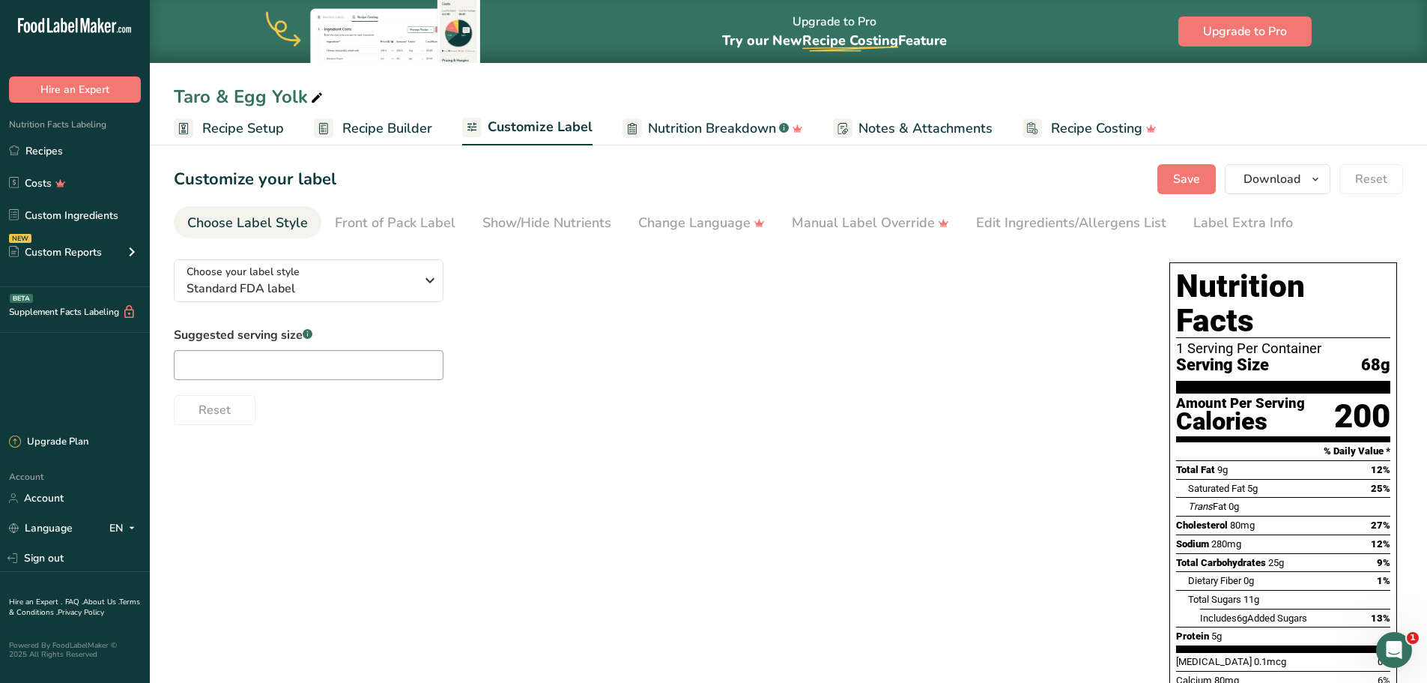
click at [574, 285] on div "Choose your label style Standard FDA label USA (FDA) Standard FDA label Tabular…" at bounding box center [657, 336] width 966 height 178
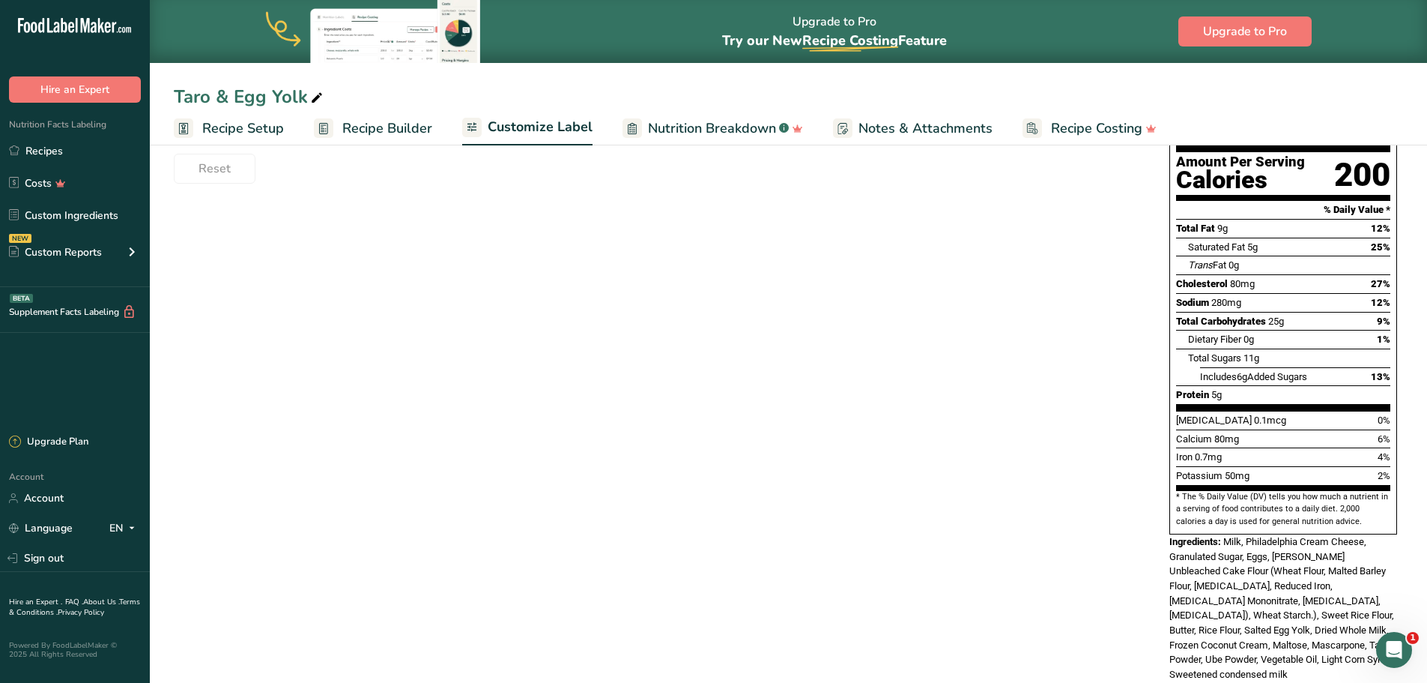
scroll to position [245, 0]
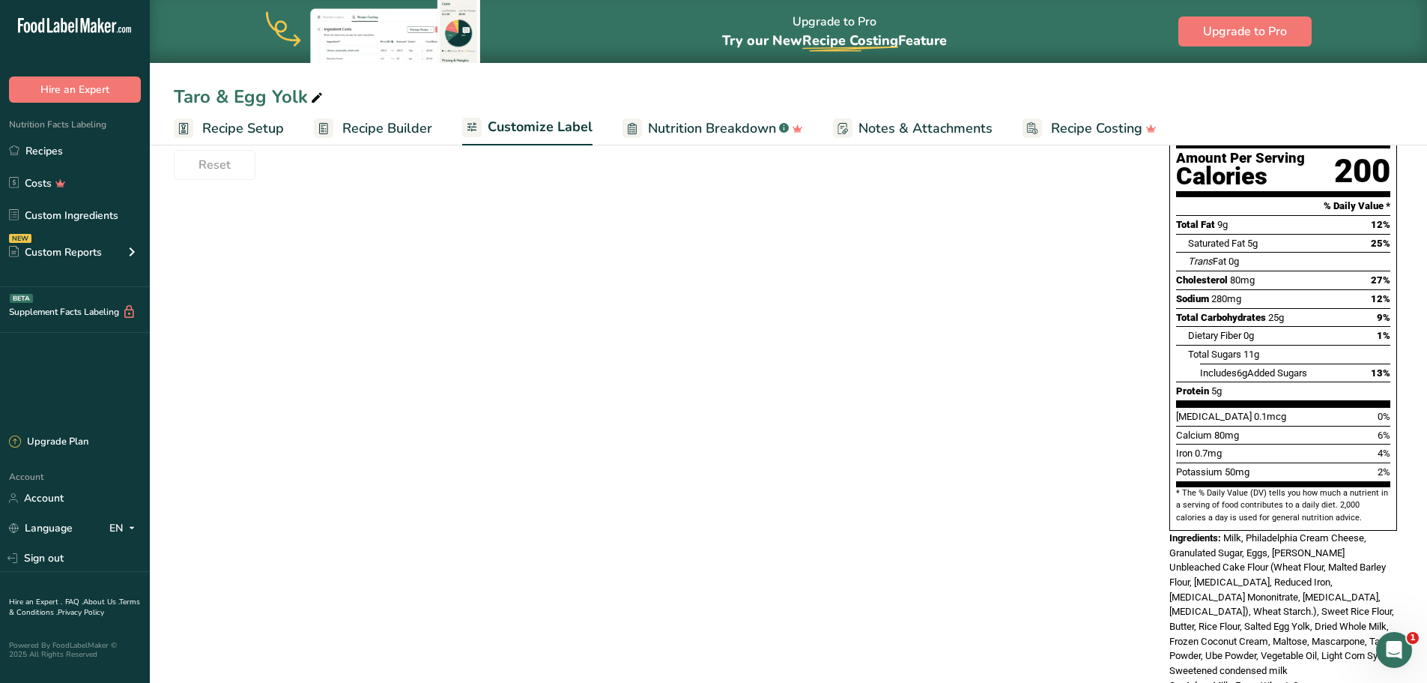
click at [1339, 616] on div "Ingredients: Milk, Philadelphia Cream Cheese, Granulated Sugar, Eggs, King Arth…" at bounding box center [1284, 604] width 228 height 148
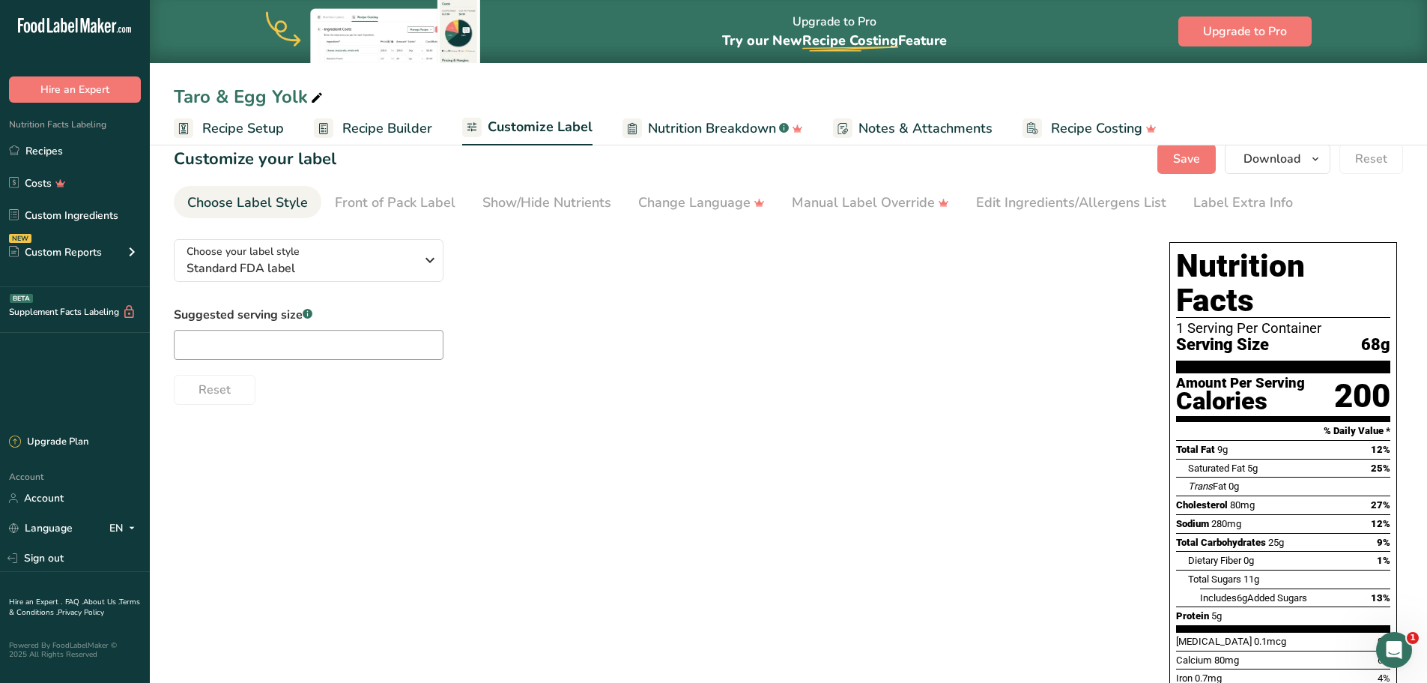
scroll to position [0, 0]
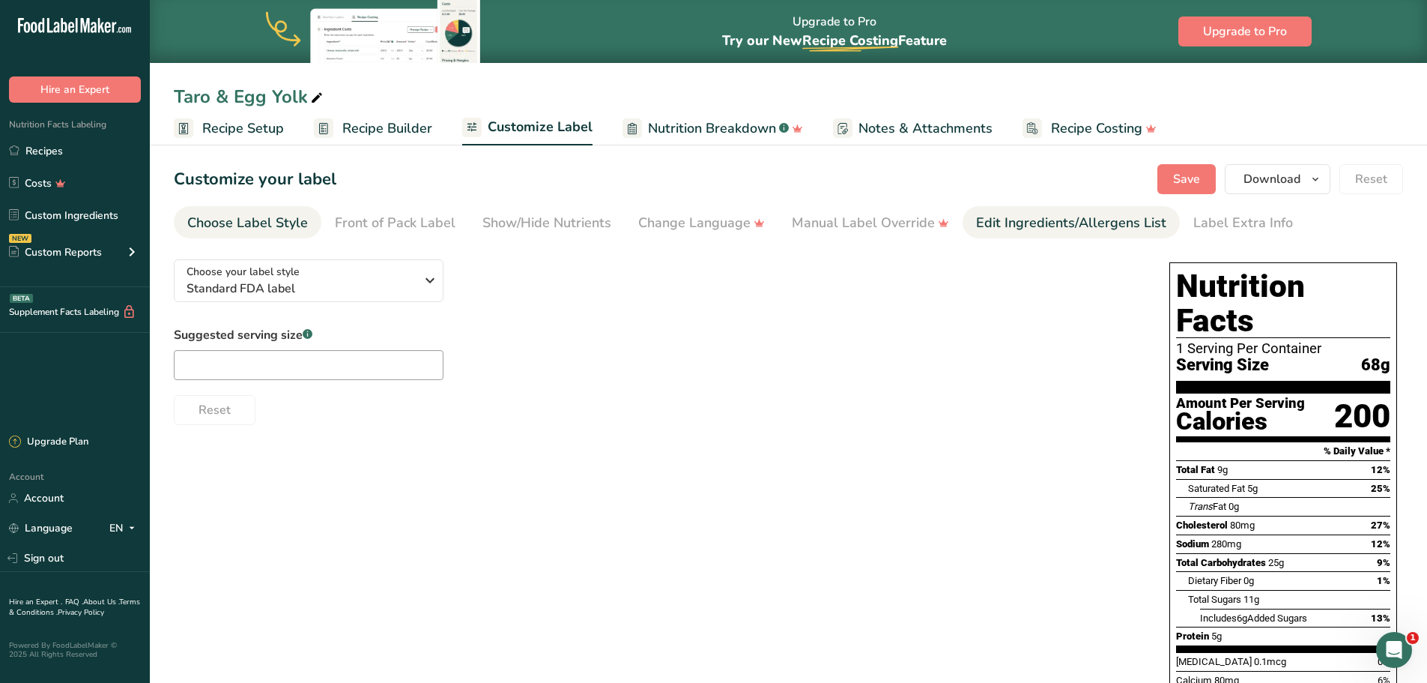
click at [1078, 229] on div "Edit Ingredients/Allergens List" at bounding box center [1071, 223] width 190 height 20
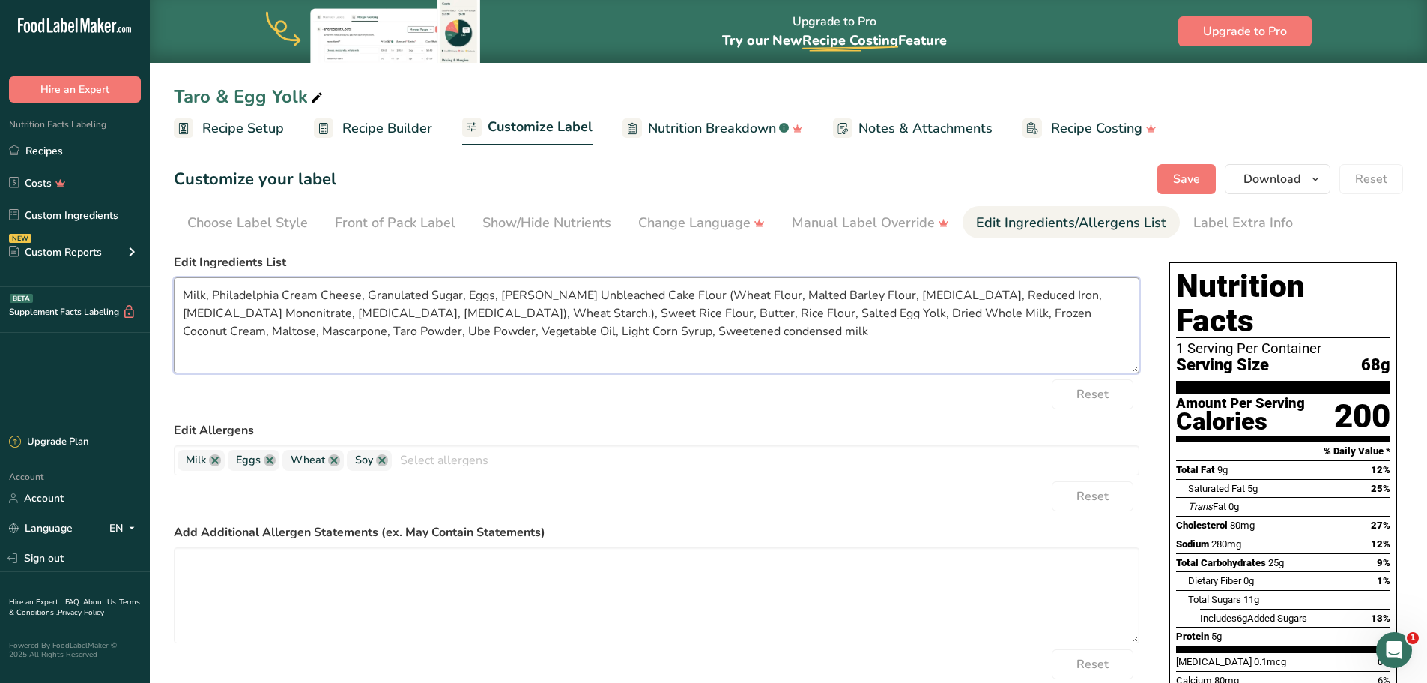
click at [226, 295] on textarea "Milk, Philadelphia Cream Cheese, Granulated Sugar, Eggs, King Arthur Unbleached…" at bounding box center [657, 325] width 966 height 96
drag, startPoint x: 434, startPoint y: 289, endPoint x: 495, endPoint y: 294, distance: 61.6
click at [495, 294] on textarea "Milk, Cream Cheese, Granulated Sugar, Eggs, King Arthur Unbleached Cake Flour (…" at bounding box center [657, 325] width 966 height 96
click at [264, 311] on textarea "Milk, Cream Cheese, Granulated Sugar, Eggs, Unbleached Cake Flour (Wheat Flour,…" at bounding box center [657, 325] width 966 height 96
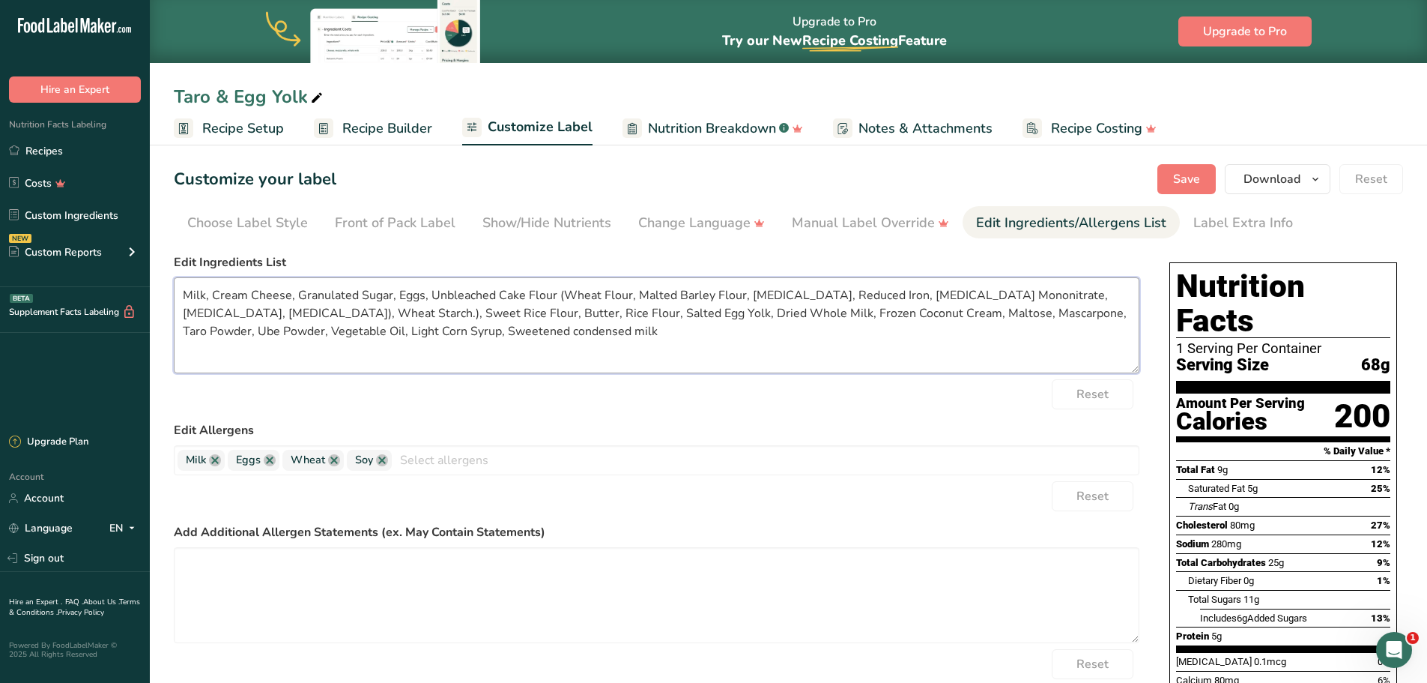
drag, startPoint x: 262, startPoint y: 314, endPoint x: 288, endPoint y: 320, distance: 26.2
click at [262, 314] on textarea "Milk, Cream Cheese, Granulated Sugar, Eggs, Unbleached Cake Flour (Wheat Flour,…" at bounding box center [657, 325] width 966 height 96
type textarea "Milk, Cream Cheese, Granulated Sugar, Eggs, Unbleached Cake Flour (Wheat Flour,…"
click at [1196, 182] on span "Save" at bounding box center [1186, 179] width 27 height 18
click at [350, 329] on textarea "Milk, Cream Cheese, Granulated Sugar, Eggs, Unbleached Cake Flour (Wheat Flour,…" at bounding box center [657, 325] width 966 height 96
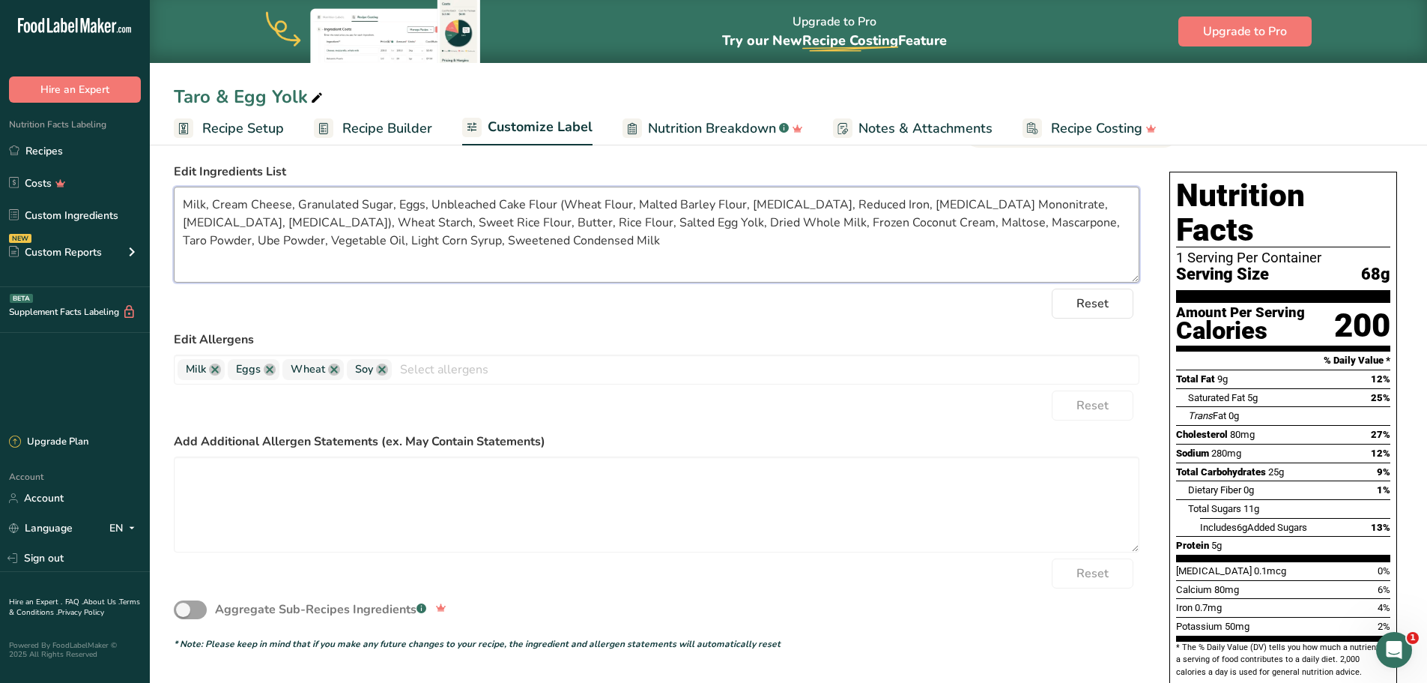
scroll to position [230, 0]
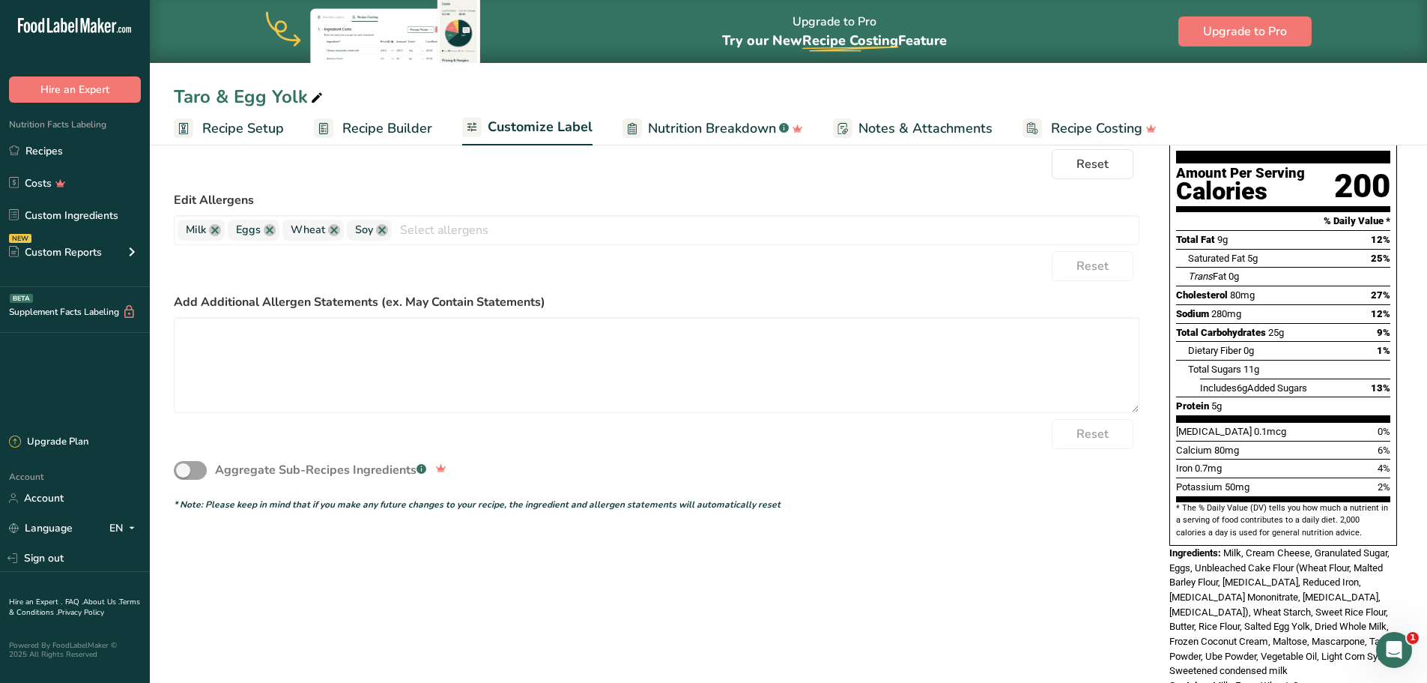
type textarea "Milk, Cream Cheese, Granulated Sugar, Eggs, Unbleached Cake Flour (Wheat Flour,…"
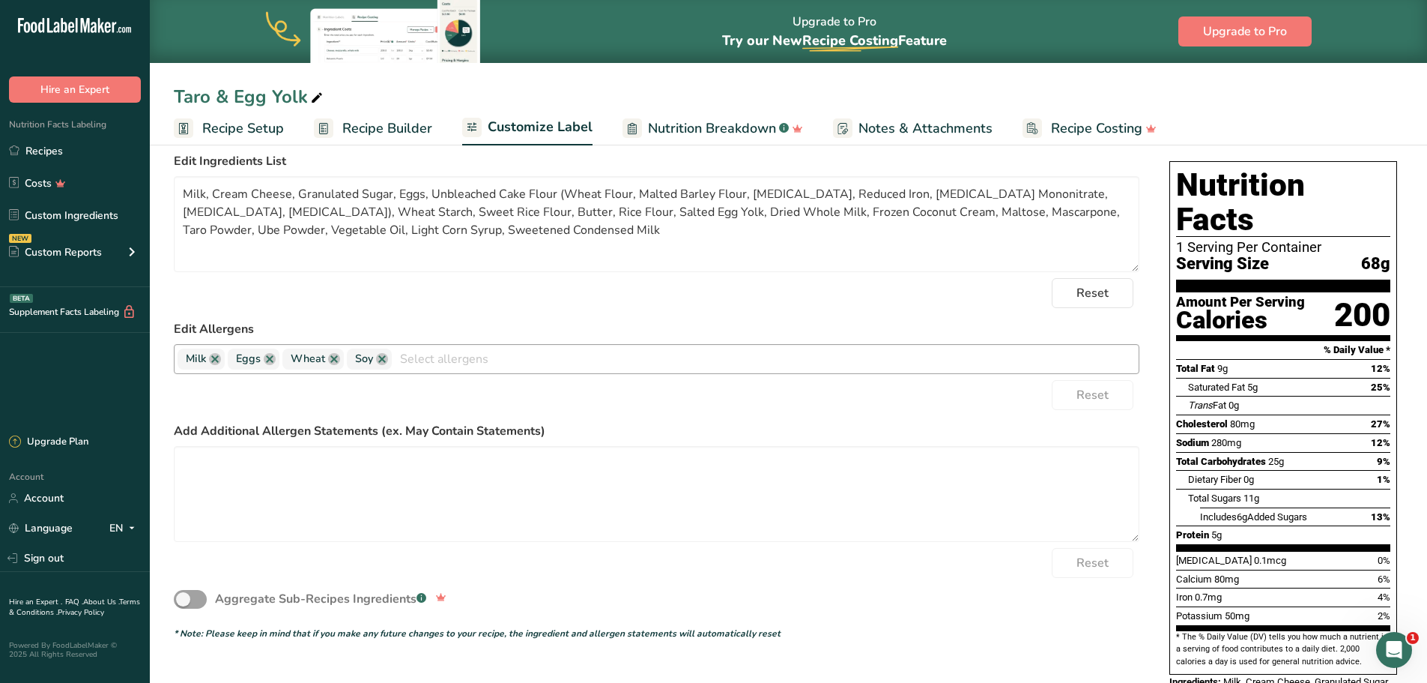
scroll to position [0, 0]
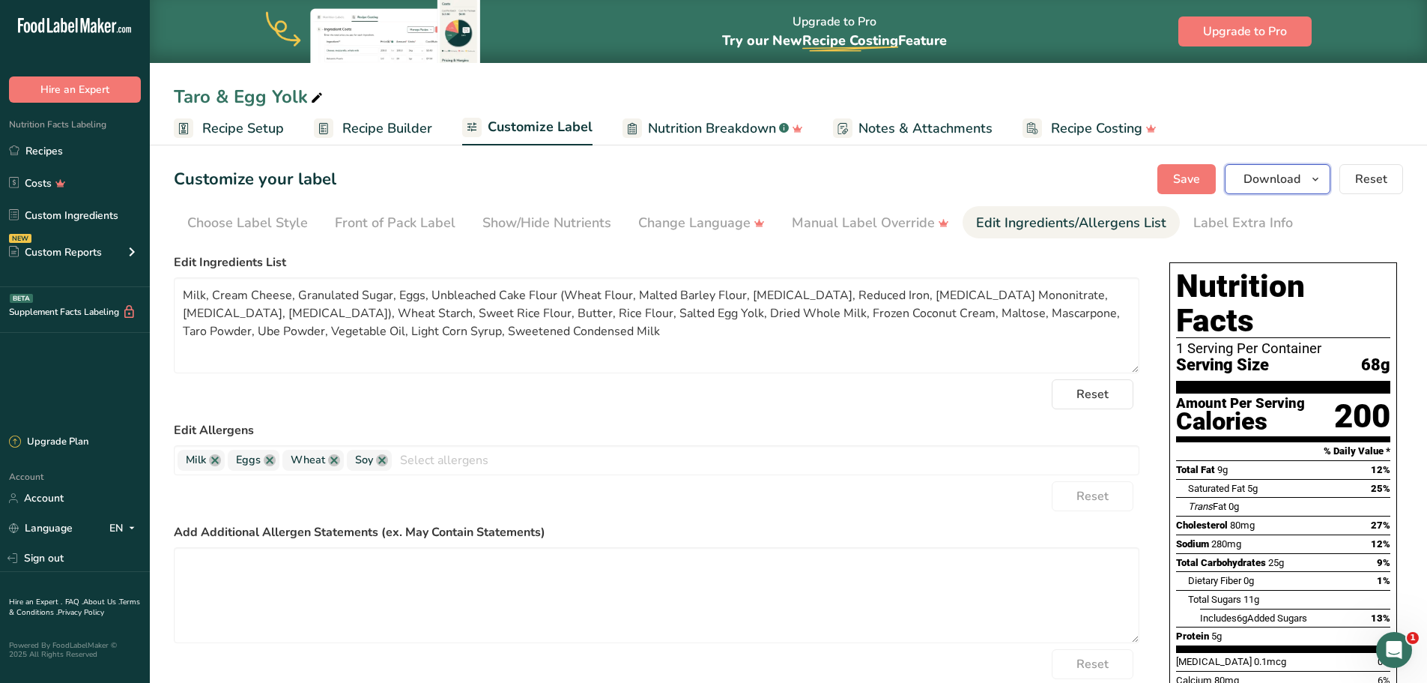
click at [1318, 184] on icon "button" at bounding box center [1316, 179] width 12 height 19
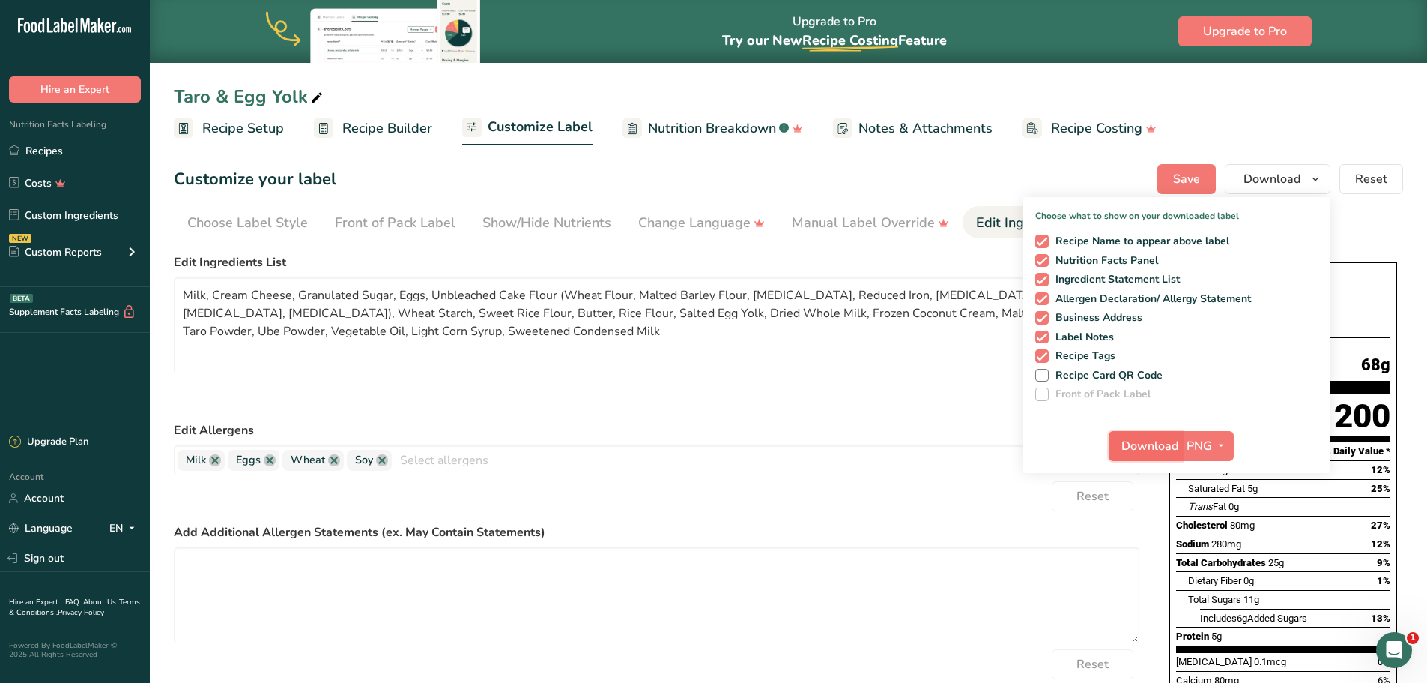
click at [1162, 450] on span "Download" at bounding box center [1150, 446] width 57 height 18
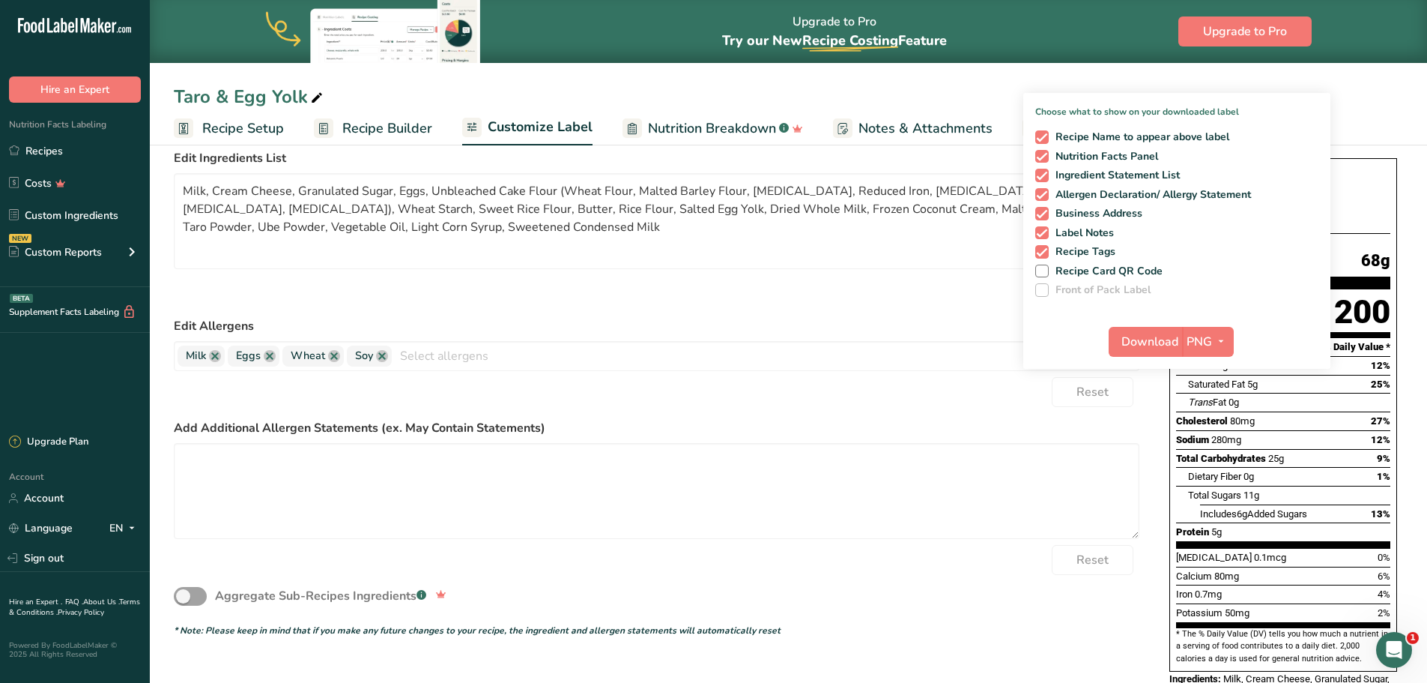
scroll to position [230, 0]
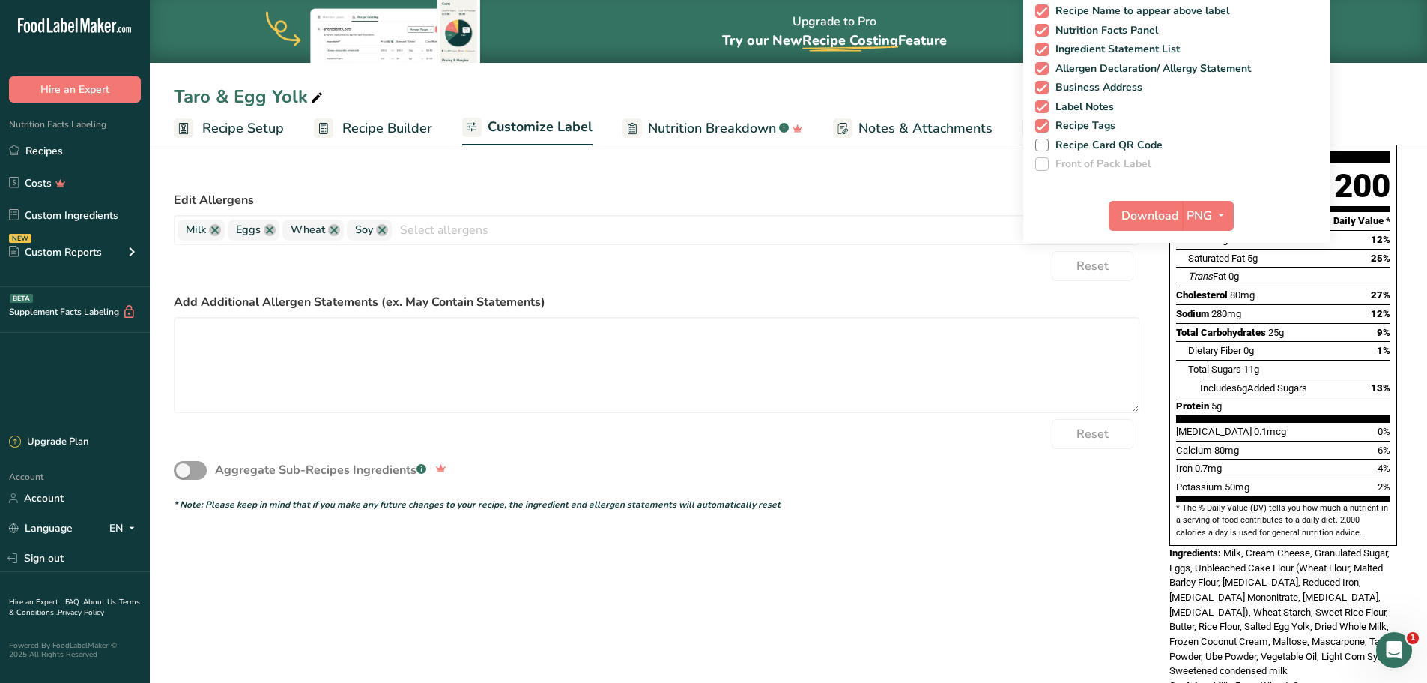
click at [1081, 606] on div "Choose your label style Standard FDA label USA (FDA) Standard FDA label Tabular…" at bounding box center [788, 362] width 1229 height 691
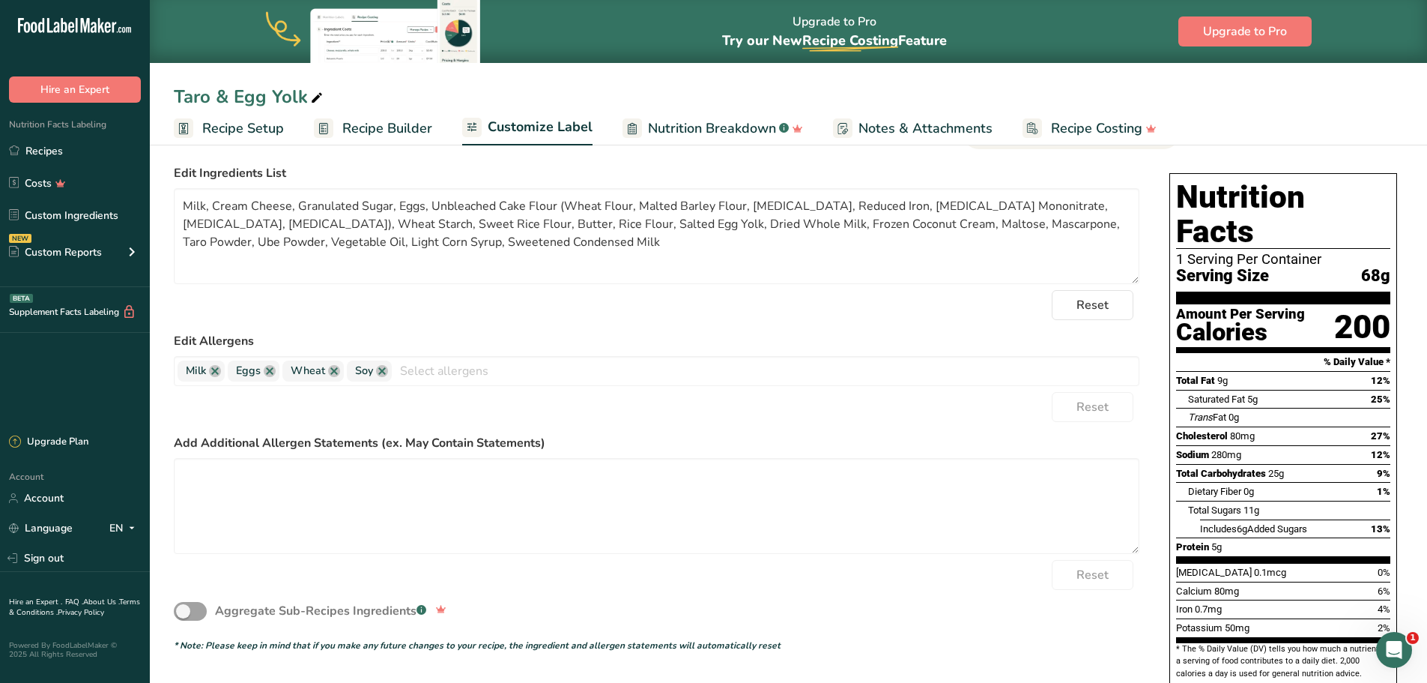
scroll to position [0, 0]
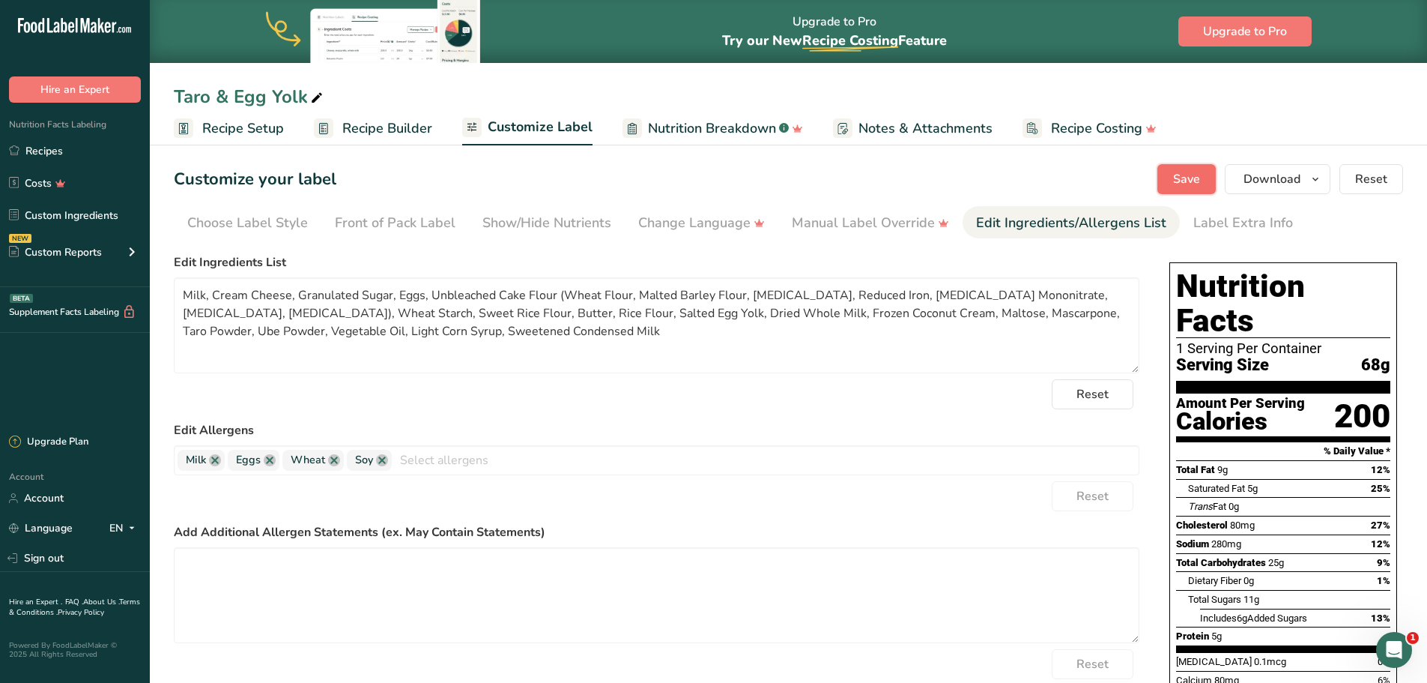
click at [1197, 186] on span "Save" at bounding box center [1186, 179] width 27 height 18
click at [1268, 182] on span "Download" at bounding box center [1272, 179] width 57 height 18
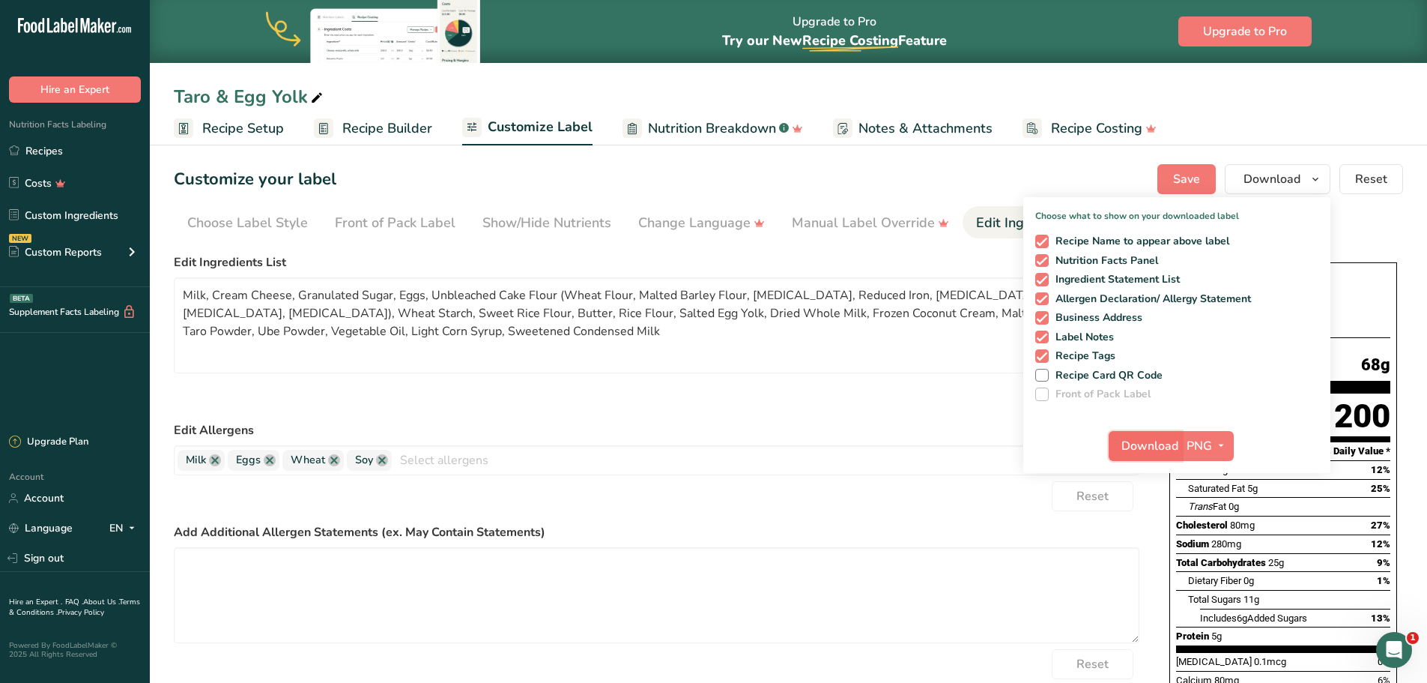
click at [1167, 437] on span "Download" at bounding box center [1150, 446] width 57 height 18
click at [757, 177] on div "Customize your label Save Download Choose what to show on your downloaded label…" at bounding box center [788, 179] width 1229 height 30
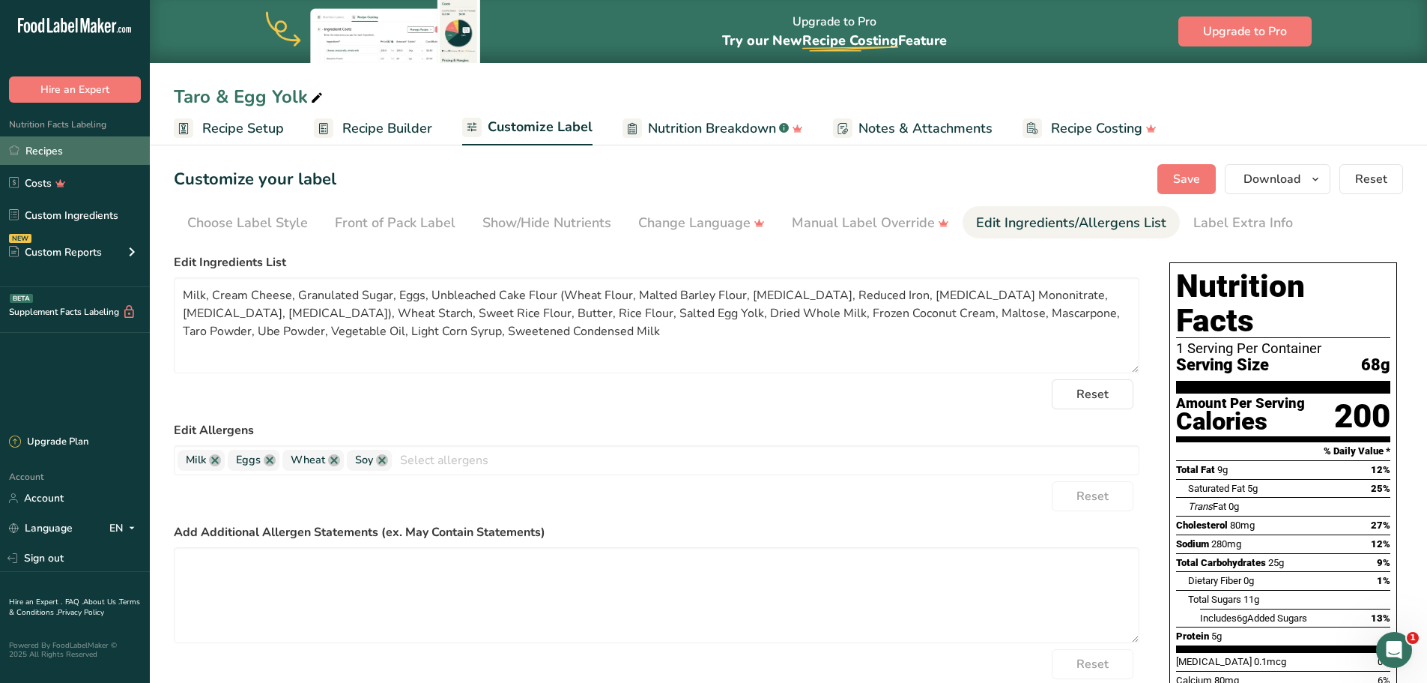
click at [91, 159] on link "Recipes" at bounding box center [75, 150] width 150 height 28
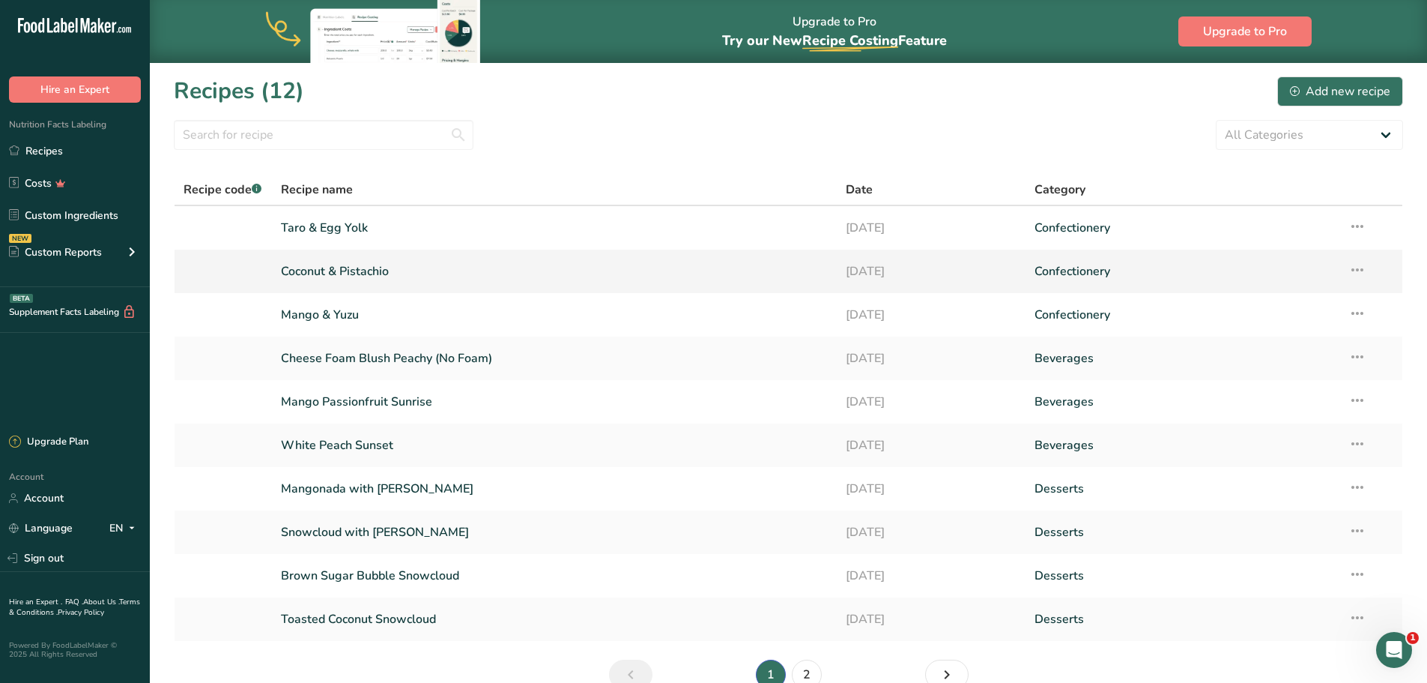
click at [327, 267] on link "Coconut & Pistachio" at bounding box center [555, 270] width 548 height 31
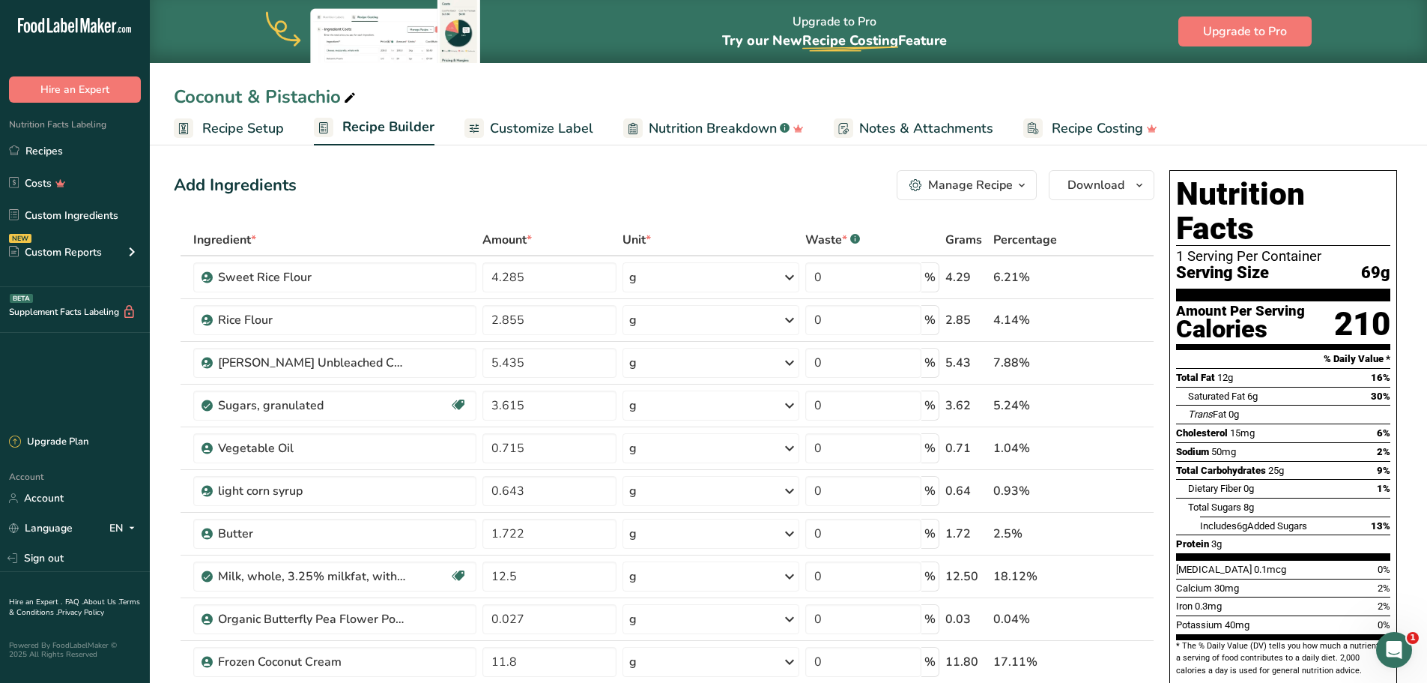
click at [542, 128] on span "Customize Label" at bounding box center [541, 128] width 103 height 20
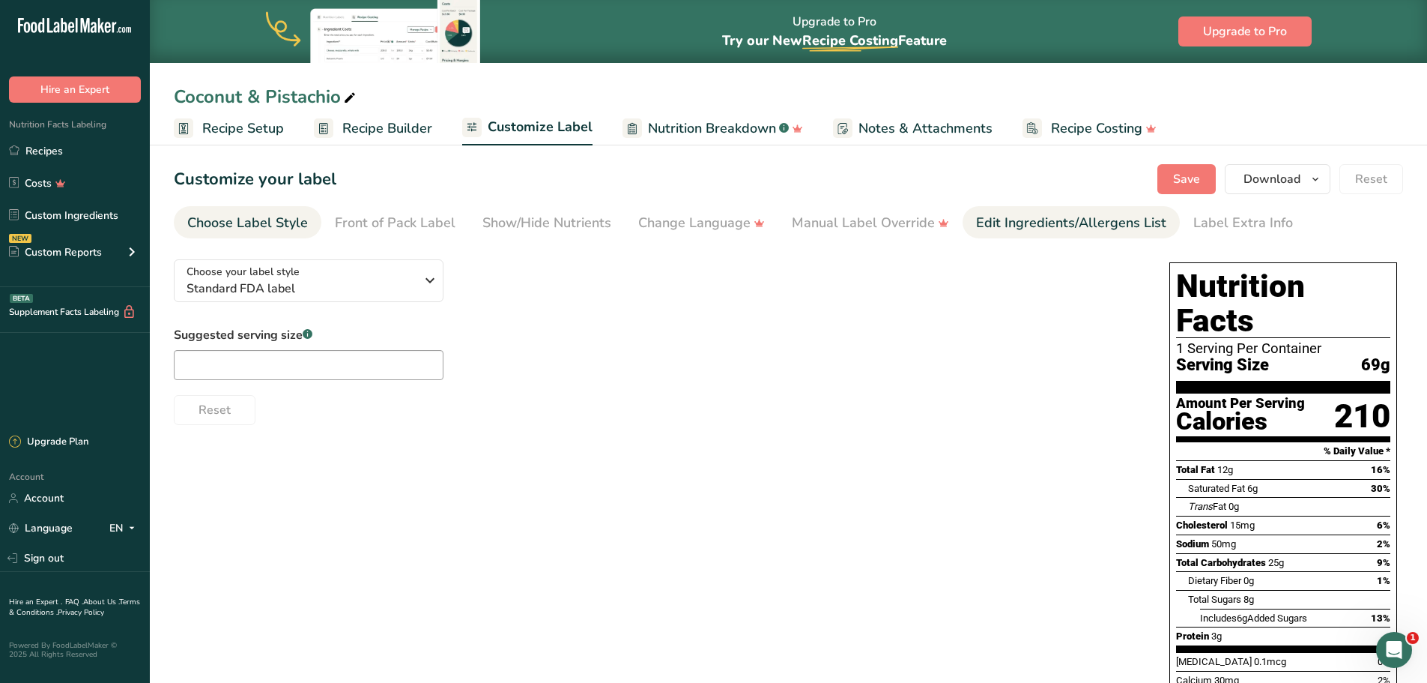
click at [1062, 232] on div "Edit Ingredients/Allergens List" at bounding box center [1071, 223] width 190 height 20
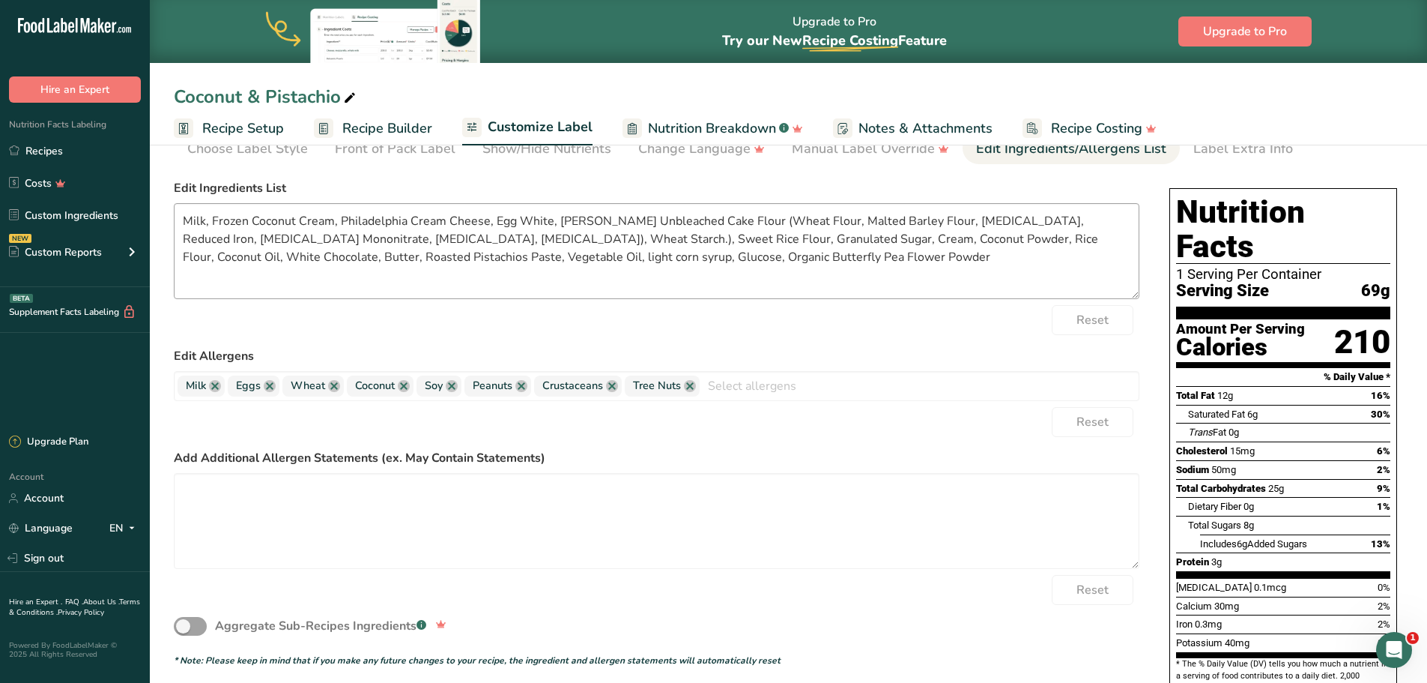
scroll to position [75, 0]
click at [369, 219] on textarea "Milk, Frozen Coconut Cream, Philadelphia Cream Cheese, Egg White, King Arthur U…" at bounding box center [657, 250] width 966 height 96
drag, startPoint x: 485, startPoint y: 223, endPoint x: 556, endPoint y: 224, distance: 70.4
click at [556, 224] on textarea "Milk, Frozen Coconut Cream, Cream Cheese, Egg White, King Arthur Unbleached Cak…" at bounding box center [657, 250] width 966 height 96
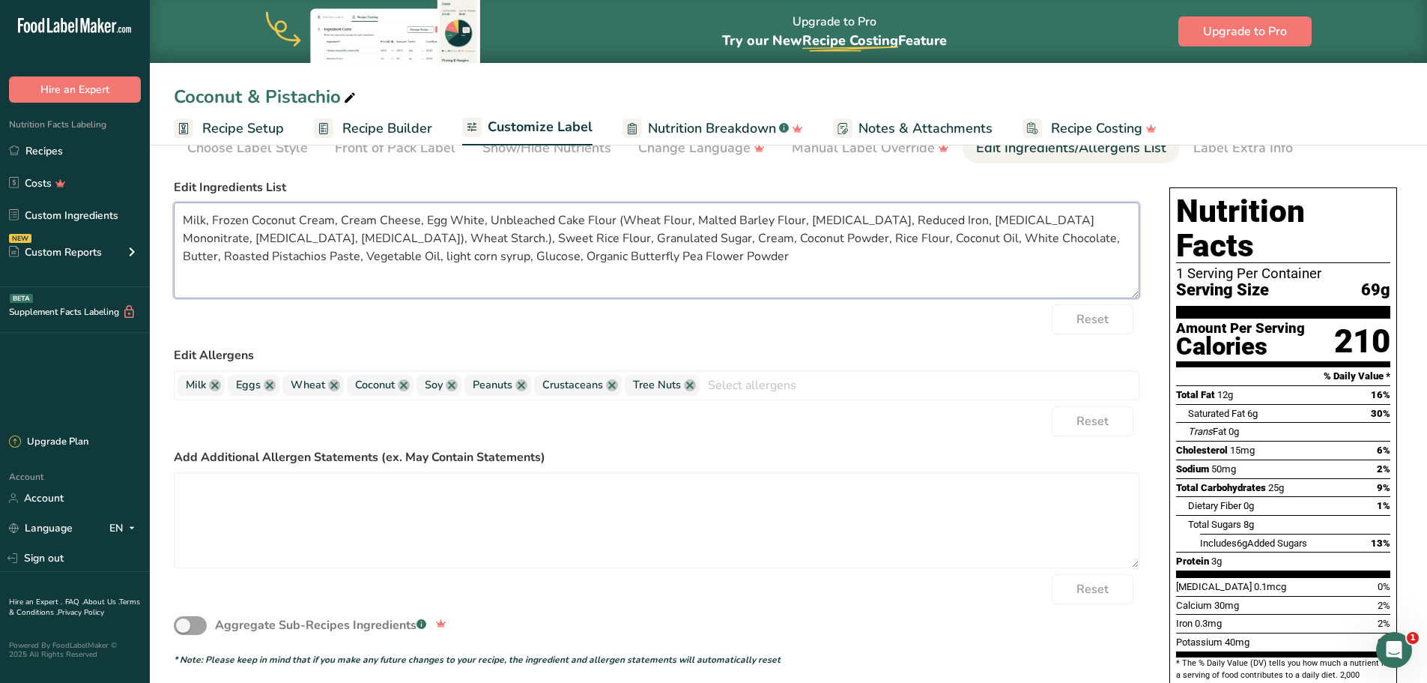
click at [502, 237] on textarea "Milk, Frozen Coconut Cream, Cream Cheese, Egg White, Unbleached Cake Flour (Whe…" at bounding box center [657, 250] width 966 height 96
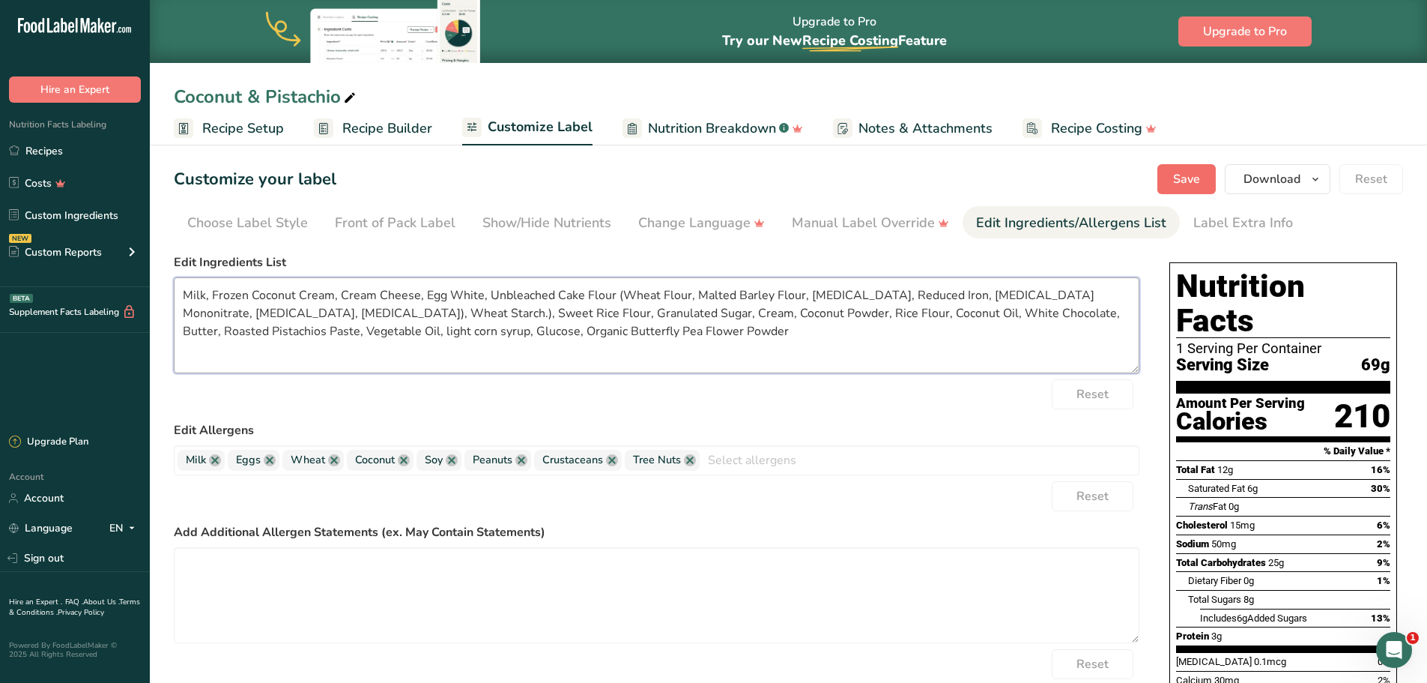
type textarea "Milk, Frozen Coconut Cream, Cream Cheese, Egg White, Unbleached Cake Flour (Whe…"
click at [1199, 179] on span "Save" at bounding box center [1186, 179] width 27 height 18
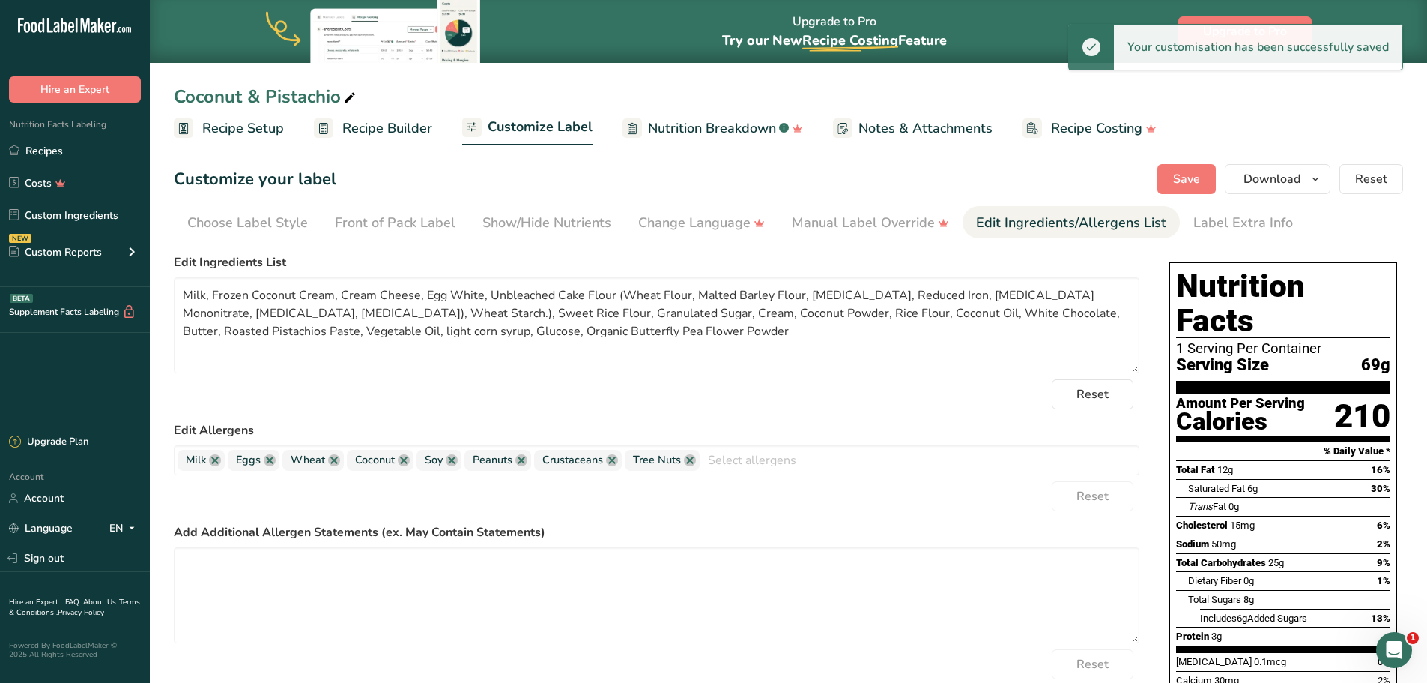
drag, startPoint x: 264, startPoint y: 139, endPoint x: 314, endPoint y: 181, distance: 64.8
click at [264, 139] on link "Recipe Setup" at bounding box center [229, 129] width 110 height 34
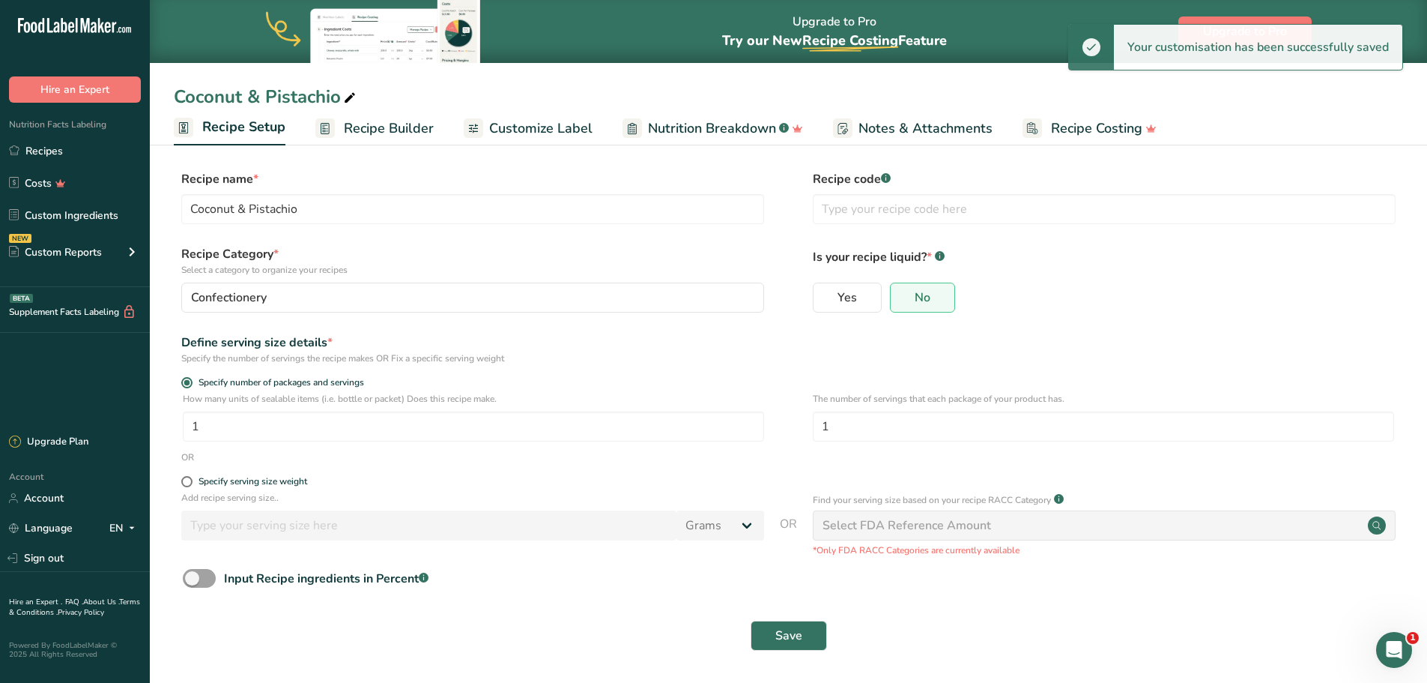
scroll to position [1, 0]
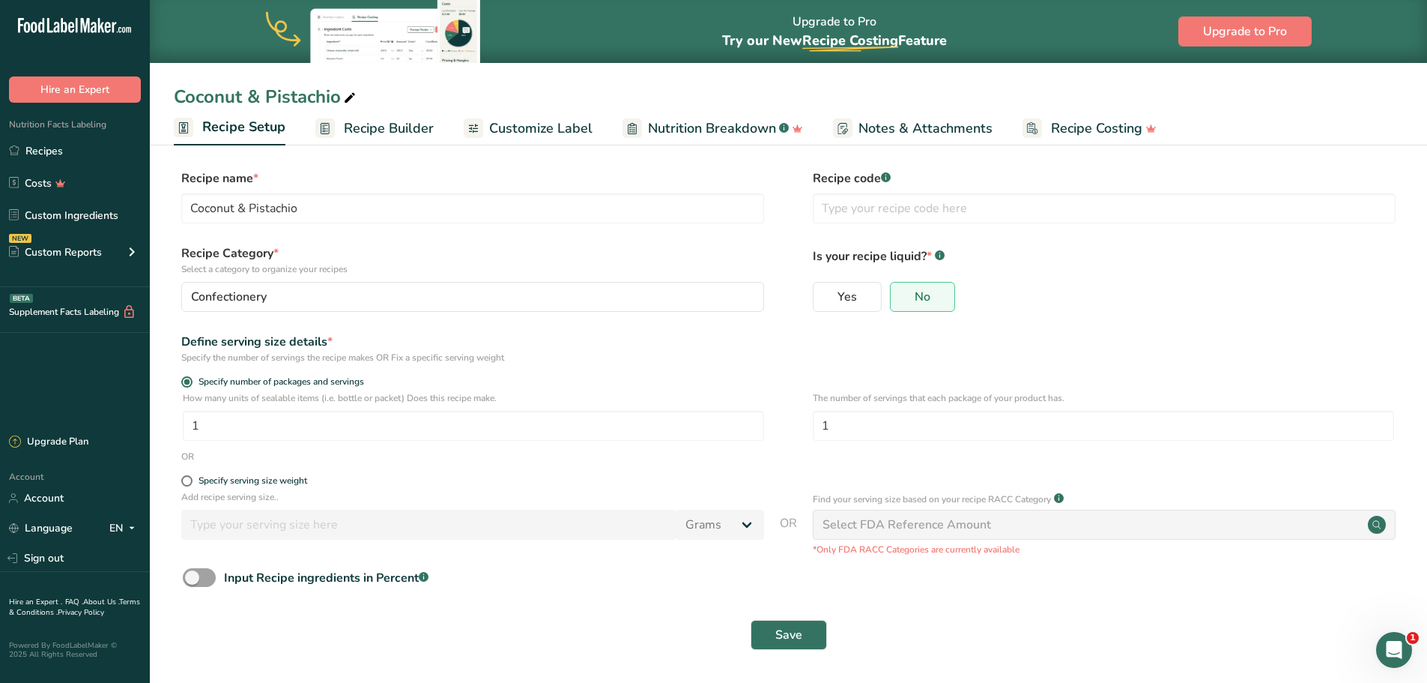
click at [333, 139] on link "Recipe Builder" at bounding box center [374, 129] width 118 height 34
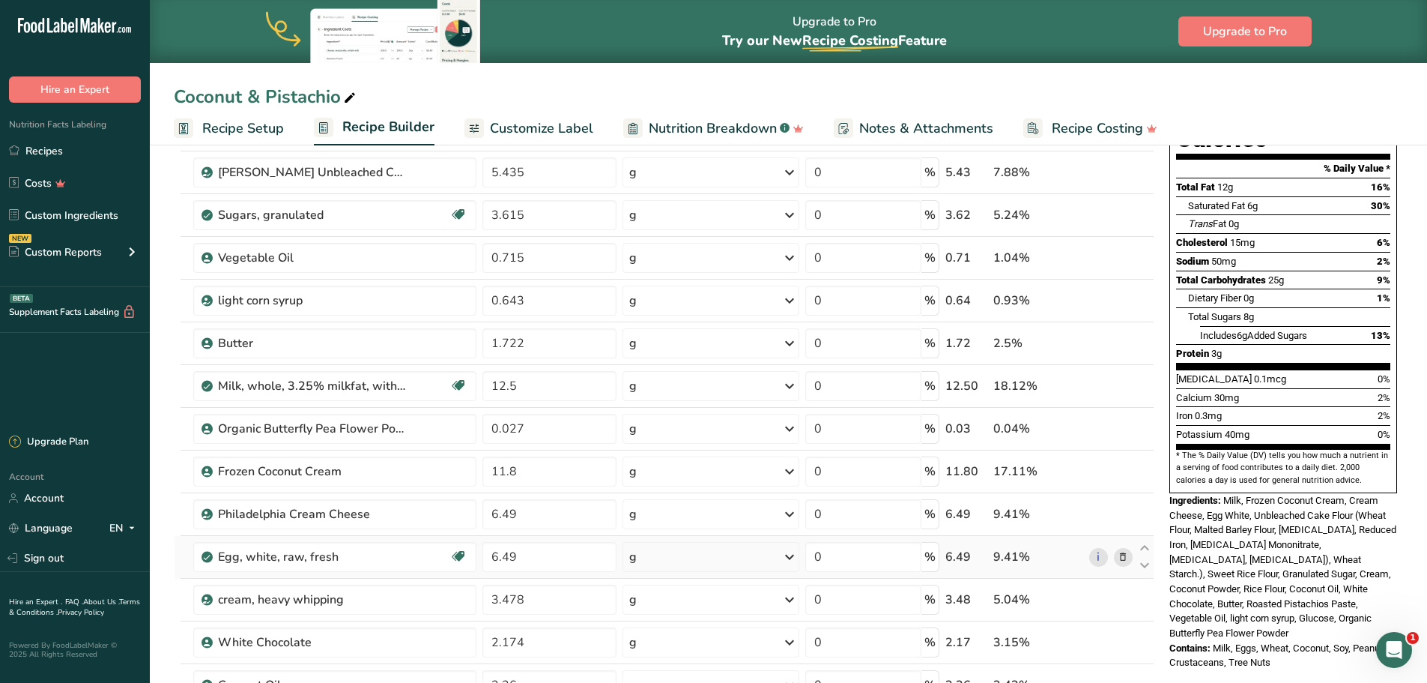
scroll to position [226, 0]
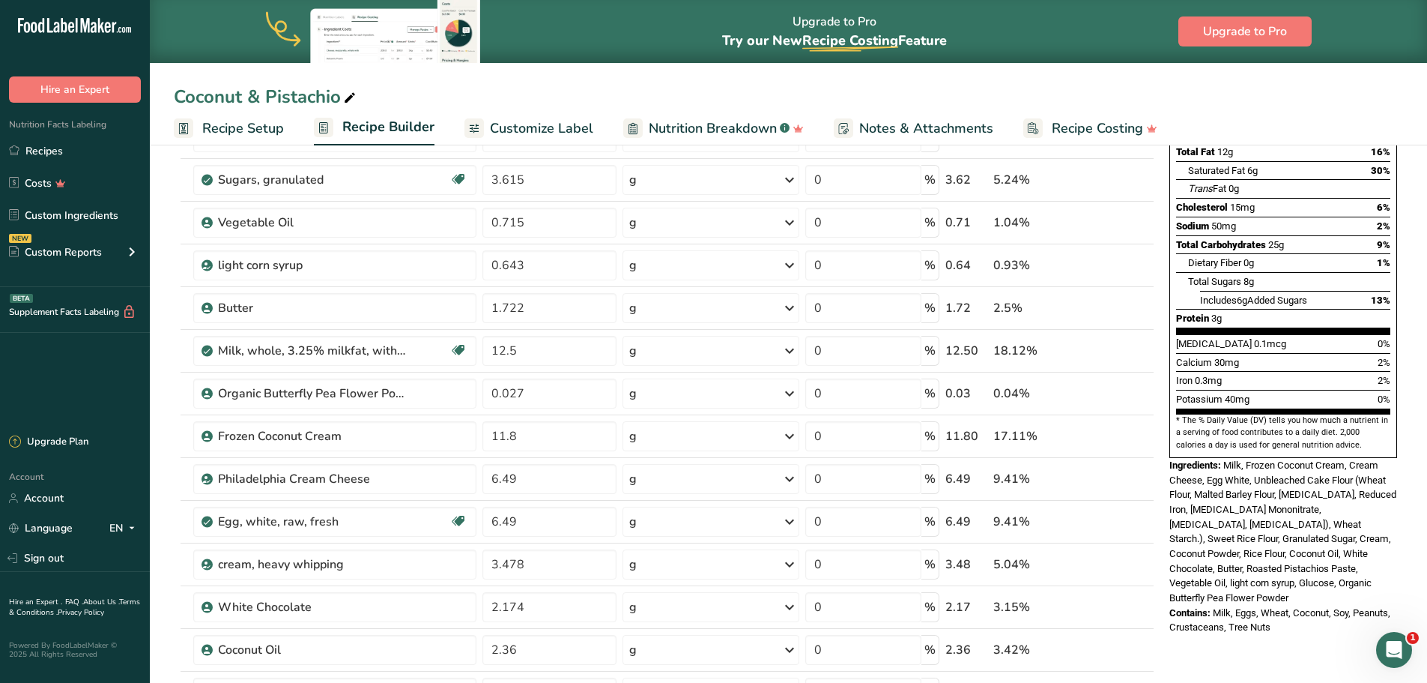
click at [913, 129] on span "Notes & Attachments" at bounding box center [926, 128] width 134 height 20
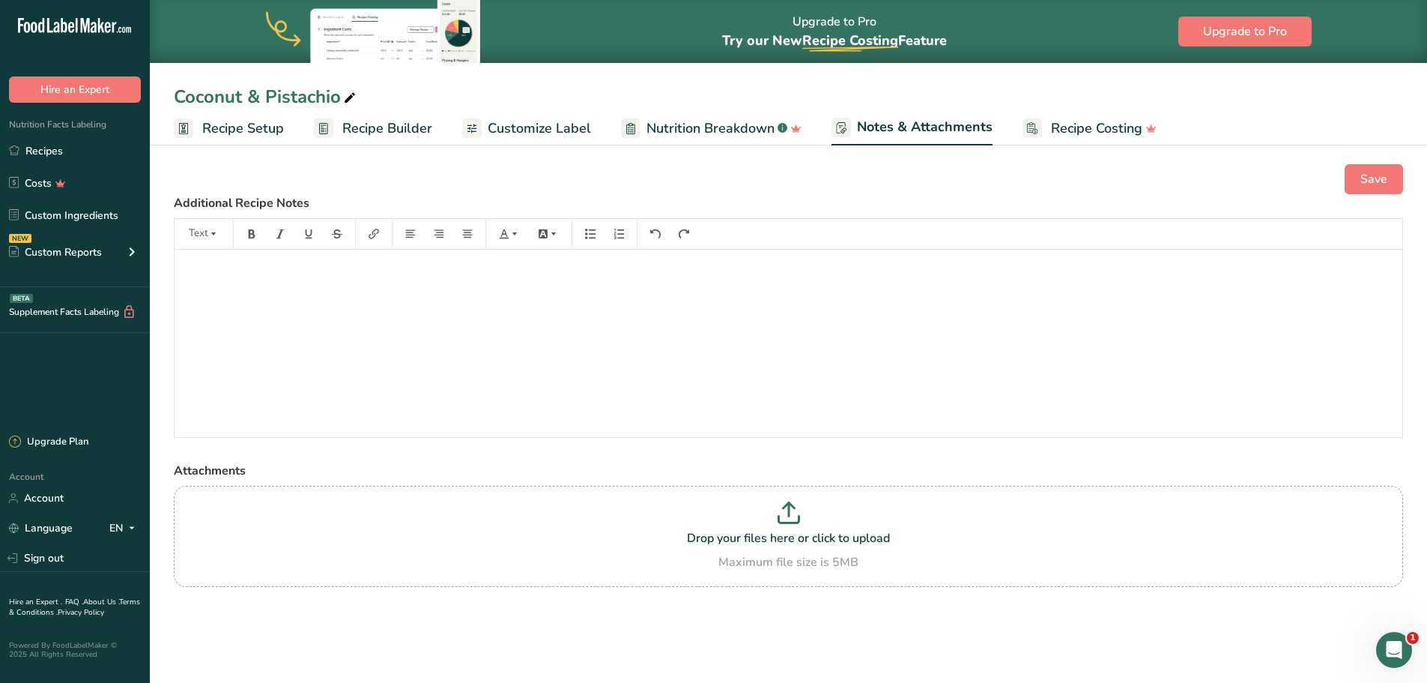
click at [759, 137] on span "Nutrition Breakdown" at bounding box center [711, 128] width 128 height 20
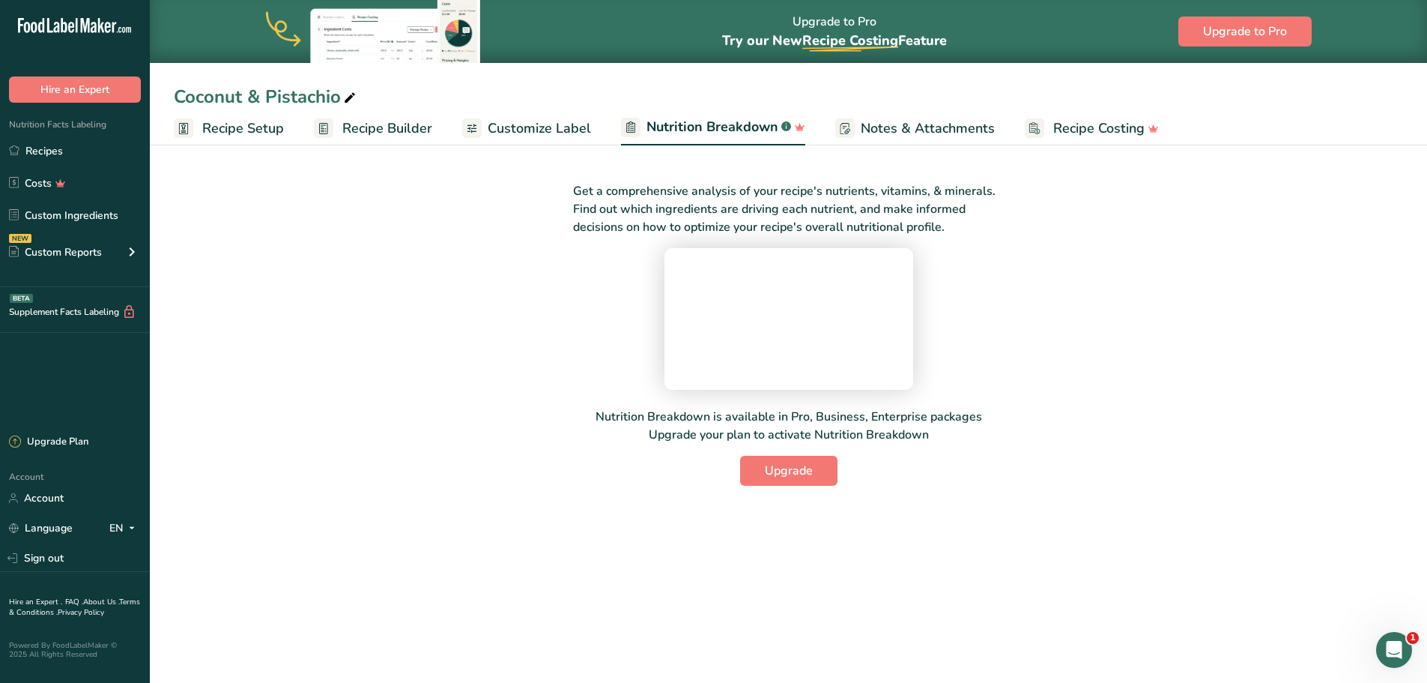
click at [570, 133] on span "Customize Label" at bounding box center [539, 128] width 103 height 20
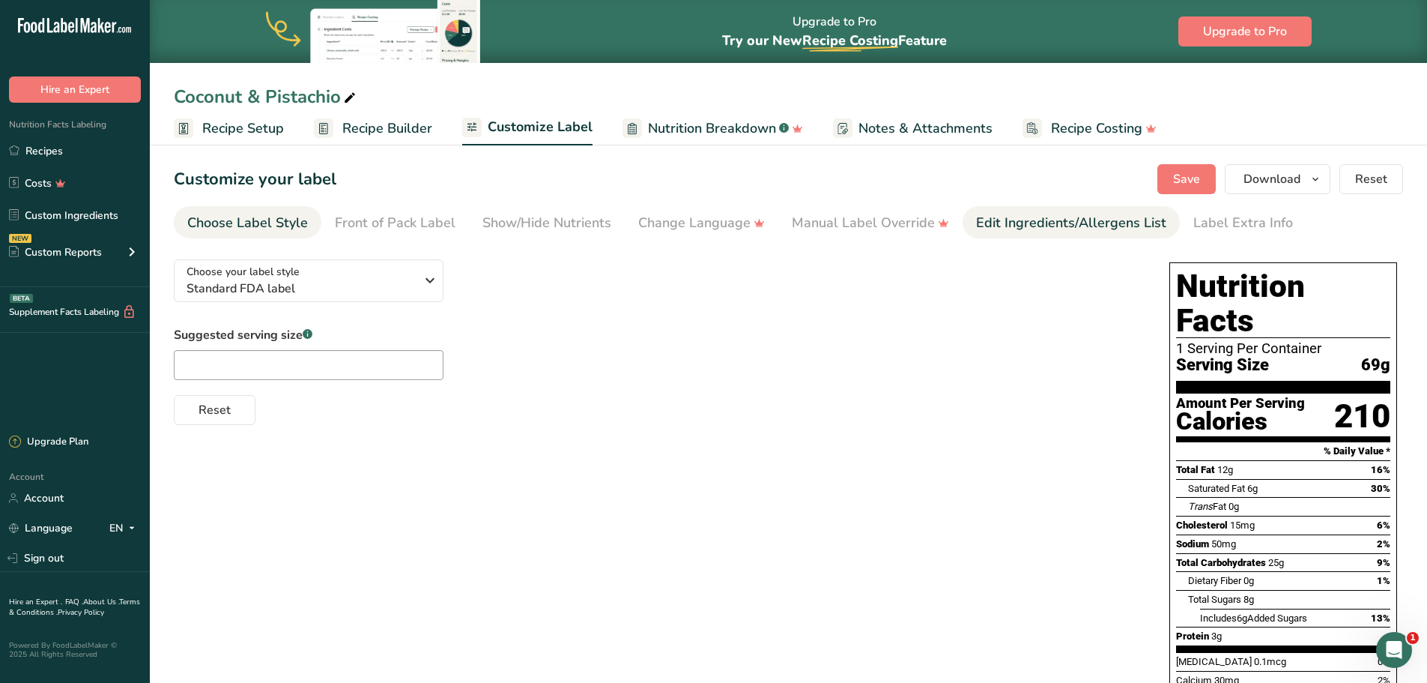
click at [1107, 216] on div "Edit Ingredients/Allergens List" at bounding box center [1071, 223] width 190 height 20
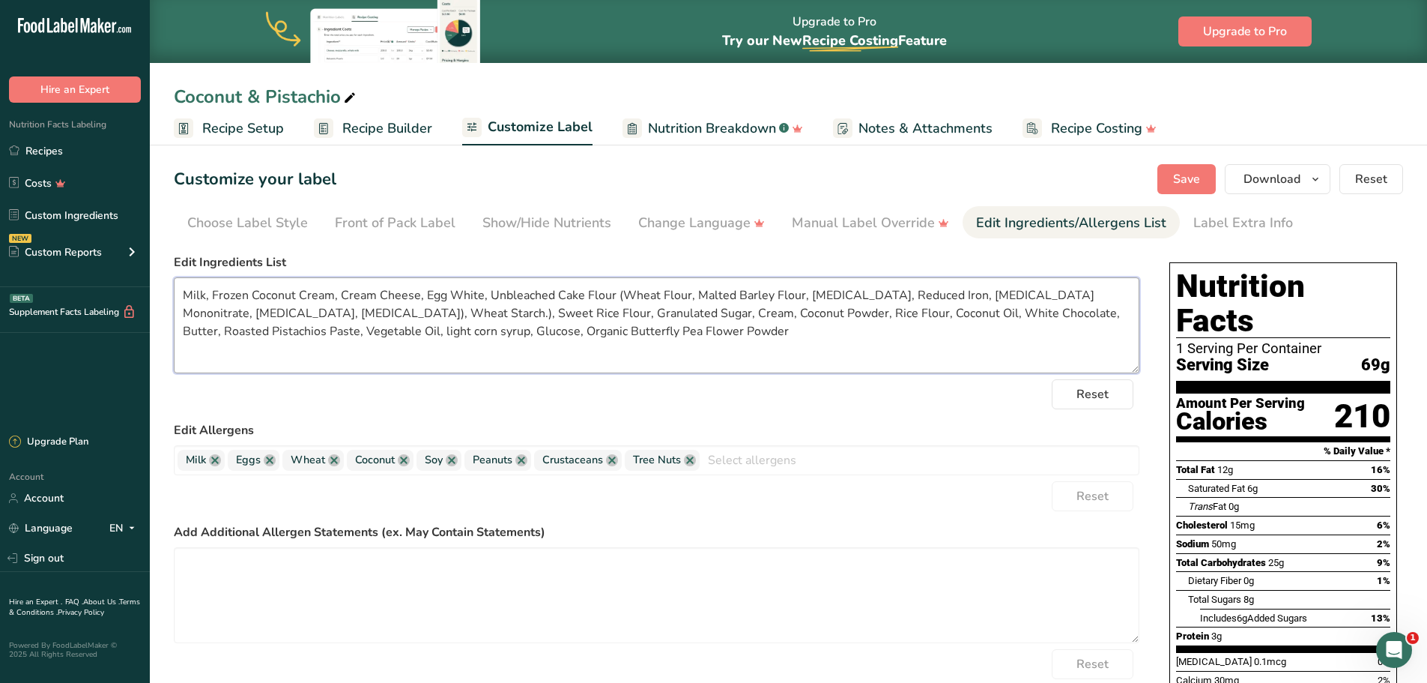
click at [502, 308] on textarea "Milk, Frozen Coconut Cream, Cream Cheese, Egg White, Unbleached Cake Flour (Whe…" at bounding box center [657, 325] width 966 height 96
drag, startPoint x: 260, startPoint y: 328, endPoint x: 345, endPoint y: 335, distance: 85.7
click at [345, 335] on textarea "Milk, Frozen Coconut Cream, Cream Cheese, Egg White, Unbleached Cake Flour (Whe…" at bounding box center [657, 325] width 966 height 96
type textarea "Milk, Frozen Coconut Cream, Cream Cheese, Egg White, Unbleached Cake Flour (Whe…"
click at [1205, 189] on button "Save" at bounding box center [1187, 179] width 58 height 30
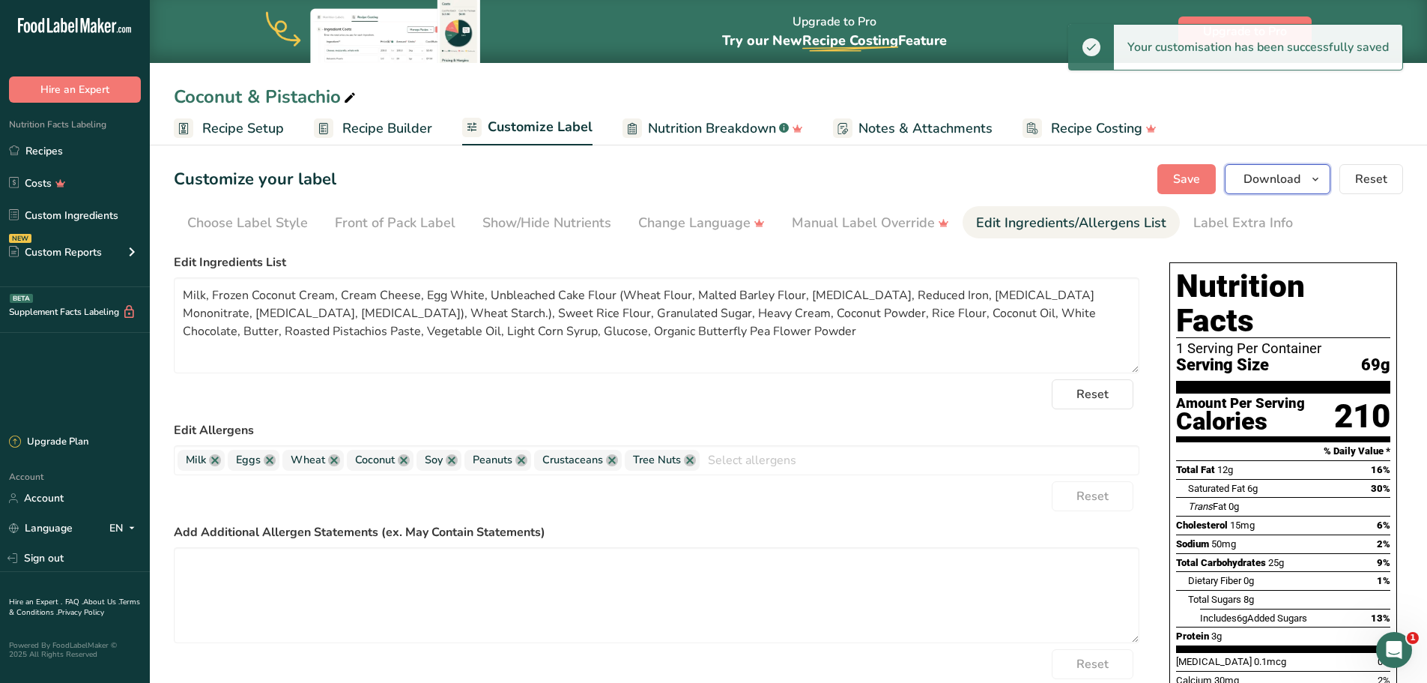
click at [1282, 177] on span "Download" at bounding box center [1272, 179] width 57 height 18
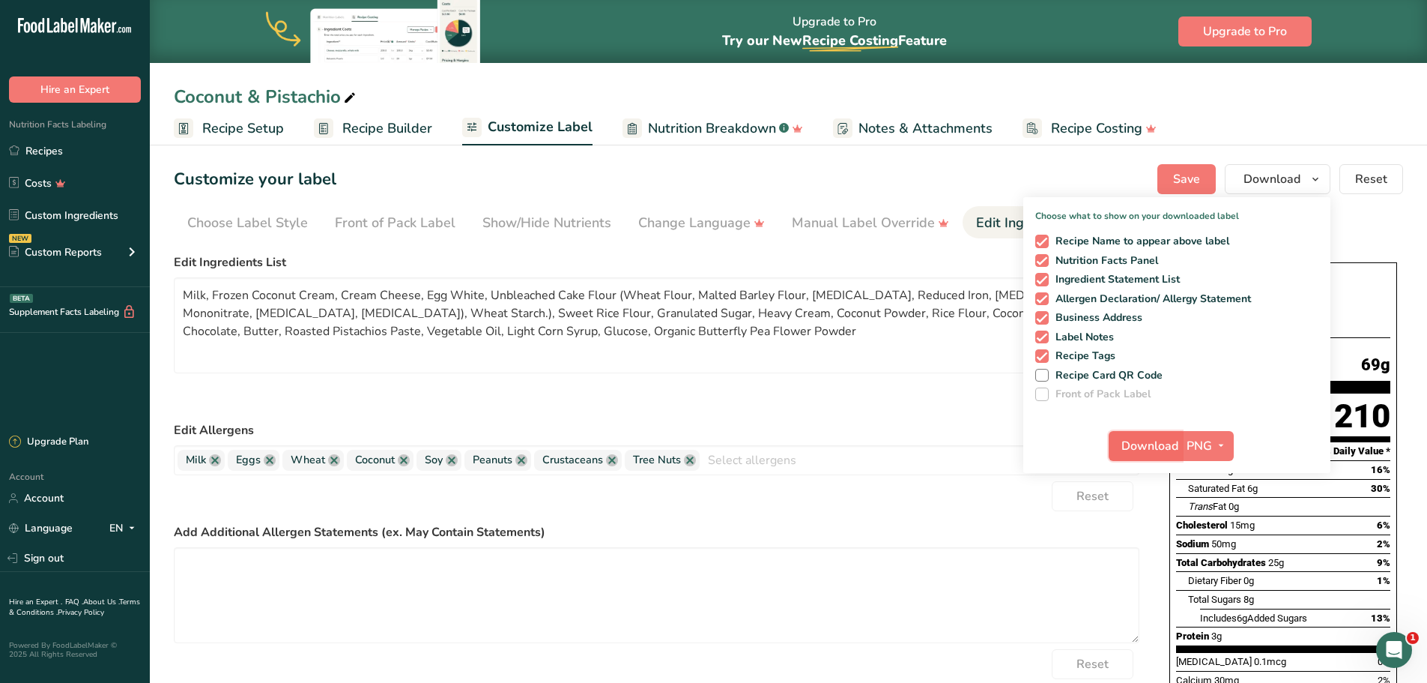
click at [1133, 455] on button "Download" at bounding box center [1145, 446] width 73 height 30
click at [295, 316] on textarea "Milk, Frozen Coconut Cream, Cream Cheese, Egg White, Unbleached Cake Flour (Whe…" at bounding box center [657, 325] width 966 height 96
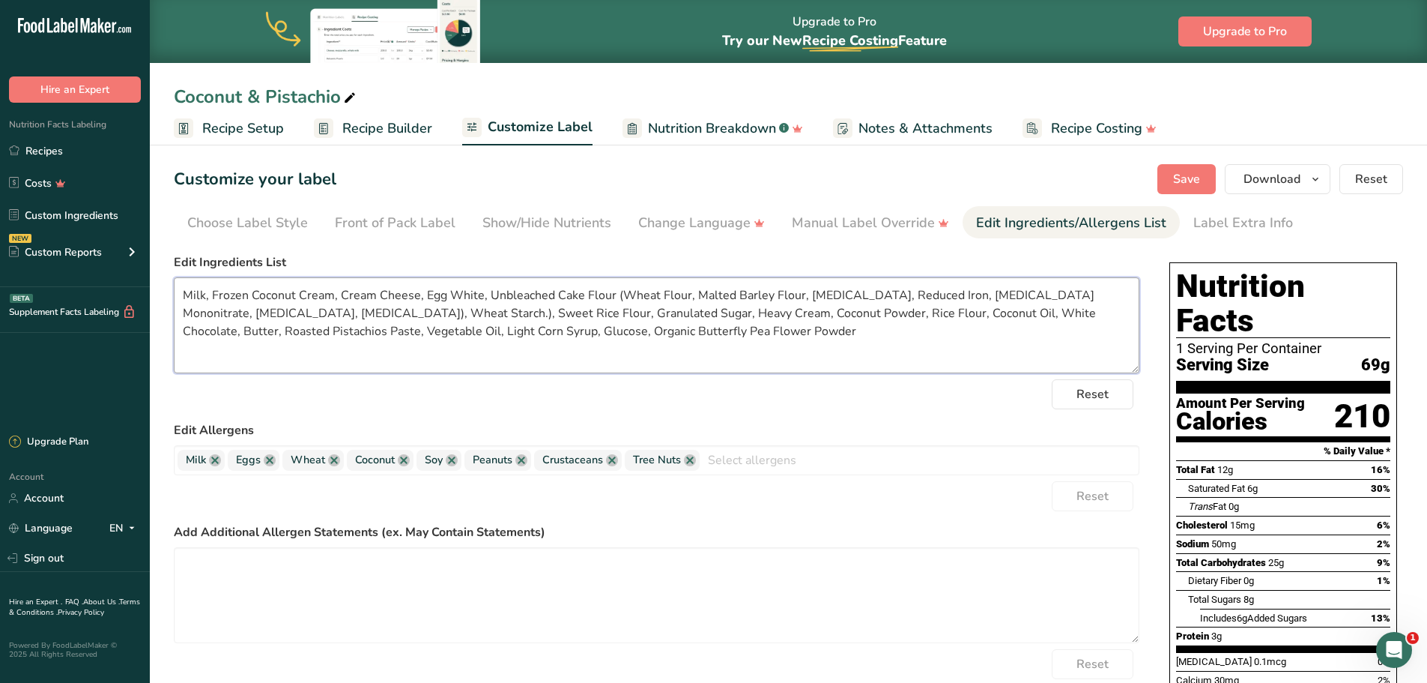
click at [291, 312] on textarea "Milk, Frozen Coconut Cream, Cream Cheese, Egg White, Unbleached Cake Flour (Whe…" at bounding box center [657, 325] width 966 height 96
type textarea "Milk, Frozen Coconut Cream, Cream Cheese, Egg White, Unbleached Cake Flour (Whe…"
click at [1169, 179] on button "Save" at bounding box center [1187, 179] width 58 height 30
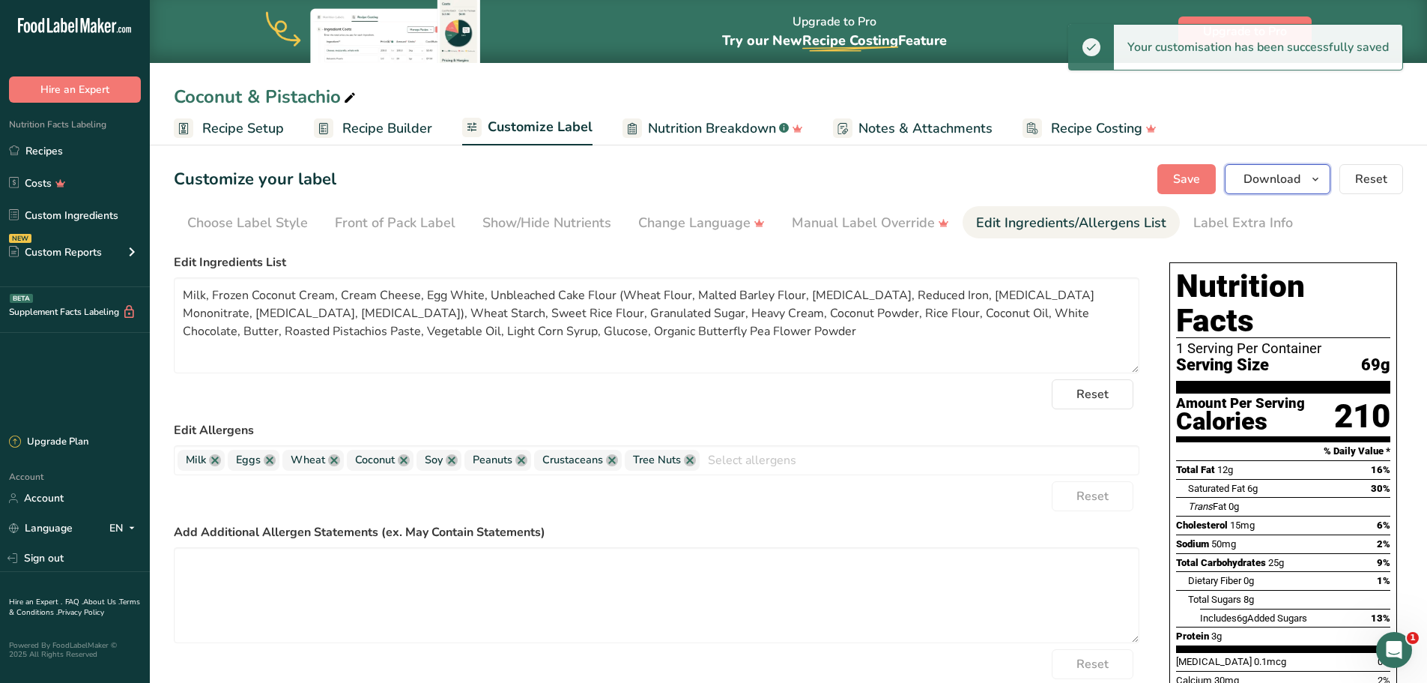
click at [1288, 182] on span "Download" at bounding box center [1272, 179] width 57 height 18
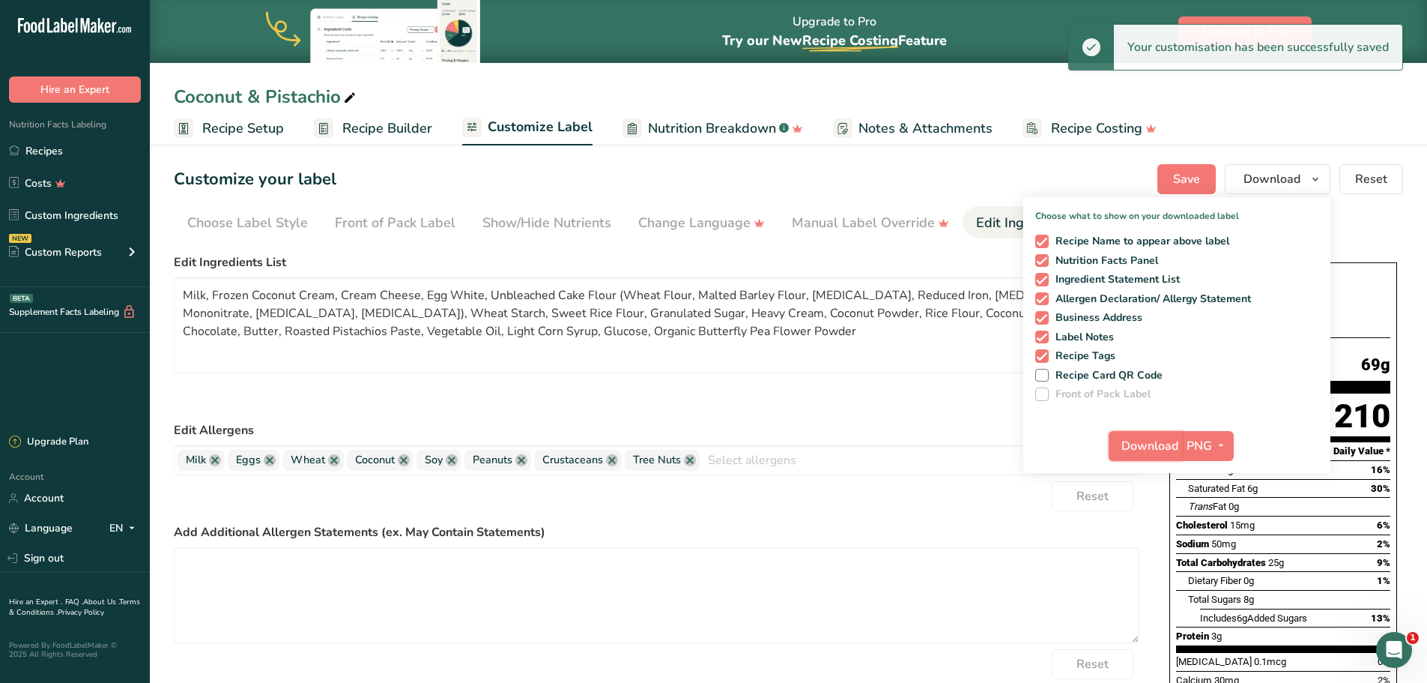
drag, startPoint x: 1167, startPoint y: 445, endPoint x: 1035, endPoint y: 414, distance: 135.4
click at [1167, 445] on span "Download" at bounding box center [1150, 446] width 57 height 18
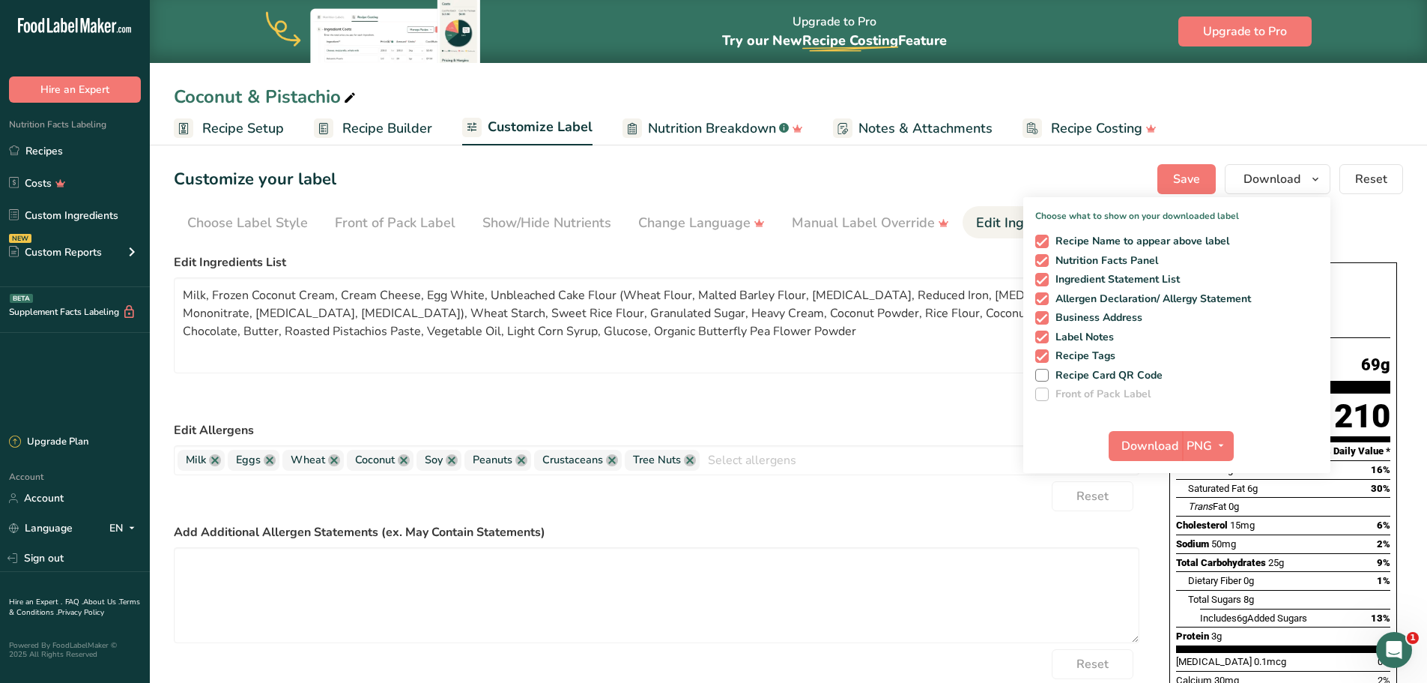
click at [395, 136] on span "Recipe Builder" at bounding box center [387, 128] width 90 height 20
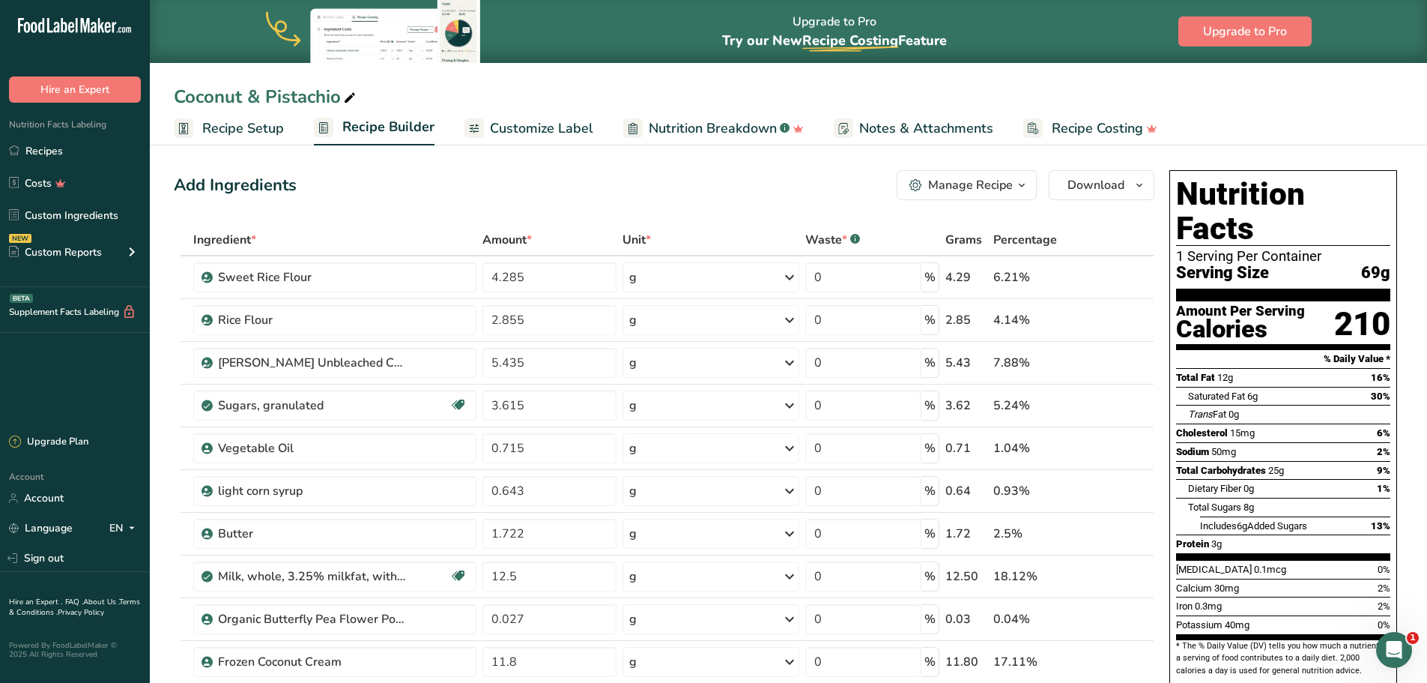
click at [1040, 240] on span "Percentage" at bounding box center [1025, 240] width 64 height 18
click at [103, 163] on link "Recipes" at bounding box center [75, 150] width 150 height 28
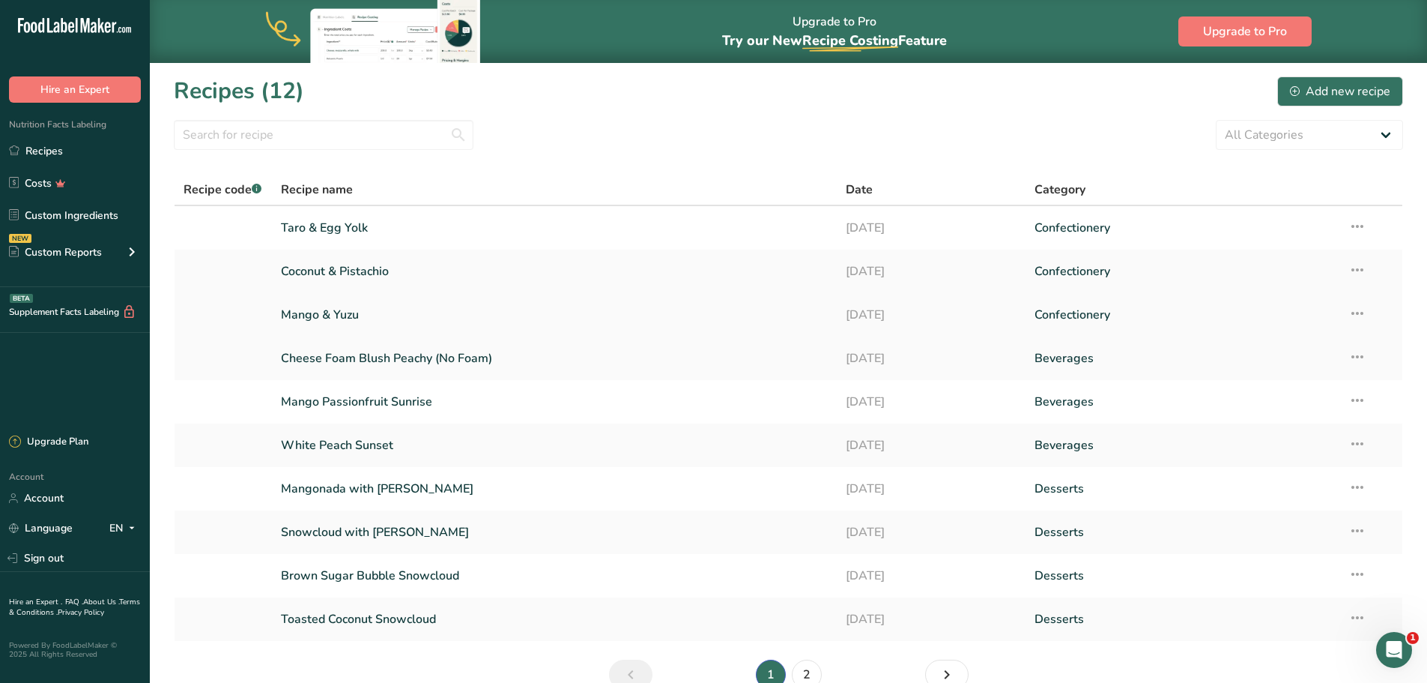
click at [430, 315] on link "Mango & Yuzu" at bounding box center [555, 314] width 548 height 31
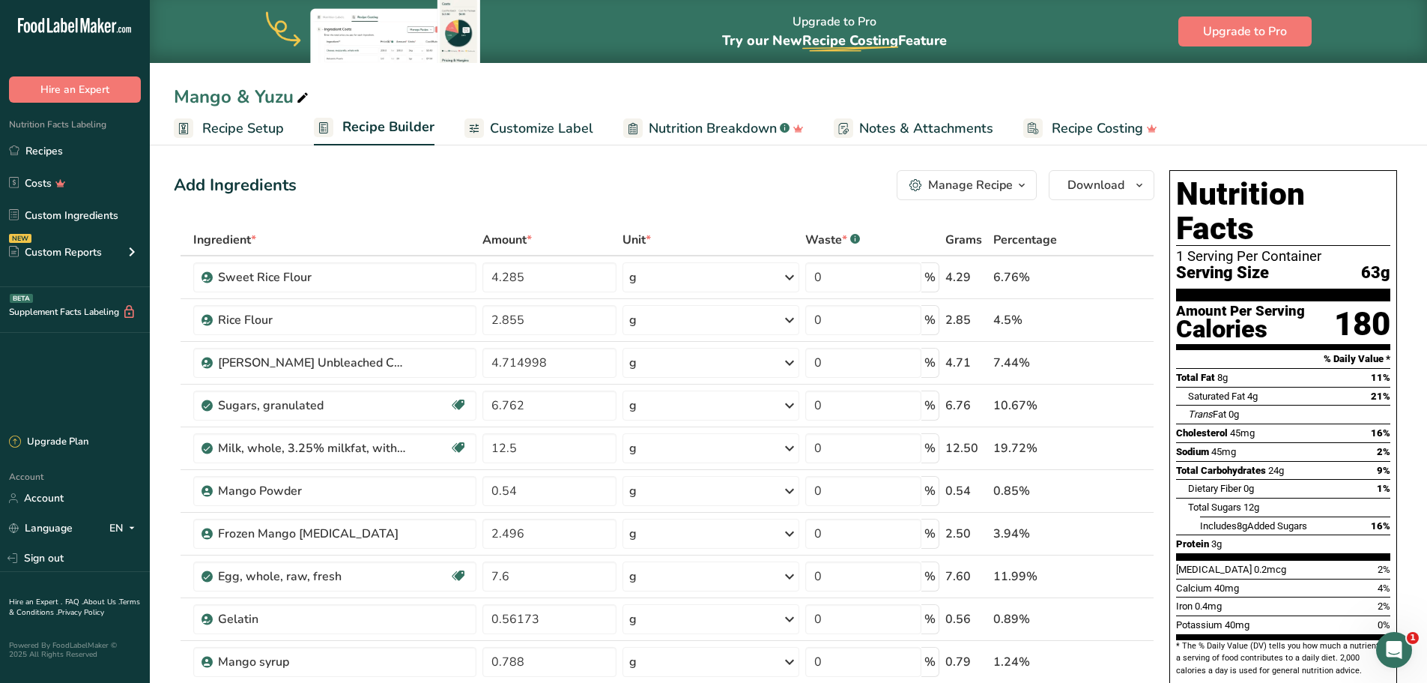
click at [572, 130] on span "Customize Label" at bounding box center [541, 128] width 103 height 20
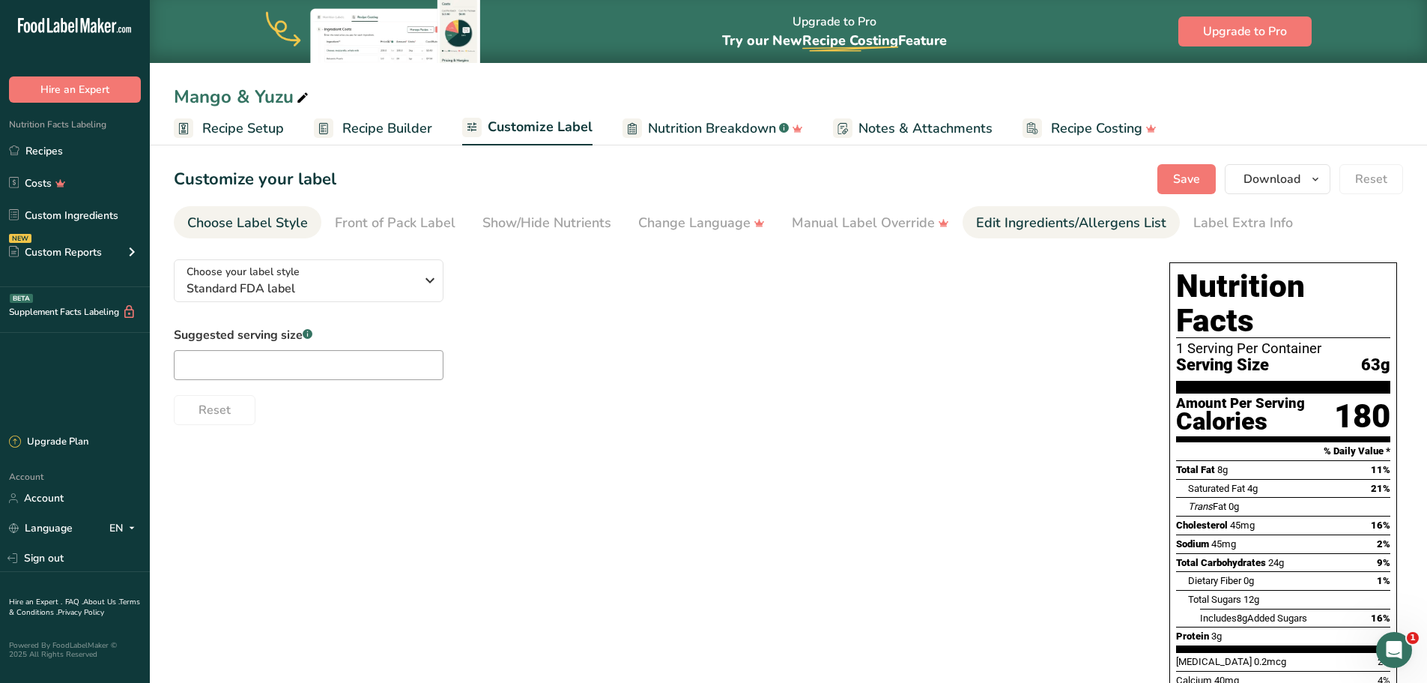
click at [1053, 214] on div "Edit Ingredients/Allergens List" at bounding box center [1071, 223] width 190 height 20
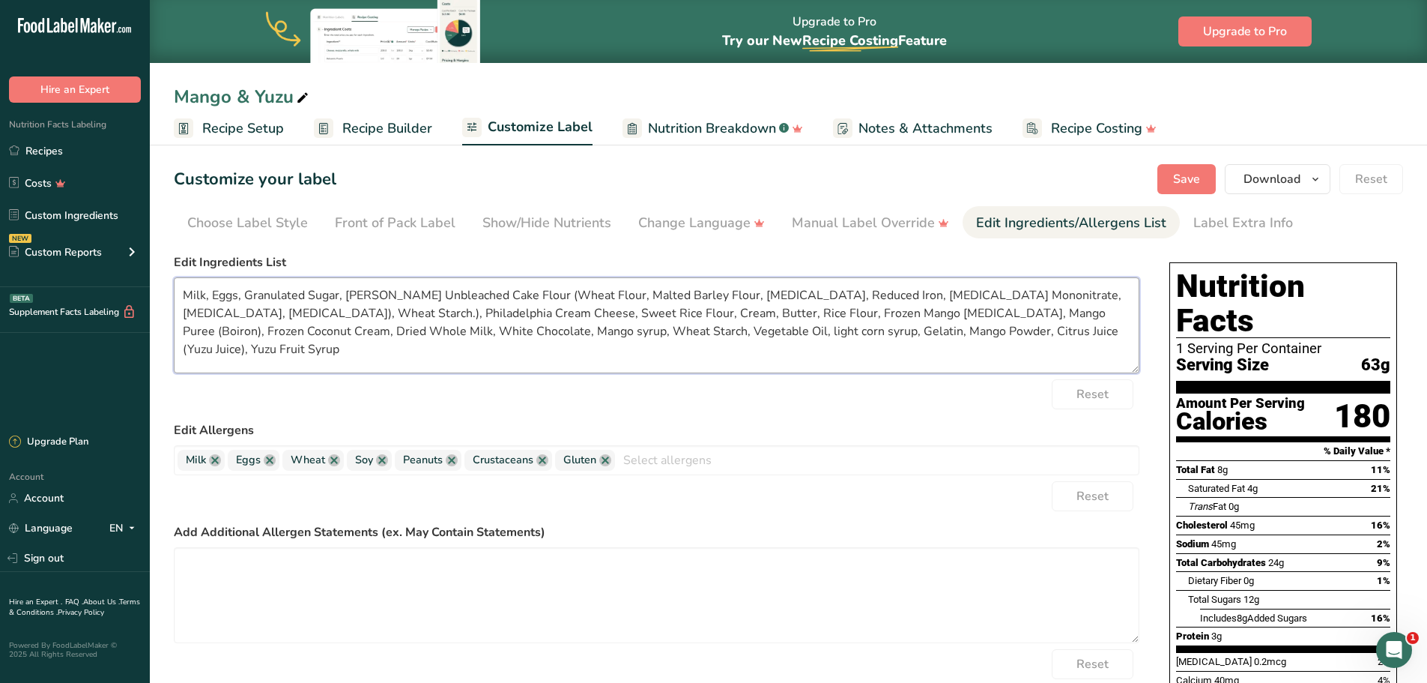
drag, startPoint x: 411, startPoint y: 292, endPoint x: 344, endPoint y: 294, distance: 67.5
click at [344, 294] on textarea "Milk, Eggs, Granulated Sugar, [PERSON_NAME] Unbleached Cake Flour (Wheat Flour,…" at bounding box center [657, 325] width 966 height 96
click at [1097, 294] on textarea "Milk, Eggs, Granulated Sugar, Unbleached Cake Flour (Wheat Flour, Malted Barley…" at bounding box center [657, 325] width 966 height 96
click at [222, 312] on textarea "Milk, Eggs, Granulated Sugar, Unbleached Cake Flour (Wheat Flour, Malted Barley…" at bounding box center [657, 325] width 966 height 96
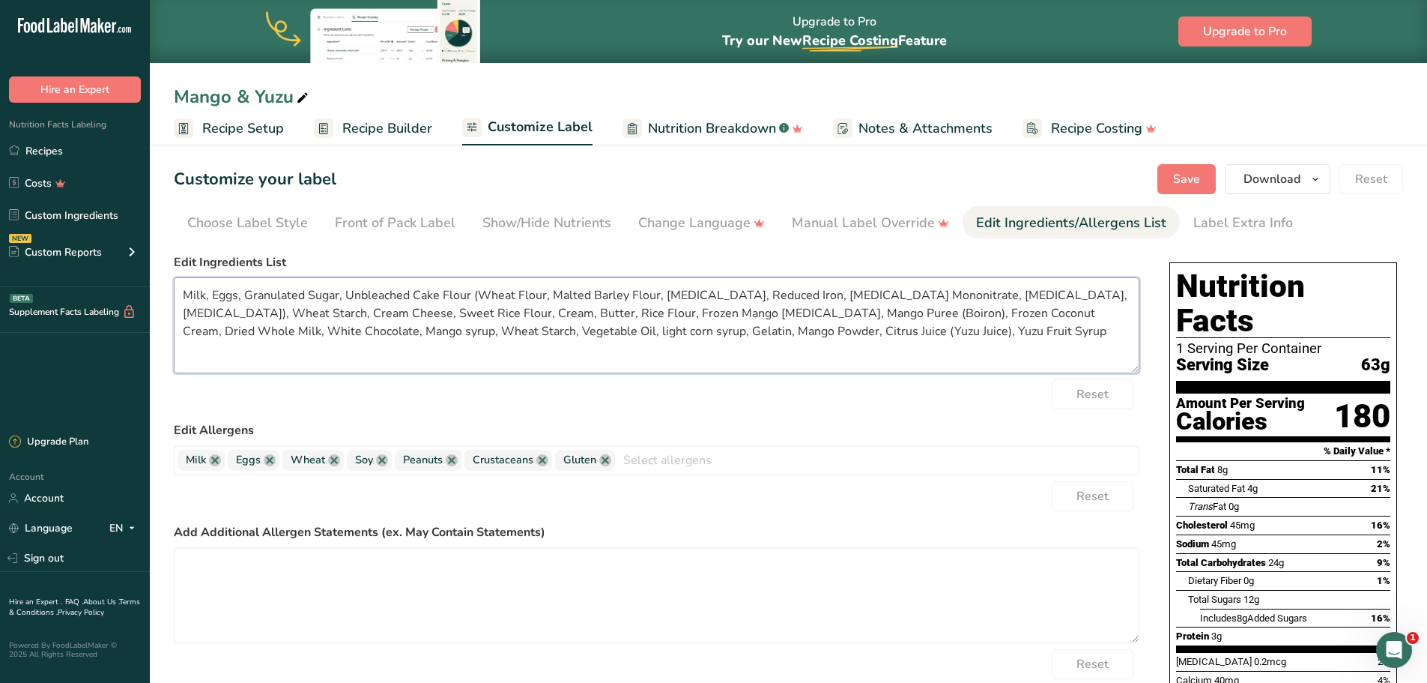
drag, startPoint x: 685, startPoint y: 312, endPoint x: 728, endPoint y: 315, distance: 43.6
click at [728, 315] on textarea "Milk, Eggs, Granulated Sugar, Unbleached Cake Flour (Wheat Flour, Malted Barley…" at bounding box center [657, 325] width 966 height 96
click at [1062, 318] on textarea "Milk, Eggs, Granulated Sugar, Unbleached Cake Flour (Wheat Flour, Malted Barley…" at bounding box center [657, 325] width 966 height 96
click at [305, 333] on textarea "Milk, Eggs, Granulated Sugar, Unbleached Cake Flour (Wheat Flour, Malted Barley…" at bounding box center [657, 325] width 966 height 96
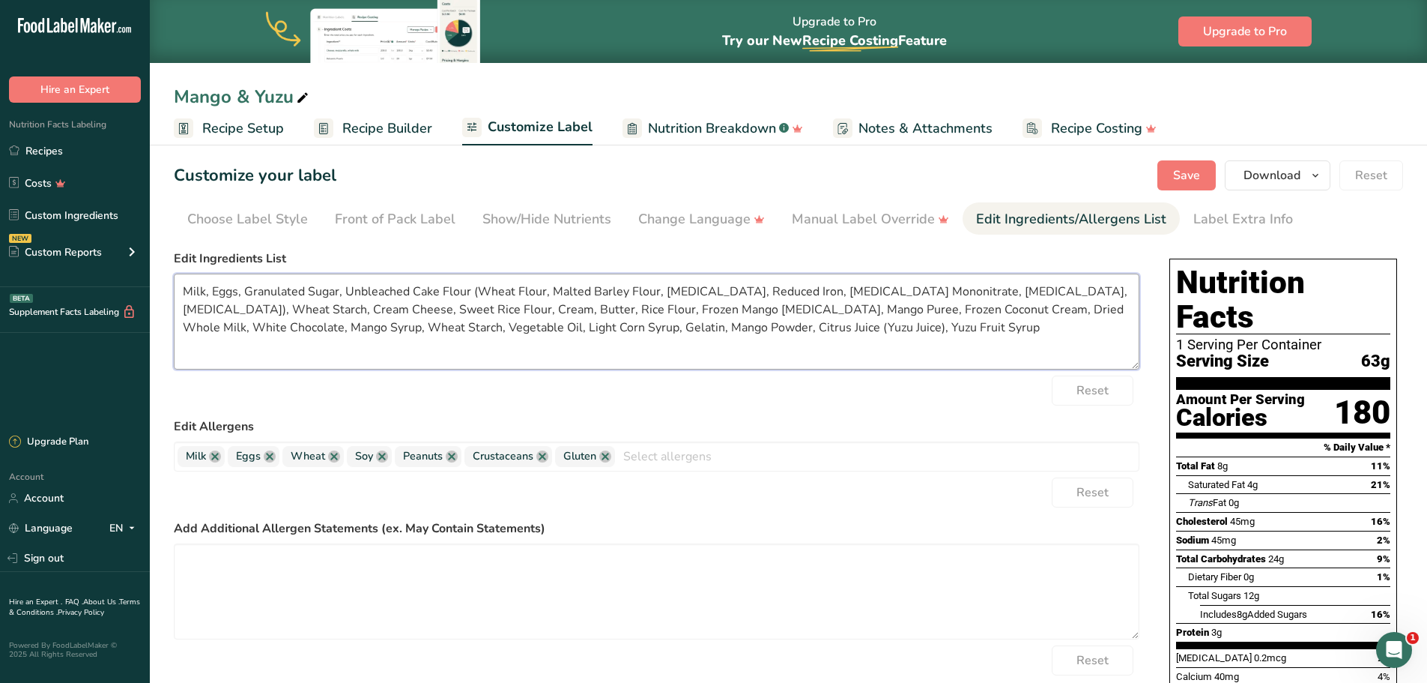
scroll to position [3, 0]
type textarea "Milk, Eggs, Granulated Sugar, Unbleached Cake Flour (Wheat Flour, Malted Barley…"
click at [1186, 184] on span "Save" at bounding box center [1186, 176] width 27 height 18
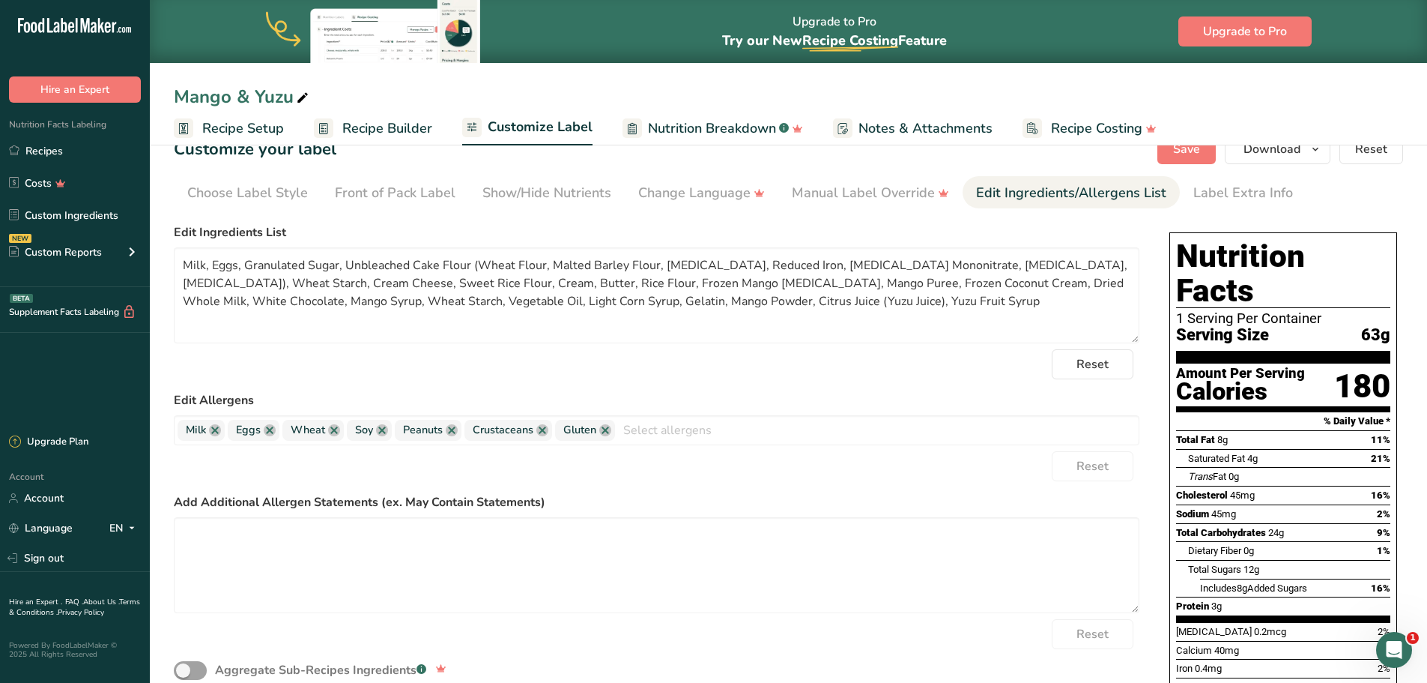
scroll to position [0, 0]
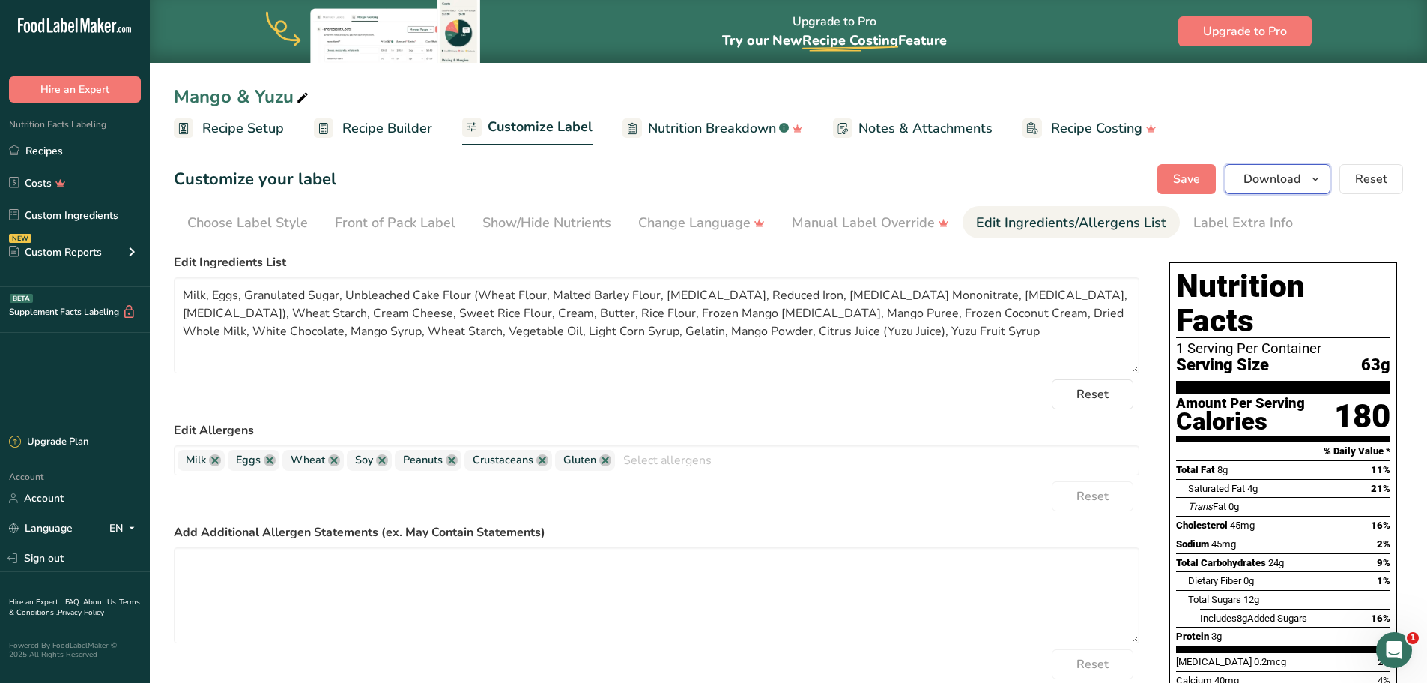
click at [1301, 169] on button "Download" at bounding box center [1278, 179] width 106 height 30
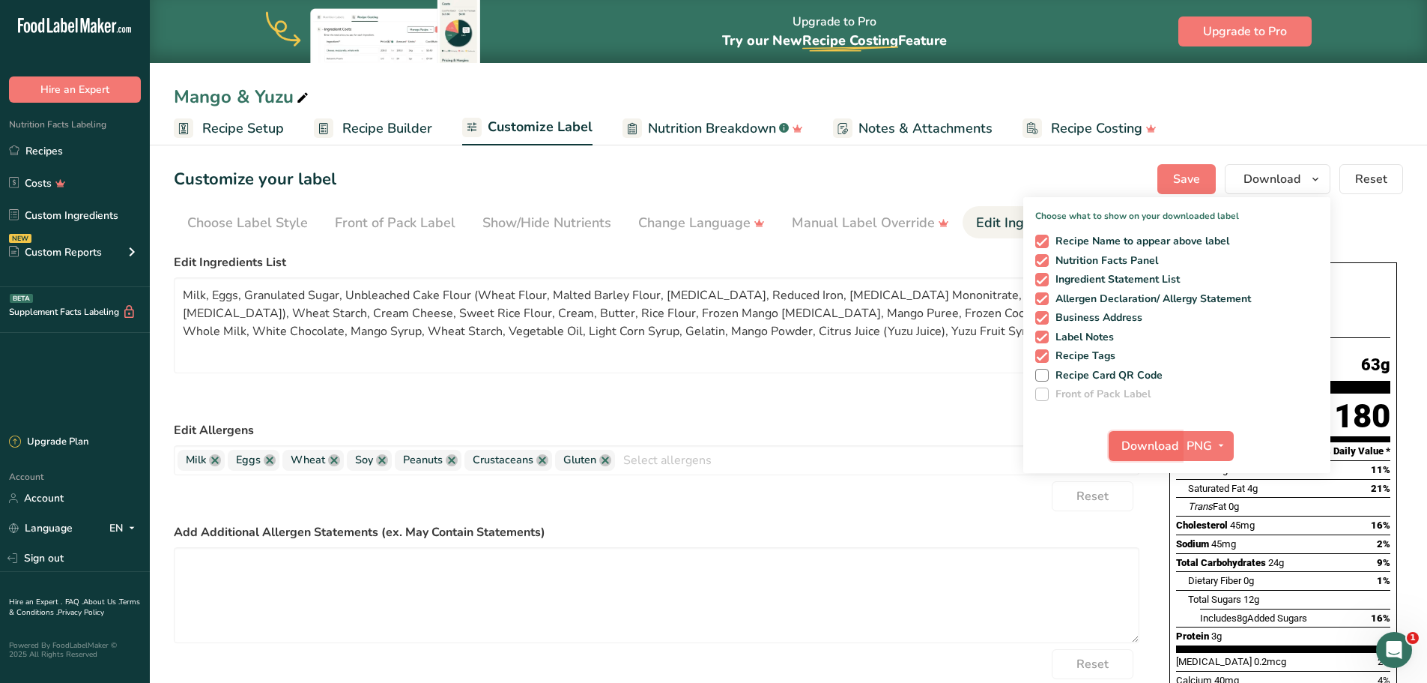
click at [1145, 450] on span "Download" at bounding box center [1150, 446] width 57 height 18
drag, startPoint x: 1067, startPoint y: 161, endPoint x: 920, endPoint y: 226, distance: 160.4
click at [1067, 161] on section "Customize your label Save Download Choose what to show on your downloaded label…" at bounding box center [788, 573] width 1277 height 866
